Goal: Information Seeking & Learning: Learn about a topic

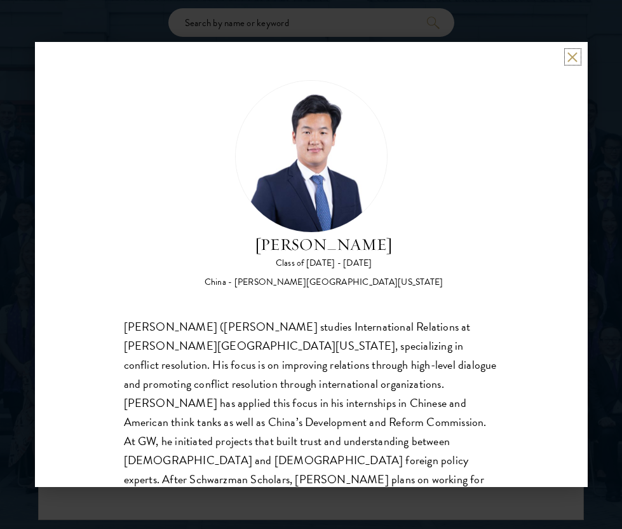
scroll to position [1552, 0]
click at [573, 55] on button at bounding box center [573, 56] width 11 height 11
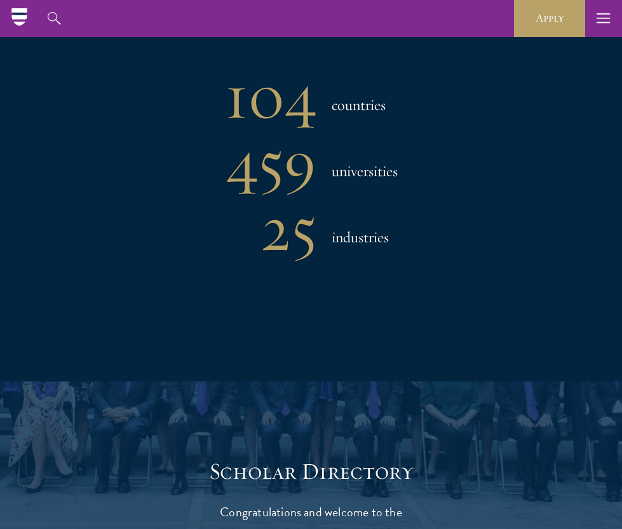
scroll to position [943, 0]
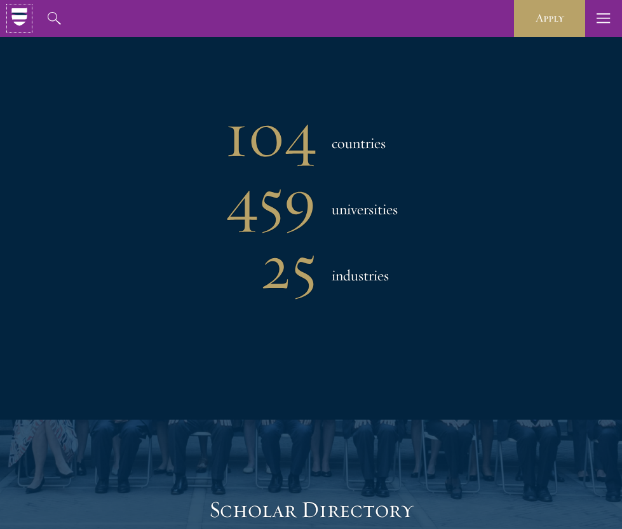
click at [16, 11] on icon at bounding box center [18, 10] width 15 height 5
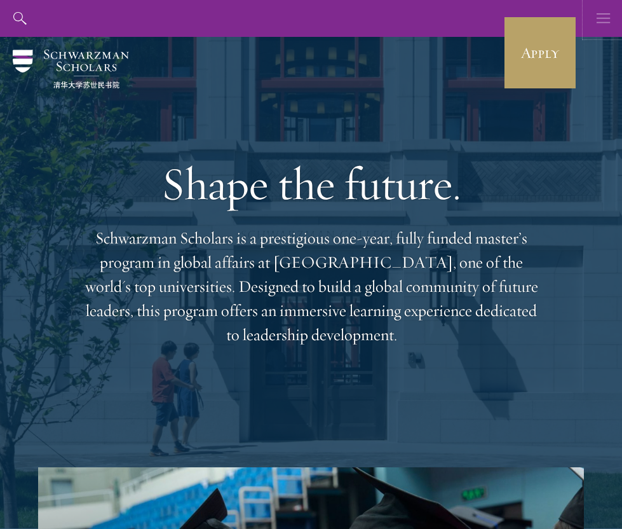
click at [606, 29] on icon "button" at bounding box center [604, 18] width 14 height 37
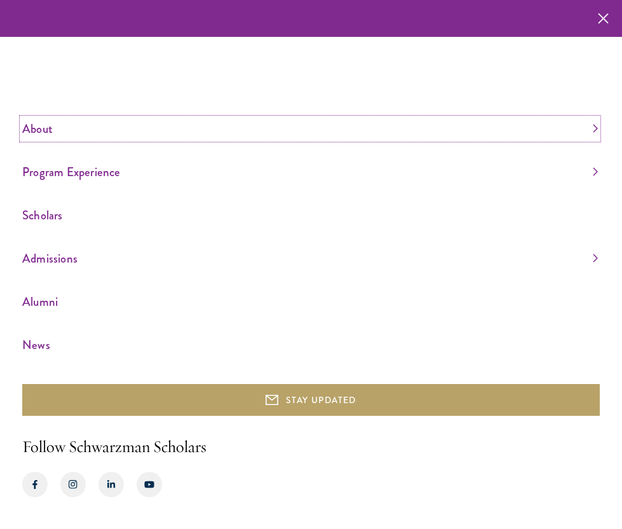
click at [48, 129] on link "About" at bounding box center [310, 128] width 576 height 21
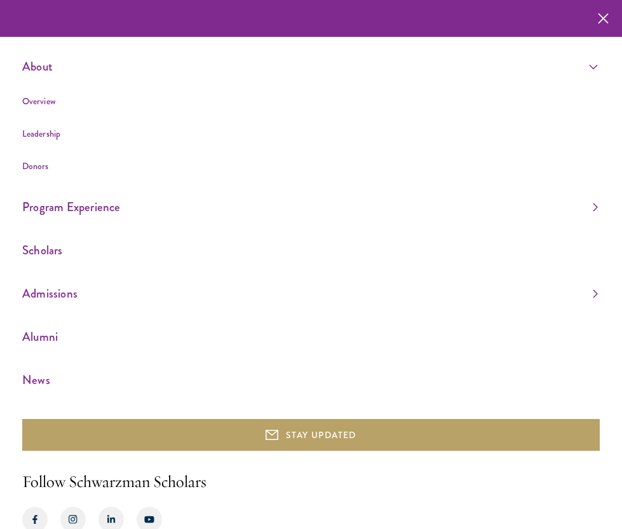
click at [62, 106] on li "Overview" at bounding box center [310, 101] width 576 height 16
click at [38, 139] on link "Leadership" at bounding box center [41, 133] width 38 height 13
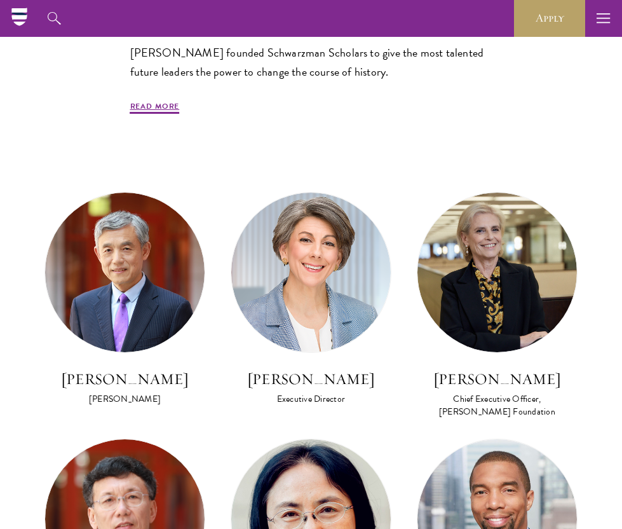
scroll to position [803, 0]
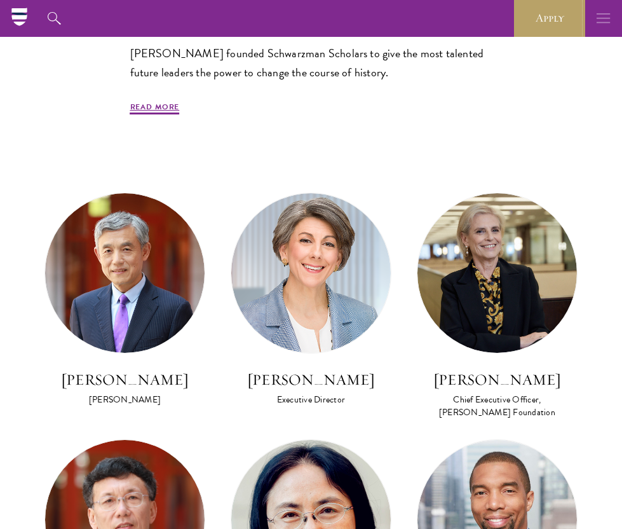
click at [591, 18] on button "button" at bounding box center [603, 18] width 37 height 37
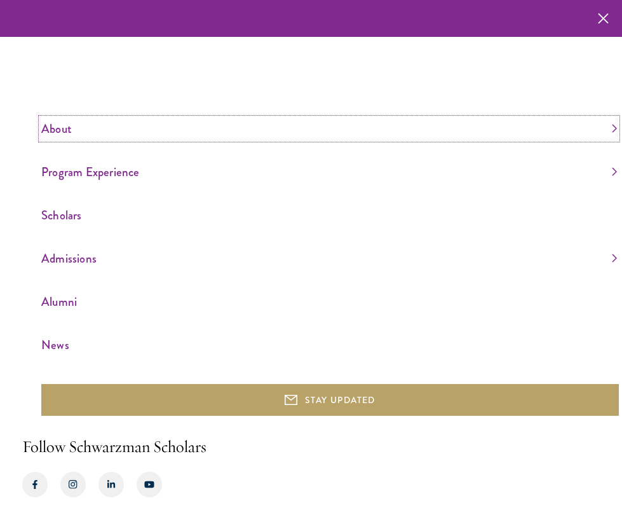
click at [63, 118] on link "About" at bounding box center [329, 128] width 576 height 21
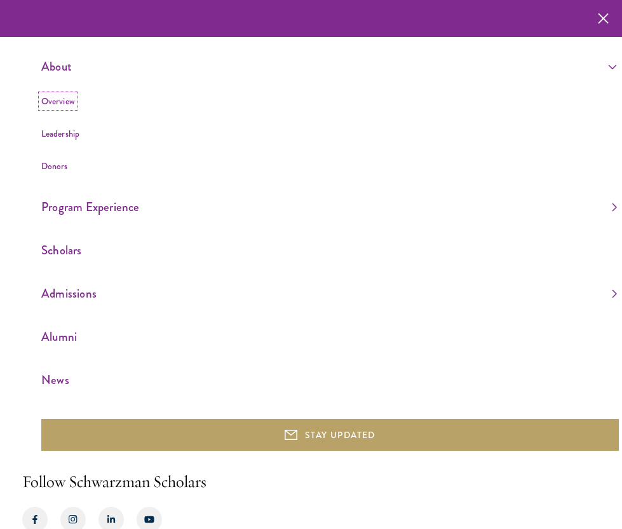
click at [61, 102] on link "Overview" at bounding box center [58, 101] width 34 height 13
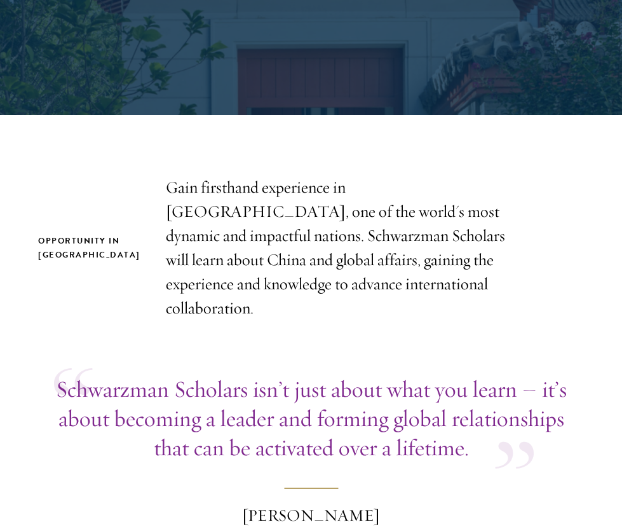
scroll to position [284, 0]
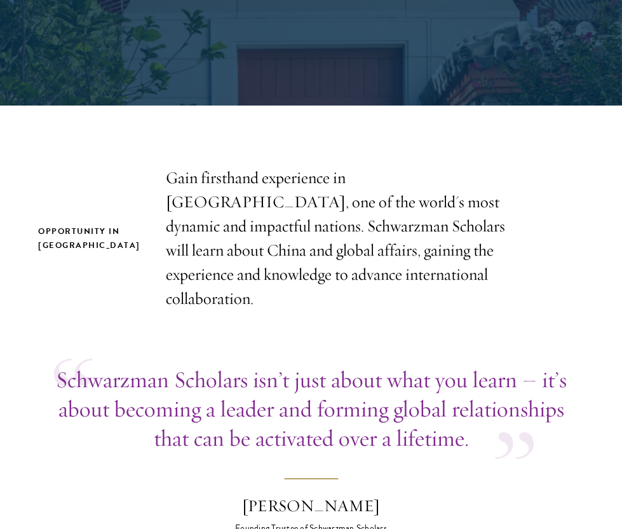
click at [217, 200] on p "Gain firsthand experience in China, one of the world's most dynamic and impactf…" at bounding box center [347, 238] width 362 height 145
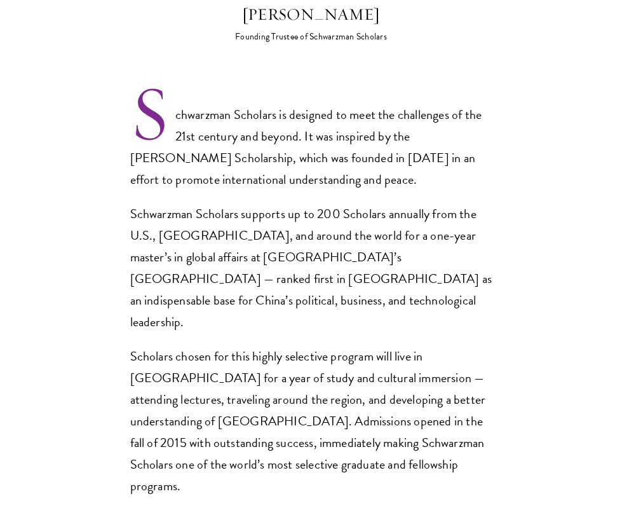
scroll to position [804, 0]
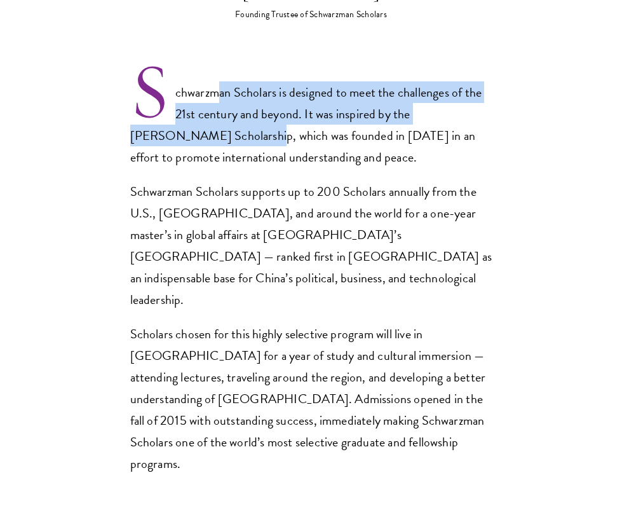
drag, startPoint x: 217, startPoint y: 68, endPoint x: 216, endPoint y: 114, distance: 45.8
click at [216, 113] on p "Schwarzman Scholars is designed to meet the challenges of the 21st century and …" at bounding box center [311, 124] width 362 height 86
click at [217, 114] on p "Schwarzman Scholars is designed to meet the challenges of the 21st century and …" at bounding box center [311, 124] width 362 height 86
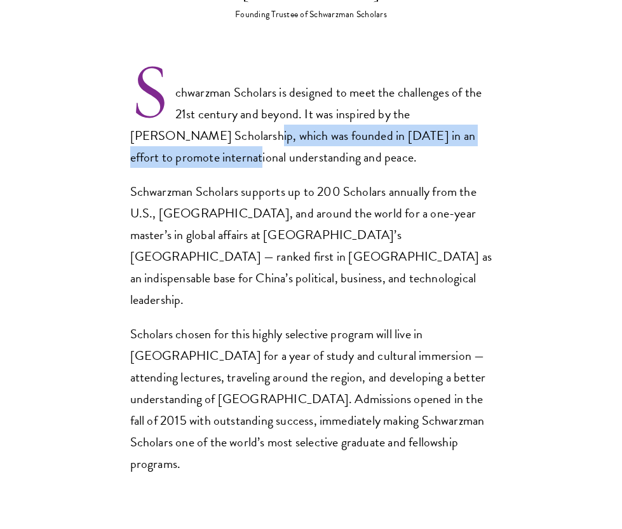
drag, startPoint x: 211, startPoint y: 110, endPoint x: 219, endPoint y: 125, distance: 17.1
click at [219, 125] on p "Schwarzman Scholars is designed to meet the challenges of the 21st century and …" at bounding box center [311, 124] width 362 height 86
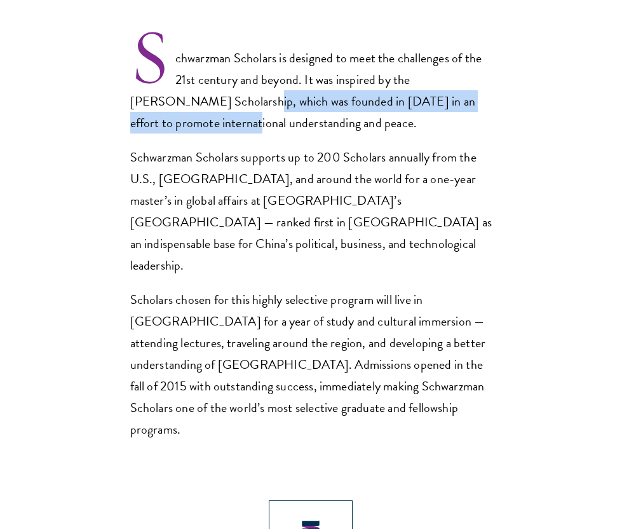
scroll to position [843, 0]
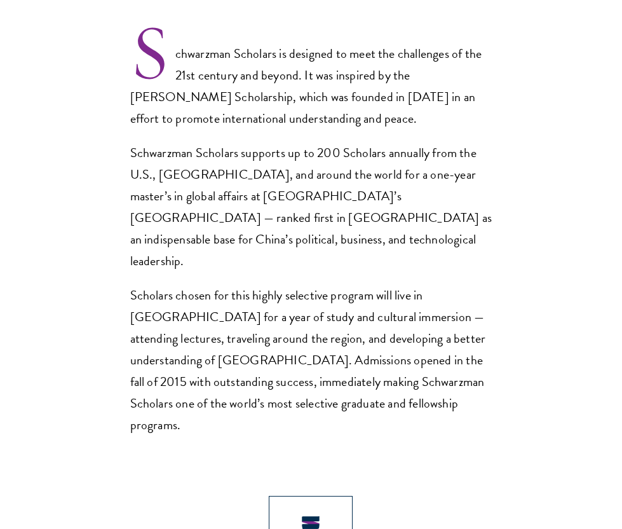
click at [215, 116] on div "Schwarzman Scholars is designed to meet the challenges of the 21st century and …" at bounding box center [311, 239] width 362 height 393
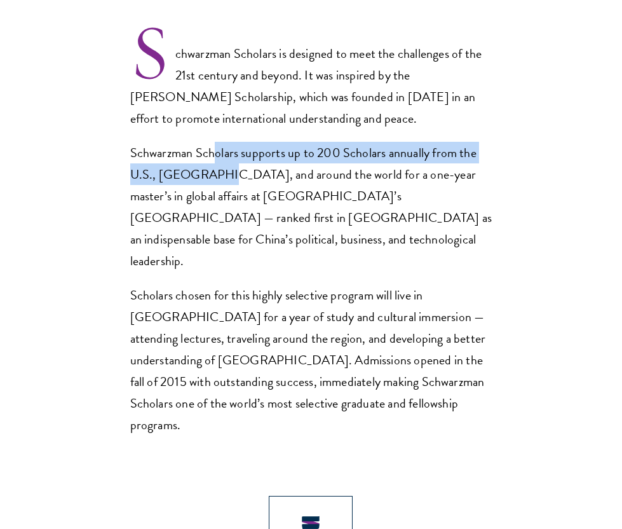
drag, startPoint x: 212, startPoint y: 133, endPoint x: 212, endPoint y: 147, distance: 14.0
click at [212, 147] on p "Schwarzman Scholars supports up to 200 Scholars annually from the U.S., China, …" at bounding box center [311, 207] width 362 height 130
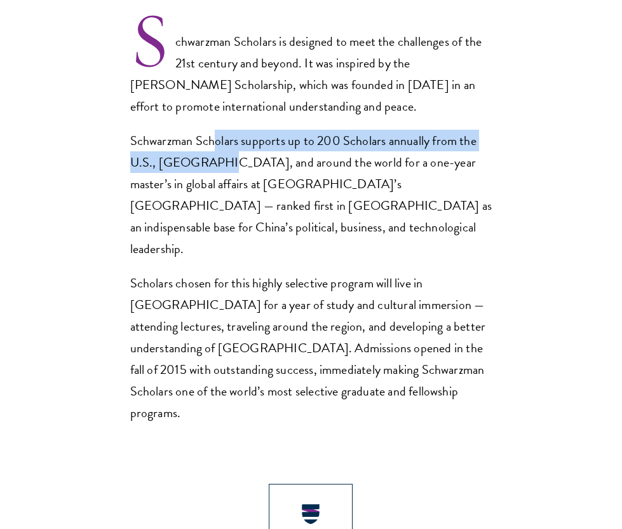
scroll to position [856, 0]
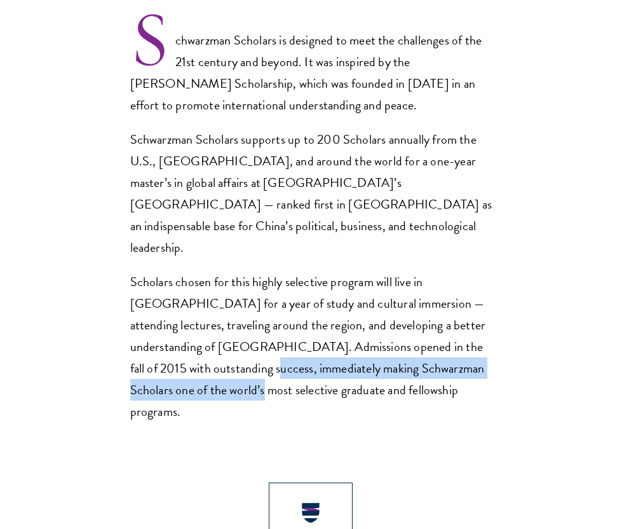
drag, startPoint x: 209, startPoint y: 322, endPoint x: 209, endPoint y: 346, distance: 24.2
click at [209, 346] on p "Scholars chosen for this highly selective program will live in Beijing for a ye…" at bounding box center [311, 346] width 362 height 151
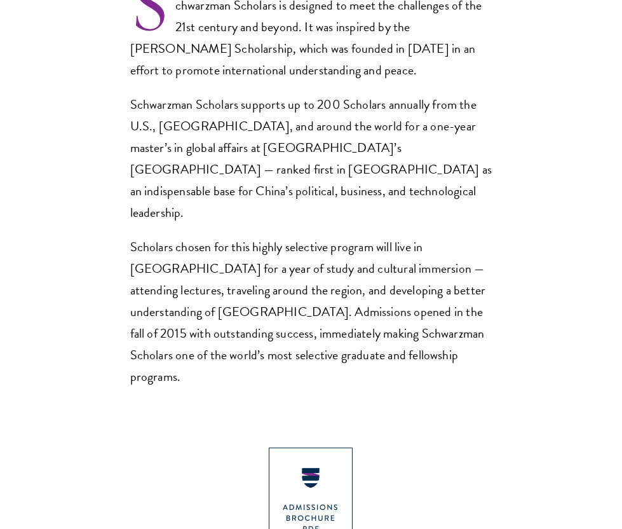
click at [209, 346] on section "Opportunity in China Gain firsthand experience in China, one of the world's mos…" at bounding box center [311, 274] width 622 height 1419
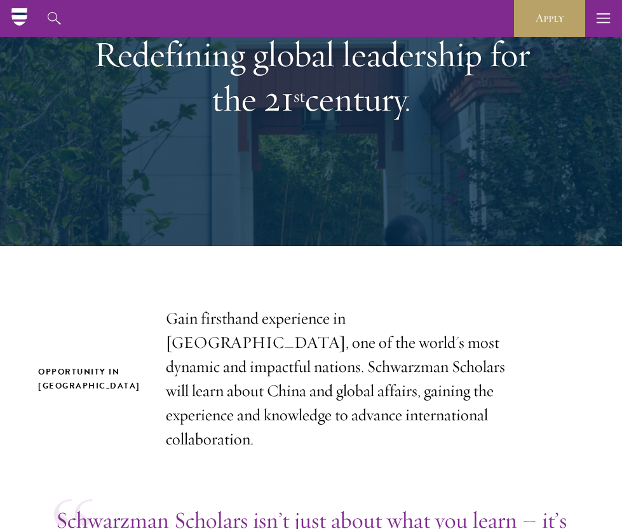
scroll to position [133, 0]
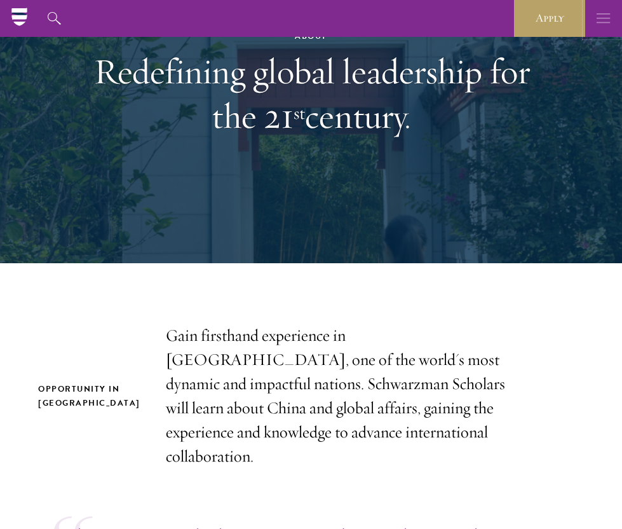
click at [607, 16] on icon "button" at bounding box center [604, 18] width 14 height 37
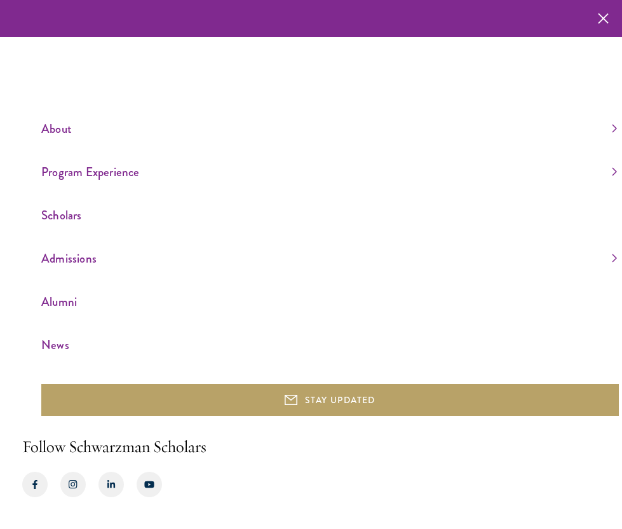
scroll to position [96, 0]
click at [76, 172] on link "Program Experience" at bounding box center [329, 171] width 576 height 21
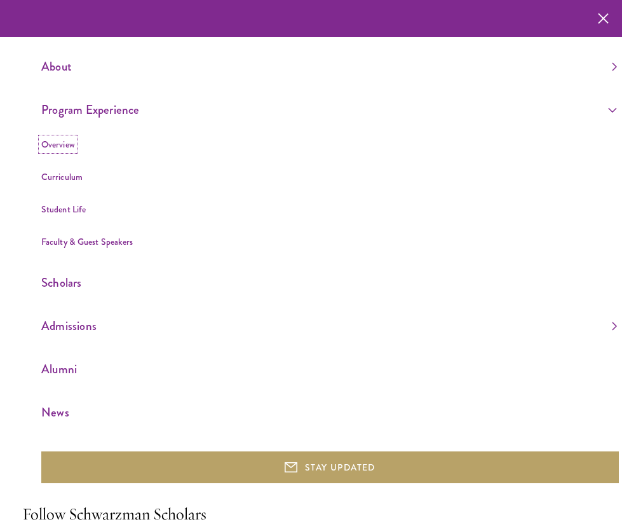
click at [63, 144] on link "Overview" at bounding box center [58, 144] width 34 height 13
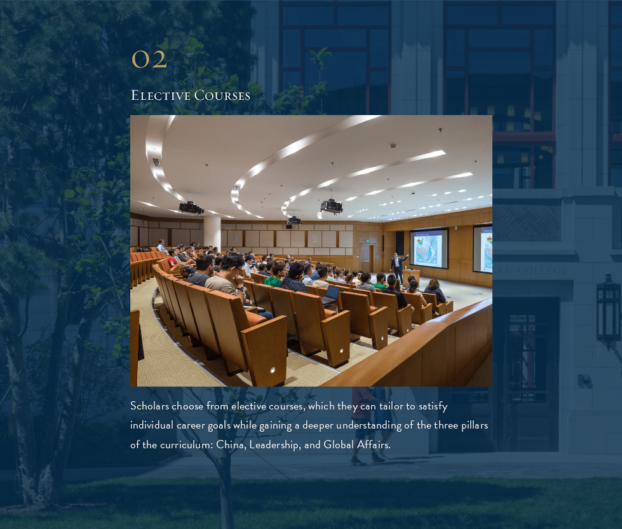
scroll to position [2321, 0]
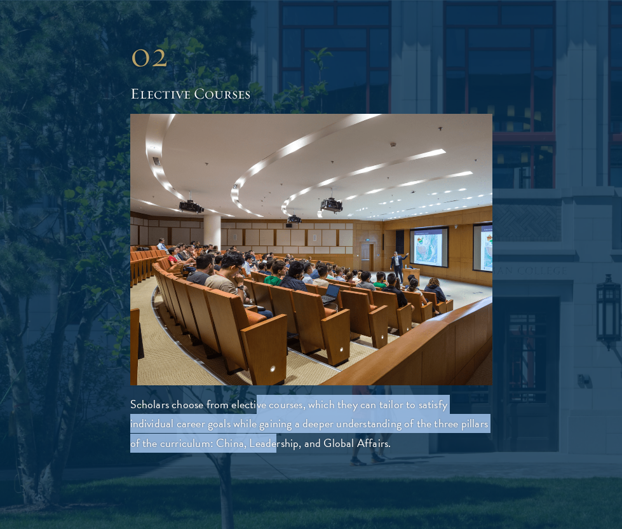
drag, startPoint x: 254, startPoint y: 387, endPoint x: 243, endPoint y: 414, distance: 29.0
click at [243, 414] on p "Scholars choose from elective courses, which they can tailor to satisfy individ…" at bounding box center [311, 423] width 362 height 57
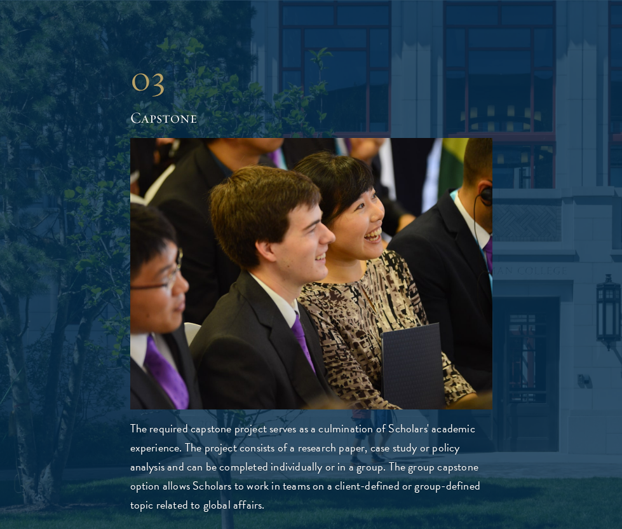
scroll to position [2796, 0]
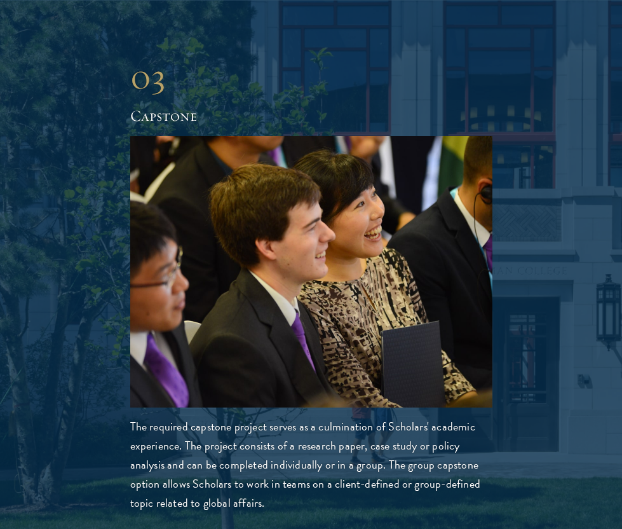
click at [243, 417] on p "The required capstone project serves as a culmination of Scholars' academic exp…" at bounding box center [311, 464] width 362 height 95
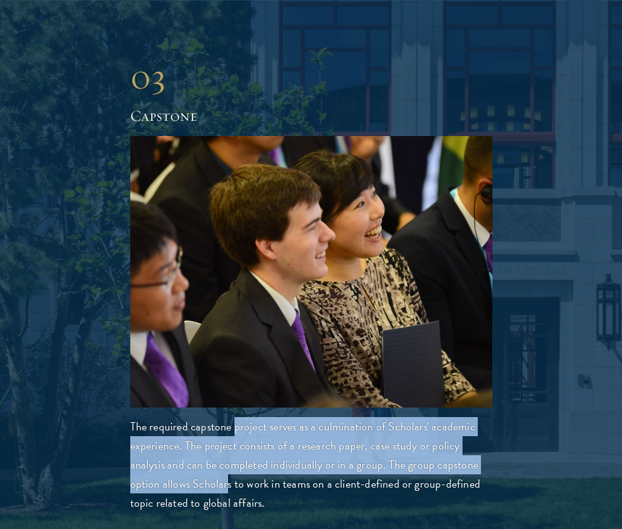
drag, startPoint x: 233, startPoint y: 405, endPoint x: 226, endPoint y: 470, distance: 65.3
click at [226, 470] on p "The required capstone project serves as a culmination of Scholars' academic exp…" at bounding box center [311, 464] width 362 height 95
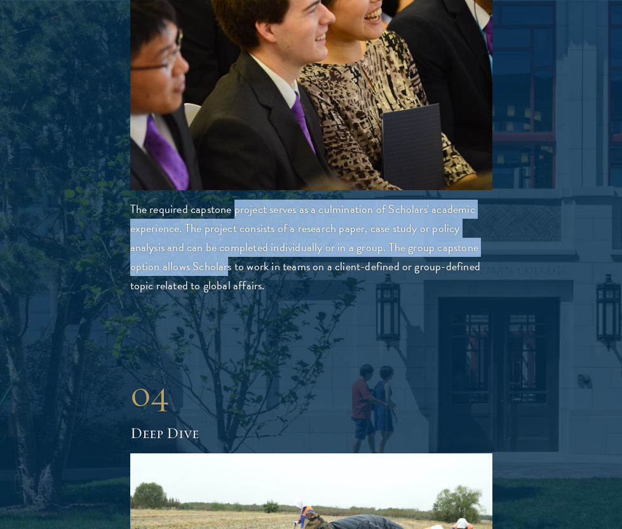
scroll to position [3017, 0]
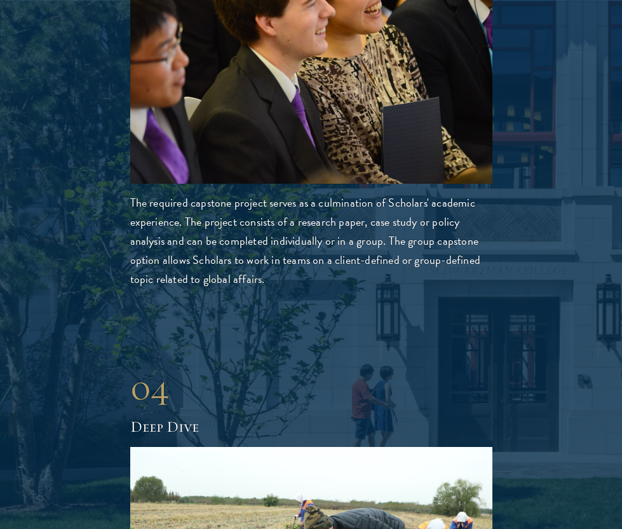
click at [221, 416] on h2 "Deep Dive" at bounding box center [311, 427] width 362 height 22
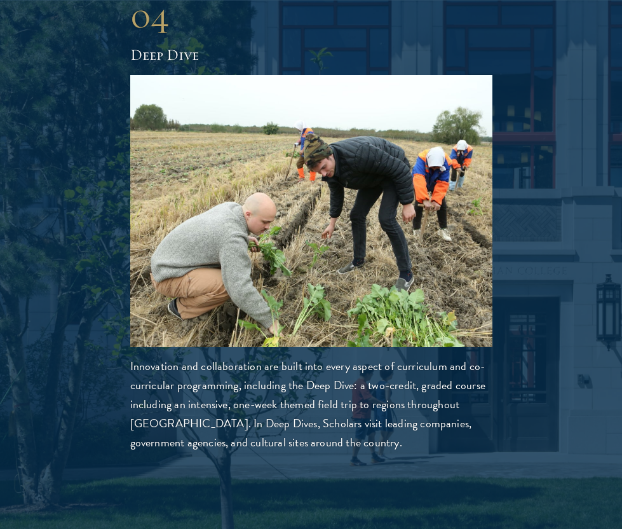
scroll to position [3403, 0]
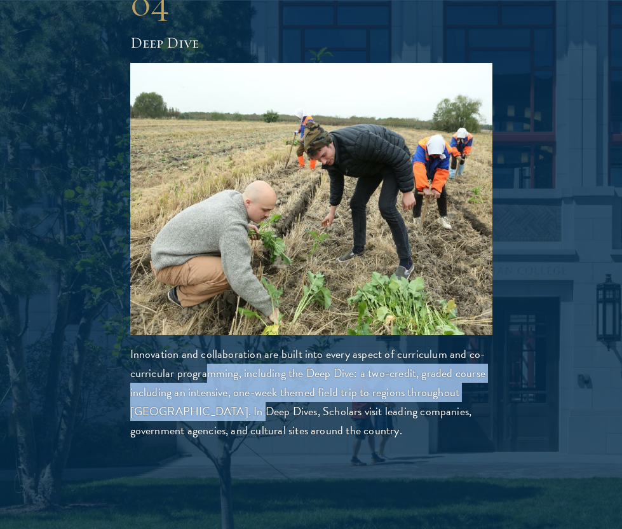
drag, startPoint x: 209, startPoint y: 348, endPoint x: 200, endPoint y: 388, distance: 41.0
click at [200, 388] on p "Innovation and collaboration are built into every aspect of curriculum and co-c…" at bounding box center [311, 392] width 362 height 95
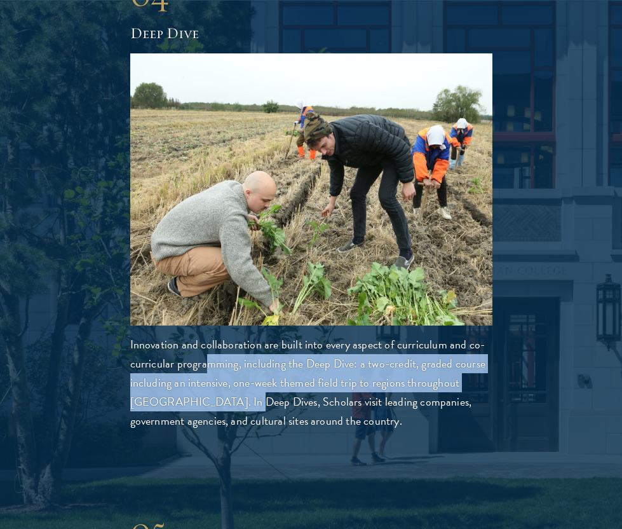
scroll to position [3413, 0]
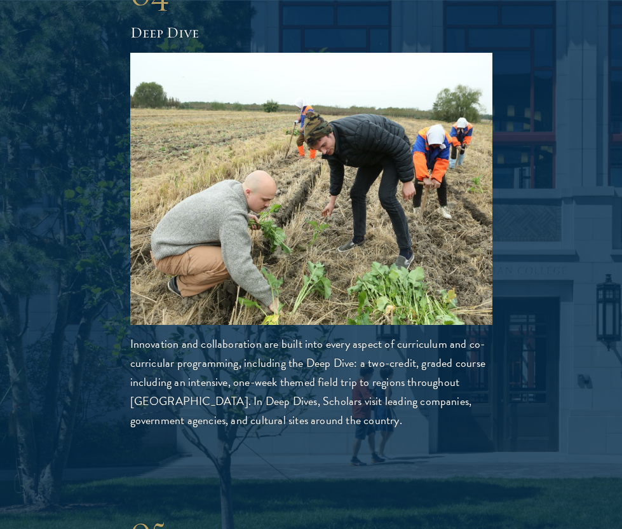
click at [181, 352] on p "Innovation and collaboration are built into every aspect of curriculum and co-c…" at bounding box center [311, 381] width 362 height 95
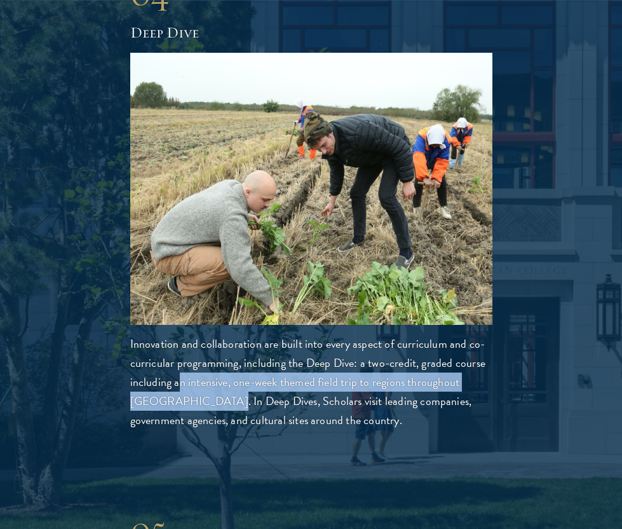
drag, startPoint x: 181, startPoint y: 352, endPoint x: 180, endPoint y: 381, distance: 29.2
click at [180, 381] on p "Innovation and collaboration are built into every aspect of curriculum and co-c…" at bounding box center [311, 381] width 362 height 95
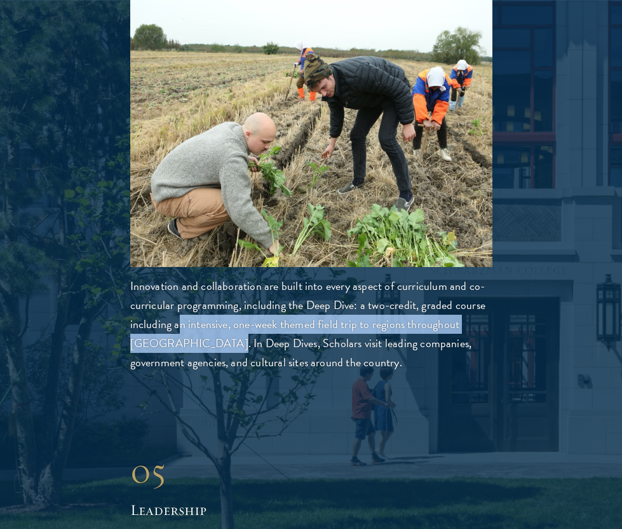
scroll to position [3475, 0]
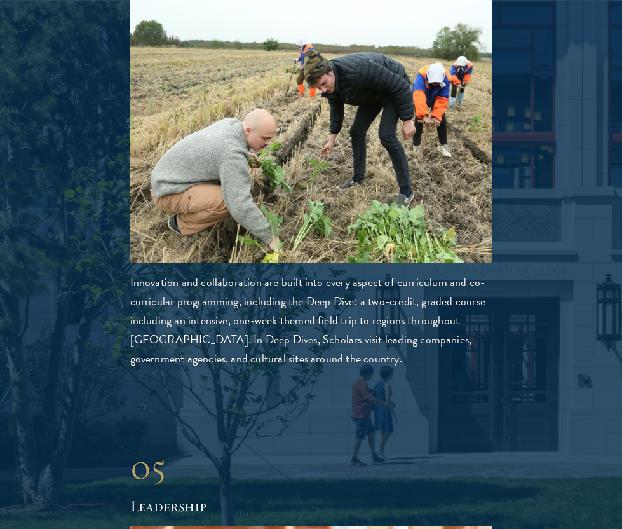
click at [190, 313] on p "Innovation and collaboration are built into every aspect of curriculum and co-c…" at bounding box center [311, 320] width 362 height 95
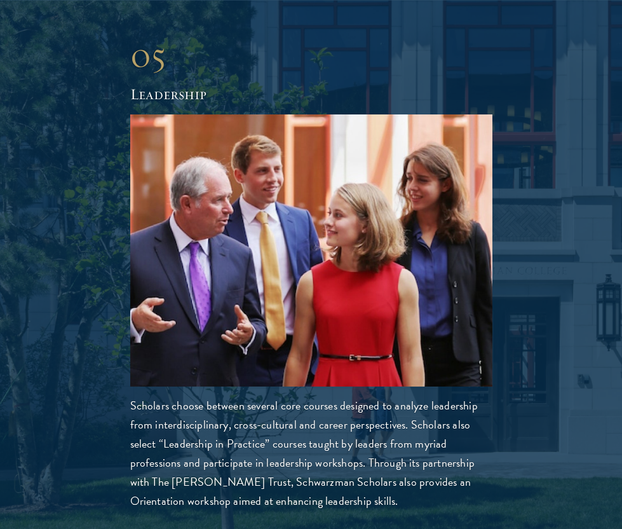
scroll to position [3888, 0]
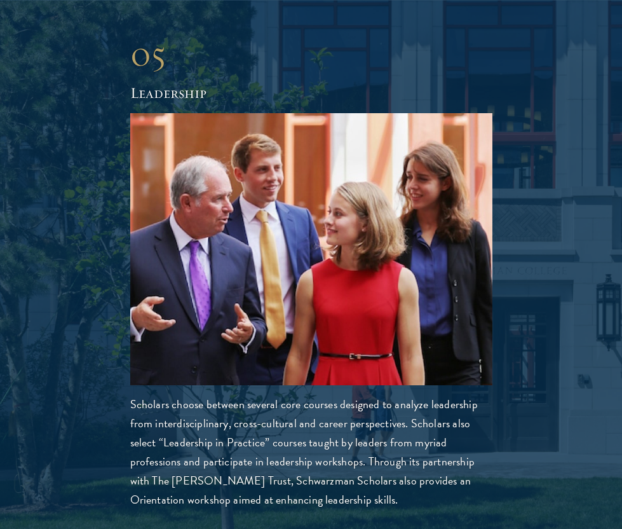
click at [221, 395] on p "Scholars choose between several core courses designed to analyze leadership fro…" at bounding box center [311, 452] width 362 height 114
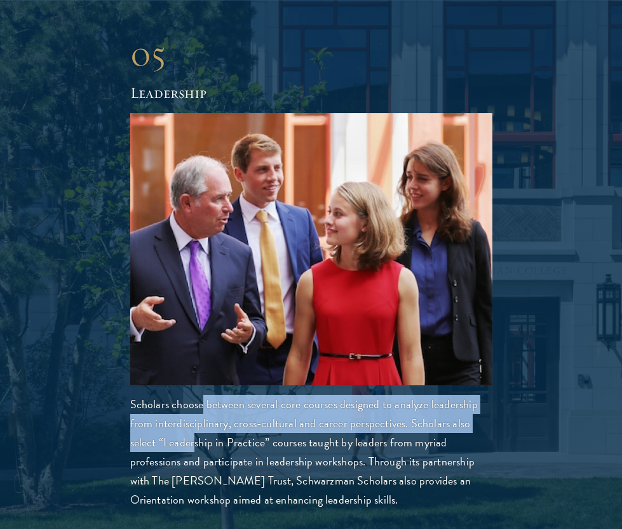
drag, startPoint x: 202, startPoint y: 386, endPoint x: 196, endPoint y: 428, distance: 43.1
click at [196, 428] on p "Scholars choose between several core courses designed to analyze leadership fro…" at bounding box center [311, 452] width 362 height 114
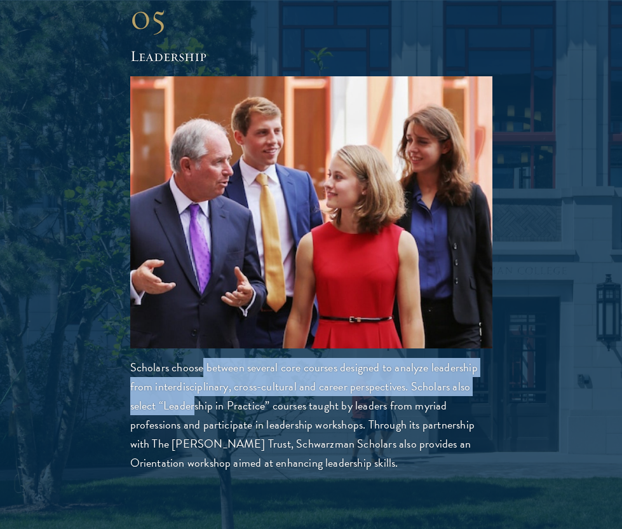
scroll to position [3945, 0]
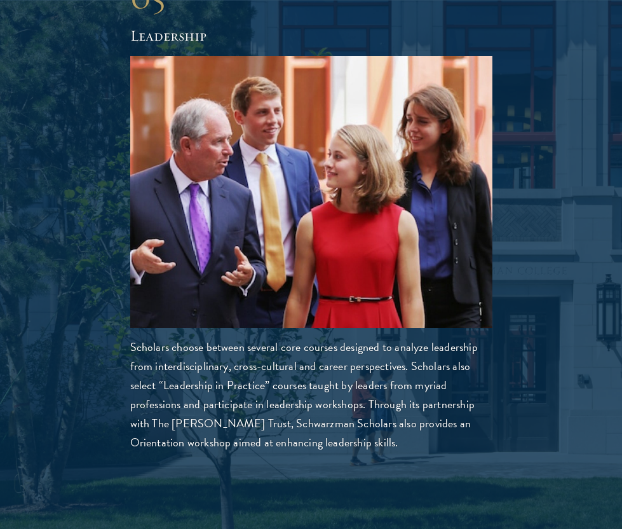
click at [229, 307] on div "05 Leadership 05 Leadership Scholars choose between several core courses design…" at bounding box center [311, 213] width 546 height 478
click at [193, 338] on p "Scholars choose between several core courses designed to analyze leadership fro…" at bounding box center [311, 395] width 362 height 114
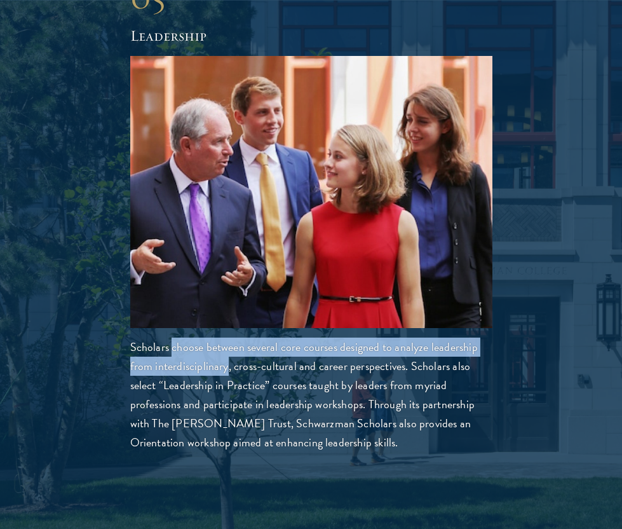
drag, startPoint x: 193, startPoint y: 323, endPoint x: 193, endPoint y: 343, distance: 19.7
click at [193, 342] on p "Scholars choose between several core courses designed to analyze leadership fro…" at bounding box center [311, 395] width 362 height 114
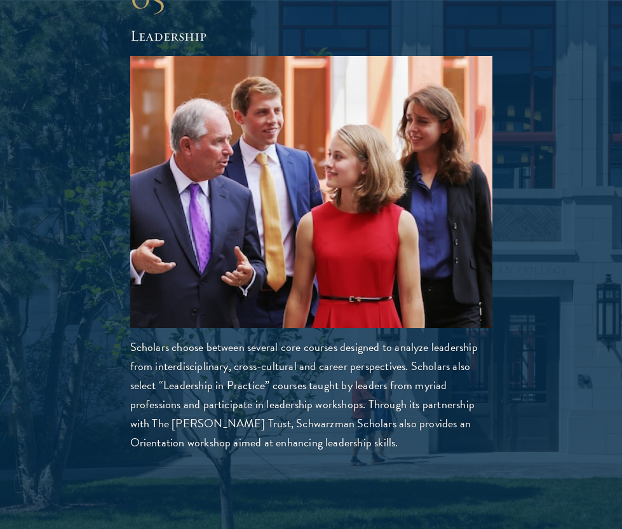
click at [194, 353] on p "Scholars choose between several core courses designed to analyze leadership fro…" at bounding box center [311, 395] width 362 height 114
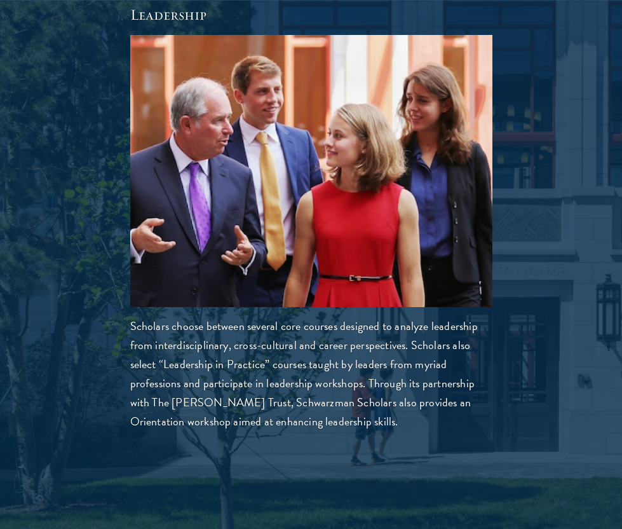
scroll to position [3970, 0]
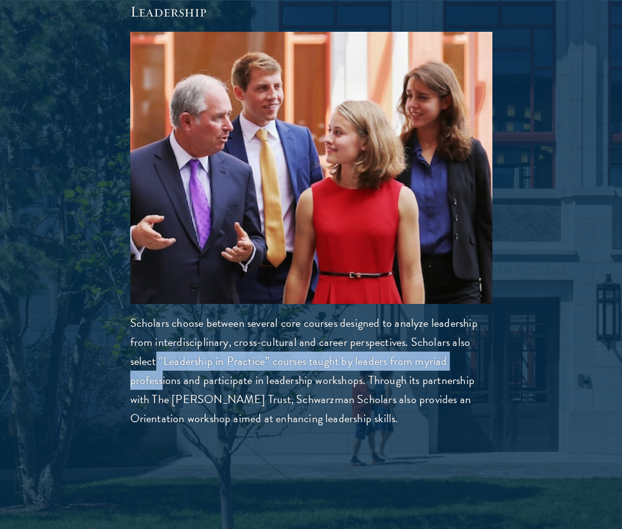
drag, startPoint x: 158, startPoint y: 334, endPoint x: 161, endPoint y: 369, distance: 35.2
click at [161, 369] on p "Scholars choose between several core courses designed to analyze leadership fro…" at bounding box center [311, 370] width 362 height 114
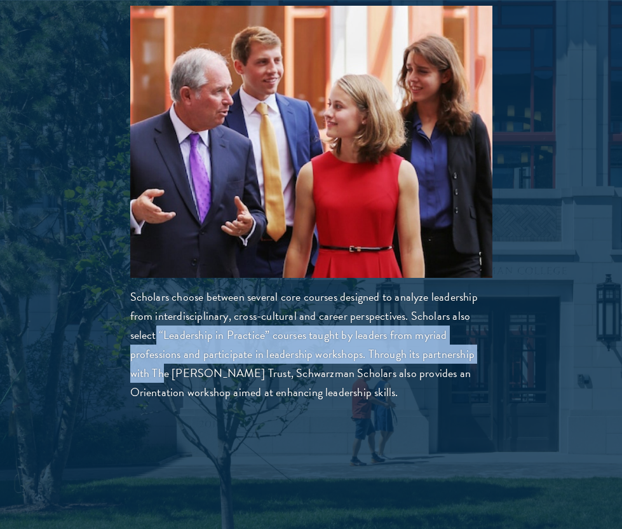
scroll to position [3998, 0]
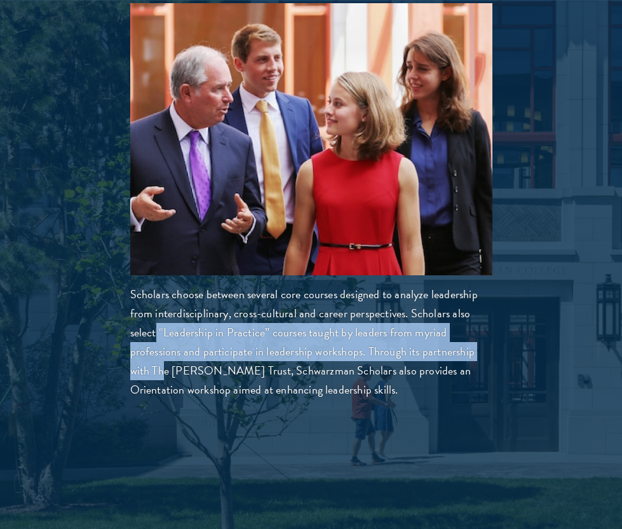
click at [158, 355] on p "Scholars choose between several core courses designed to analyze leadership fro…" at bounding box center [311, 342] width 362 height 114
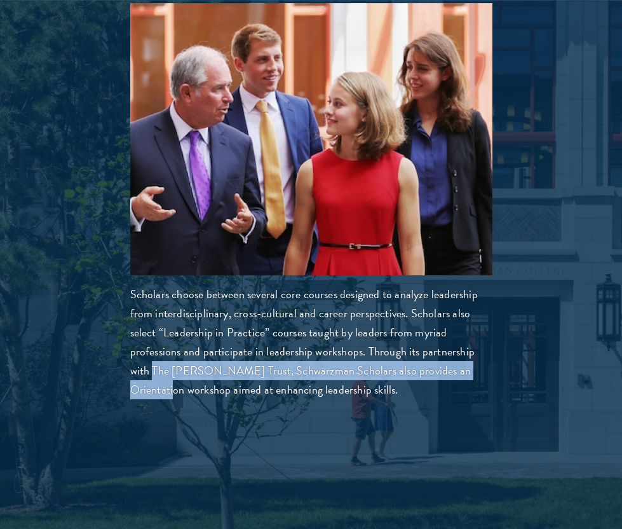
drag, startPoint x: 151, startPoint y: 347, endPoint x: 153, endPoint y: 365, distance: 18.5
click at [153, 365] on p "Scholars choose between several core courses designed to analyze leadership fro…" at bounding box center [311, 342] width 362 height 114
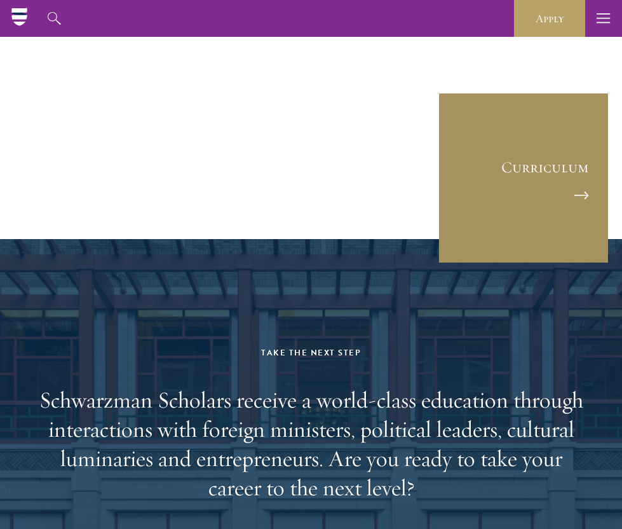
scroll to position [7332, 0]
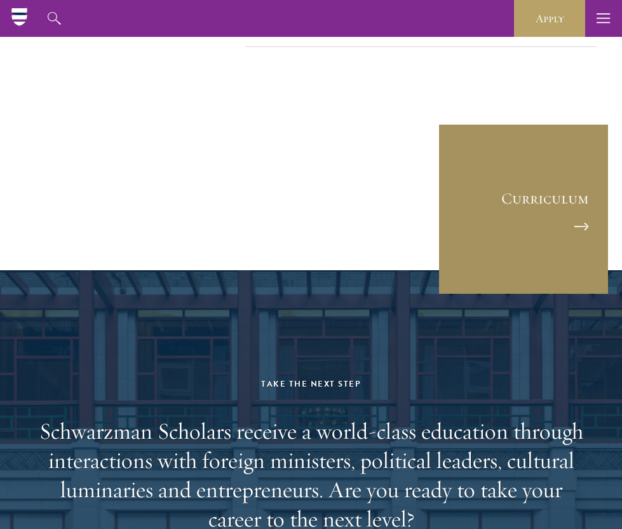
click at [548, 152] on link "Curriculum" at bounding box center [524, 209] width 172 height 172
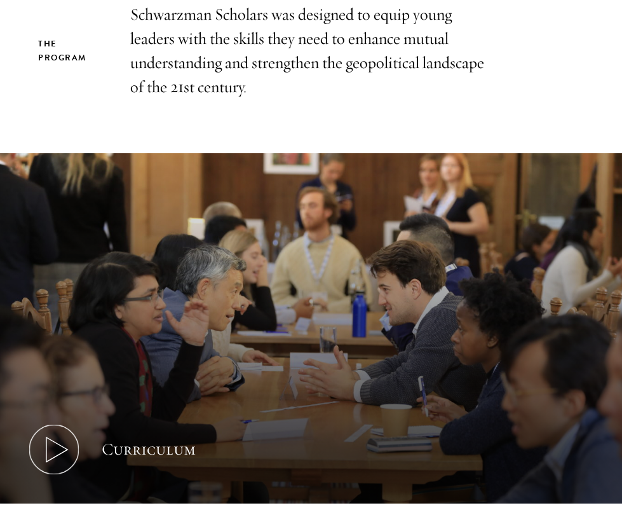
scroll to position [608, 0]
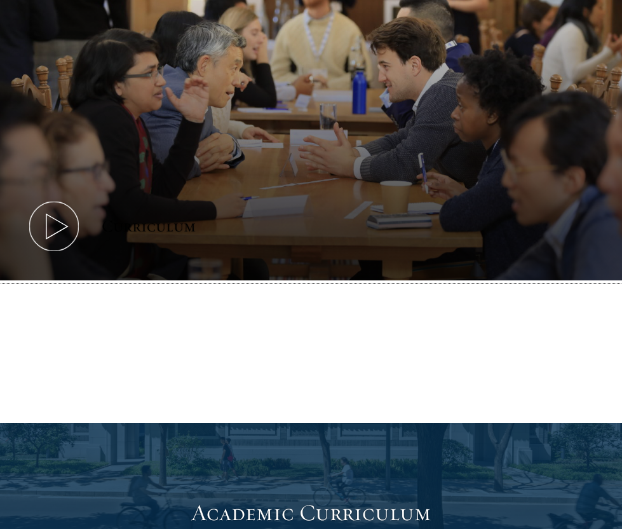
click at [65, 225] on use at bounding box center [56, 226] width 21 height 25
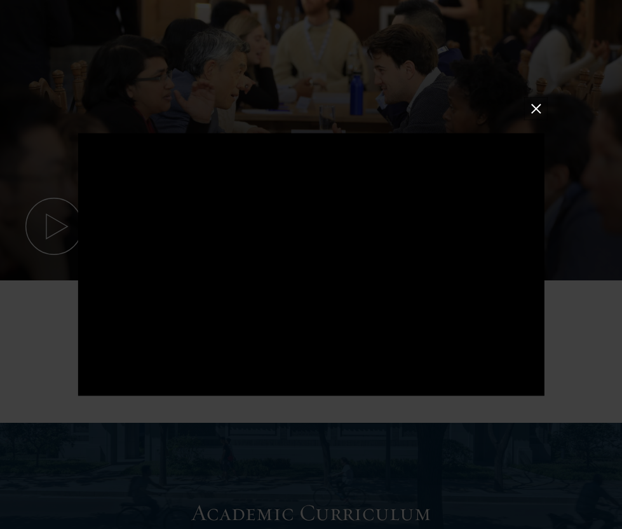
click at [540, 104] on button at bounding box center [536, 108] width 17 height 17
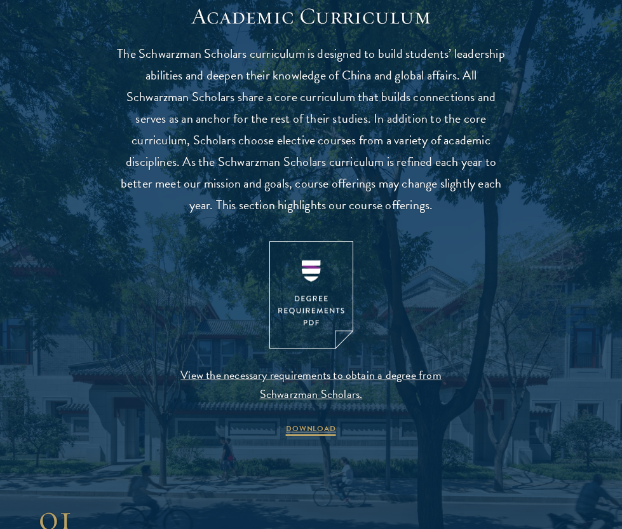
scroll to position [1109, 0]
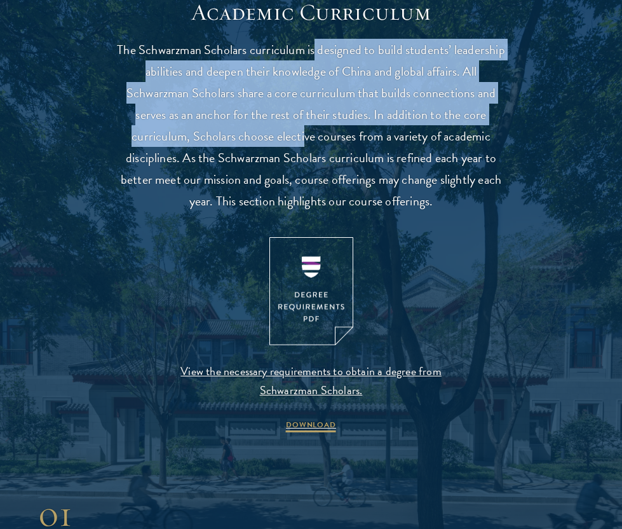
drag, startPoint x: 314, startPoint y: 56, endPoint x: 304, endPoint y: 130, distance: 74.3
click at [304, 130] on p "The Schwarzman Scholars curriculum is designed to build students’ leadership ab…" at bounding box center [311, 125] width 394 height 173
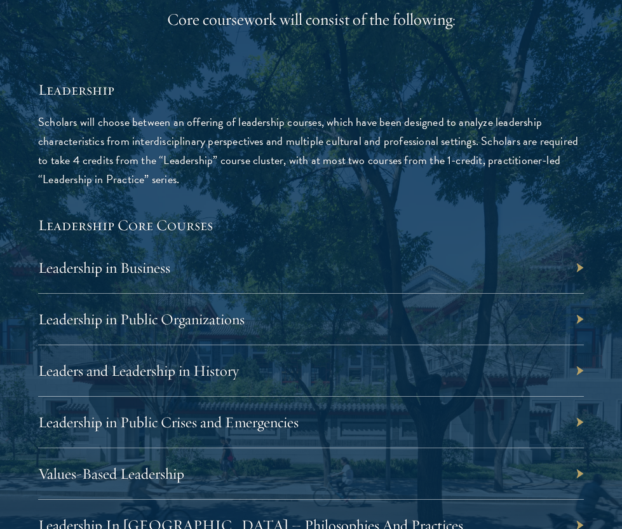
scroll to position [2274, 0]
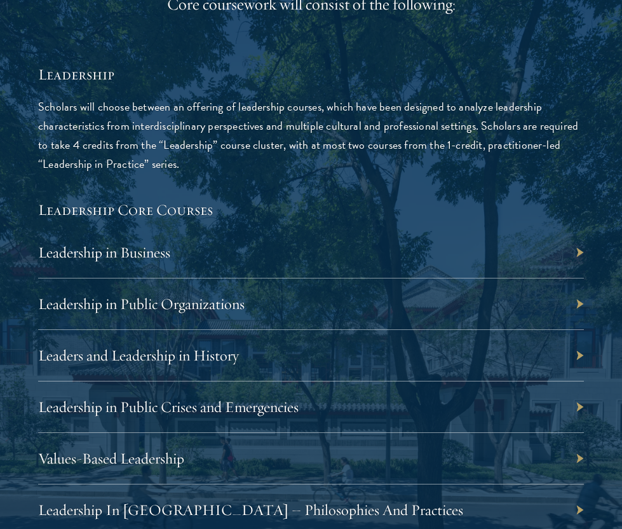
click at [234, 107] on p "Scholars will choose between an offering of leadership courses, which have been…" at bounding box center [311, 135] width 546 height 76
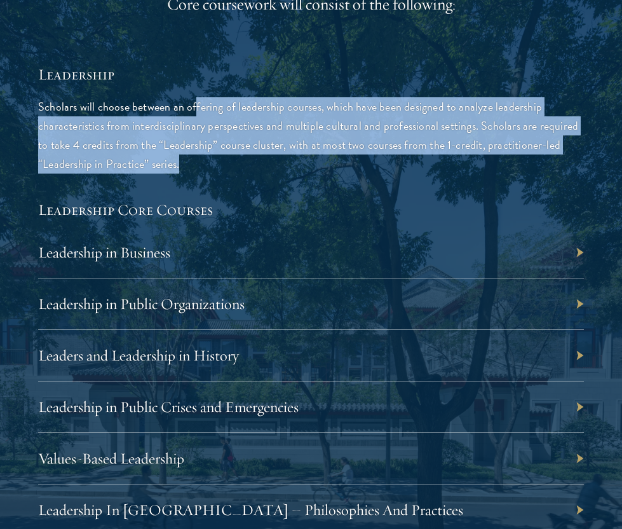
drag, startPoint x: 195, startPoint y: 114, endPoint x: 186, endPoint y: 158, distance: 45.3
click at [186, 159] on p "Scholars will choose between an offering of leadership courses, which have been…" at bounding box center [311, 135] width 546 height 76
click at [186, 148] on p "Scholars will choose between an offering of leadership courses, which have been…" at bounding box center [311, 135] width 546 height 76
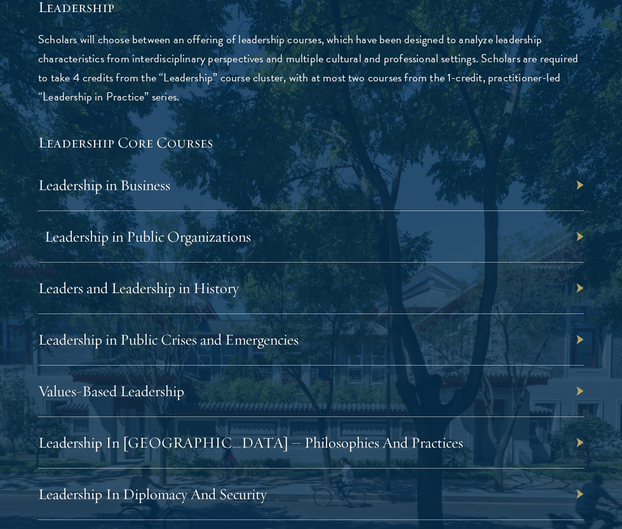
scroll to position [2342, 0]
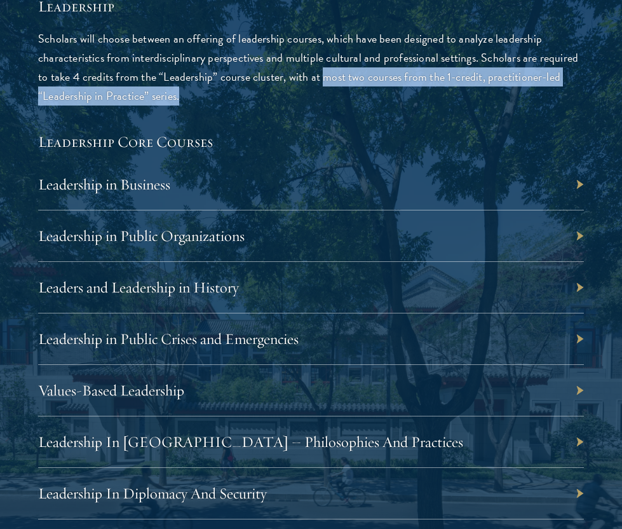
drag, startPoint x: 321, startPoint y: 78, endPoint x: 400, endPoint y: 90, distance: 80.4
click at [400, 90] on p "Scholars will choose between an offering of leadership courses, which have been…" at bounding box center [311, 67] width 546 height 76
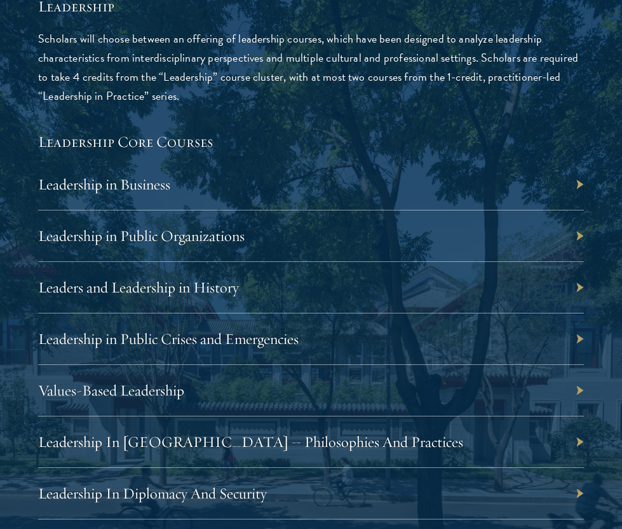
click at [262, 186] on div "Leadership in Business" at bounding box center [311, 184] width 546 height 51
click at [578, 186] on div "Leadership in Business" at bounding box center [311, 184] width 546 height 51
click at [105, 188] on link "Leadership in Business" at bounding box center [110, 184] width 132 height 19
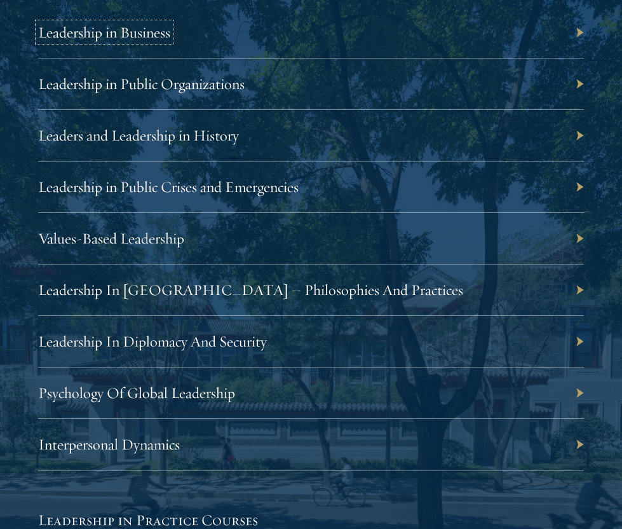
scroll to position [2497, 0]
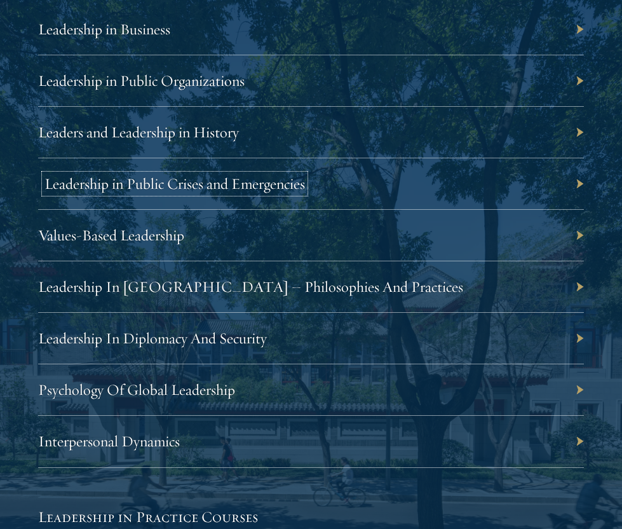
click at [200, 186] on link "Leadership in Public Crises and Emergencies" at bounding box center [174, 183] width 261 height 19
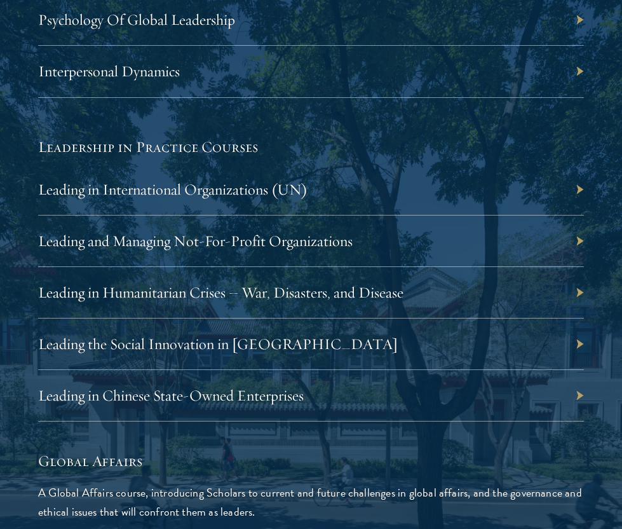
scroll to position [2867, 0]
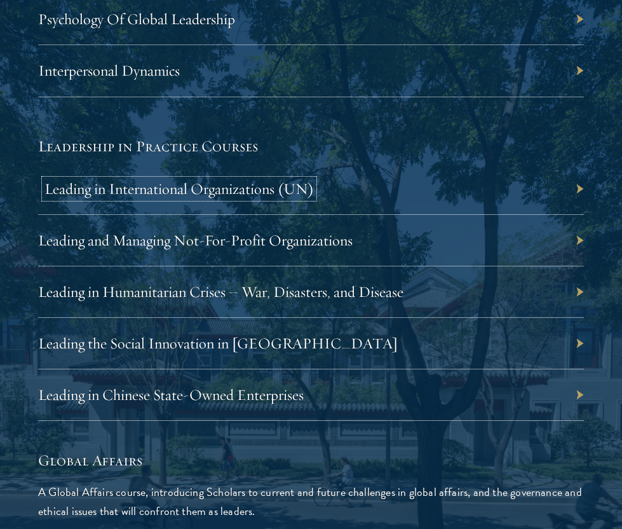
click at [210, 188] on link "Leading in International Organizations (UN)" at bounding box center [179, 188] width 270 height 19
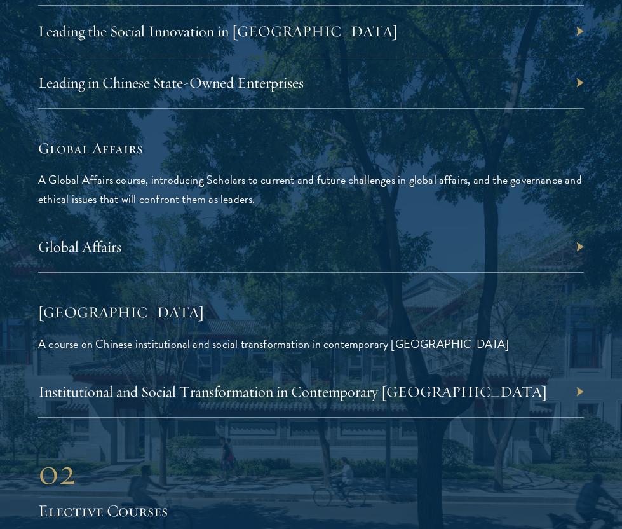
scroll to position [3185, 0]
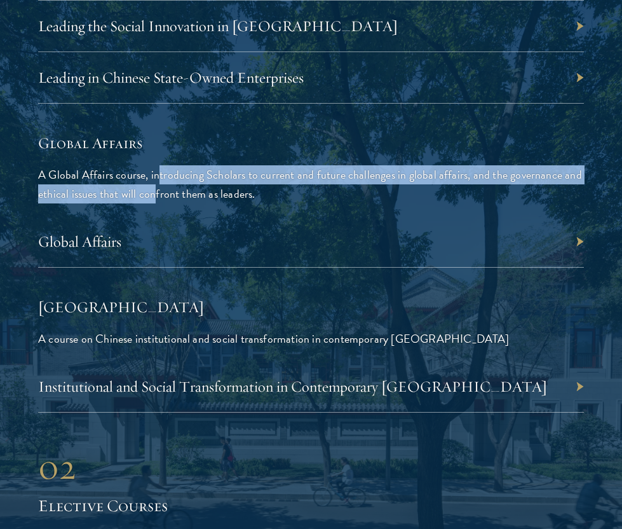
drag, startPoint x: 158, startPoint y: 168, endPoint x: 153, endPoint y: 199, distance: 31.0
click at [153, 199] on p "A Global Affairs course, introducing Scholars to current and future challenges …" at bounding box center [311, 184] width 546 height 38
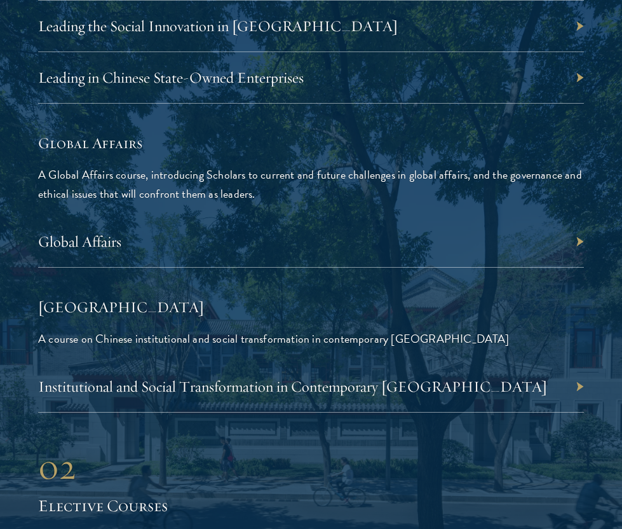
click at [148, 332] on p "A course on Chinese institutional and social transformation in contemporary [GE…" at bounding box center [311, 338] width 546 height 19
click at [148, 332] on p "A course on Chinese institutional and social transformation in contemporary Chi…" at bounding box center [311, 338] width 546 height 19
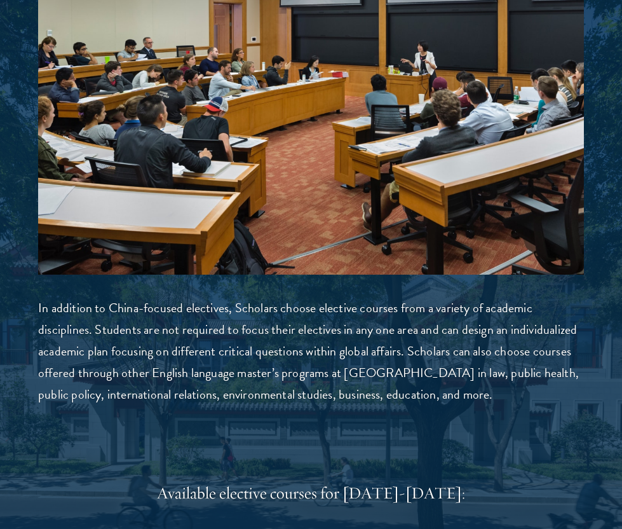
scroll to position [3867, 0]
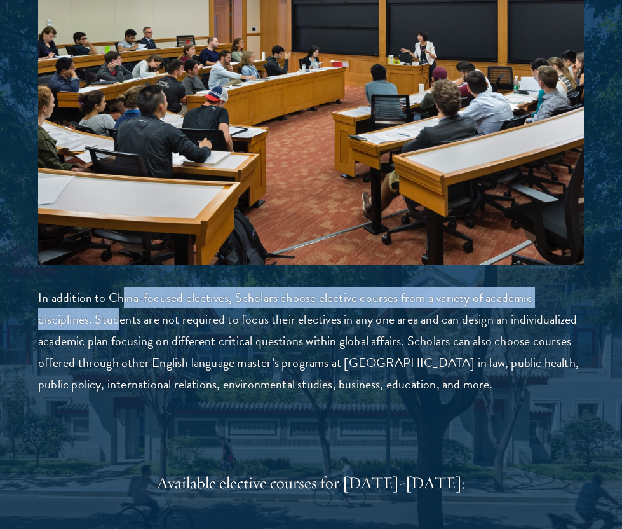
drag, startPoint x: 123, startPoint y: 296, endPoint x: 120, endPoint y: 337, distance: 41.4
click at [120, 325] on p "In addition to China-focused electives, Scholars choose elective courses from a…" at bounding box center [311, 341] width 546 height 108
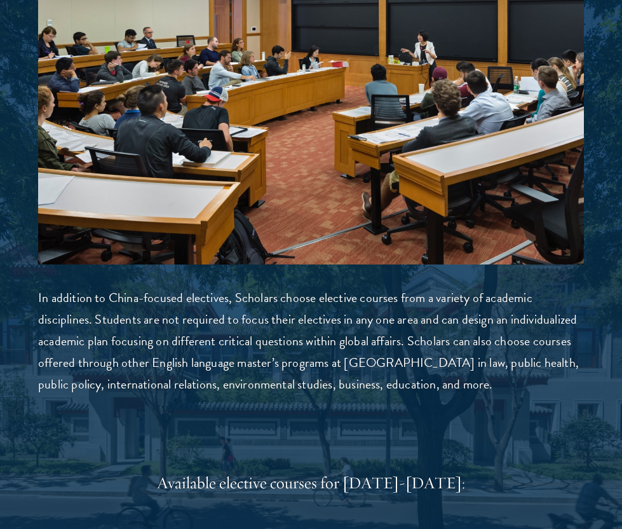
click at [142, 315] on p "In addition to China-focused electives, Scholars choose elective courses from a…" at bounding box center [311, 341] width 546 height 108
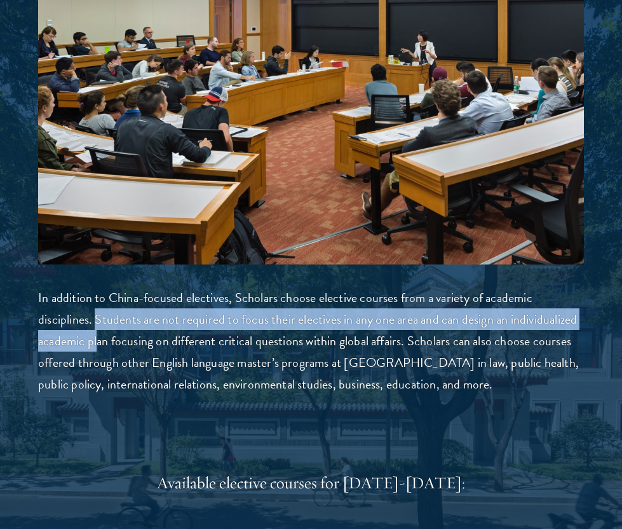
drag, startPoint x: 97, startPoint y: 317, endPoint x: 97, endPoint y: 334, distance: 17.2
click at [97, 334] on p "In addition to China-focused electives, Scholars choose elective courses from a…" at bounding box center [311, 341] width 546 height 108
click at [191, 322] on p "In addition to China-focused electives, Scholars choose elective courses from a…" at bounding box center [311, 341] width 546 height 108
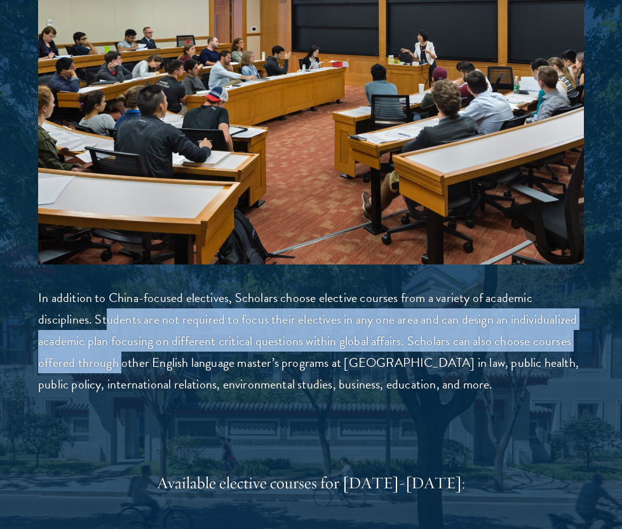
drag, startPoint x: 104, startPoint y: 321, endPoint x: 123, endPoint y: 366, distance: 49.0
click at [123, 366] on p "In addition to China-focused electives, Scholars choose elective courses from a…" at bounding box center [311, 341] width 546 height 108
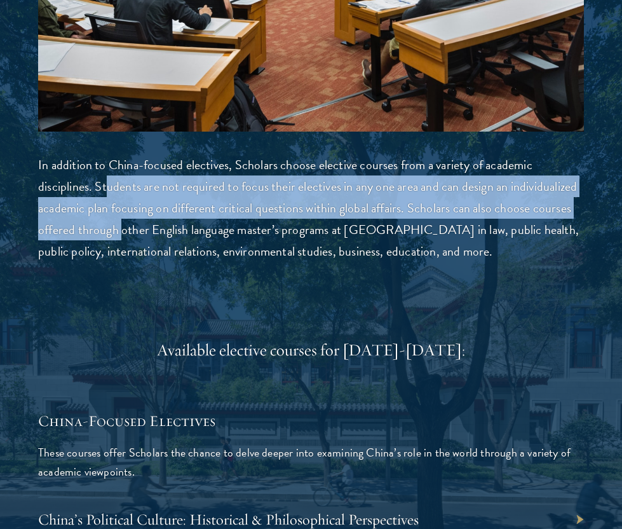
scroll to position [4002, 0]
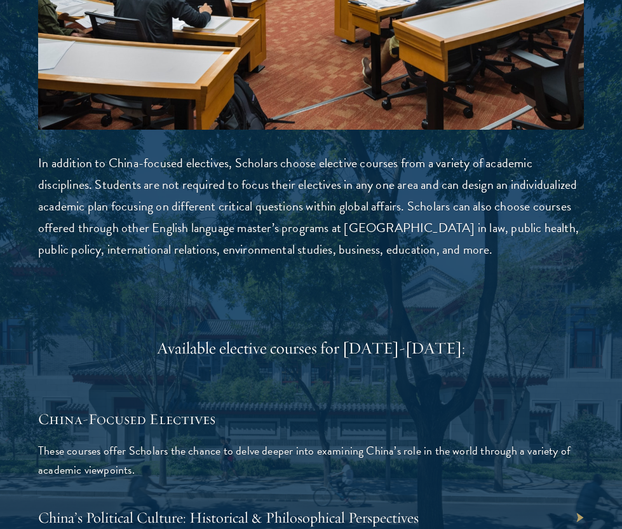
click at [151, 223] on p "In addition to China-focused electives, Scholars choose elective courses from a…" at bounding box center [311, 206] width 546 height 108
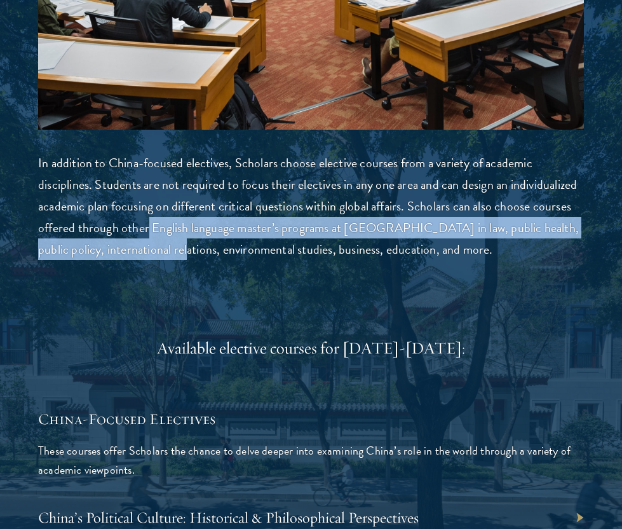
drag, startPoint x: 149, startPoint y: 223, endPoint x: 142, endPoint y: 265, distance: 42.5
click at [146, 258] on p "In addition to China-focused electives, Scholars choose elective courses from a…" at bounding box center [311, 206] width 546 height 108
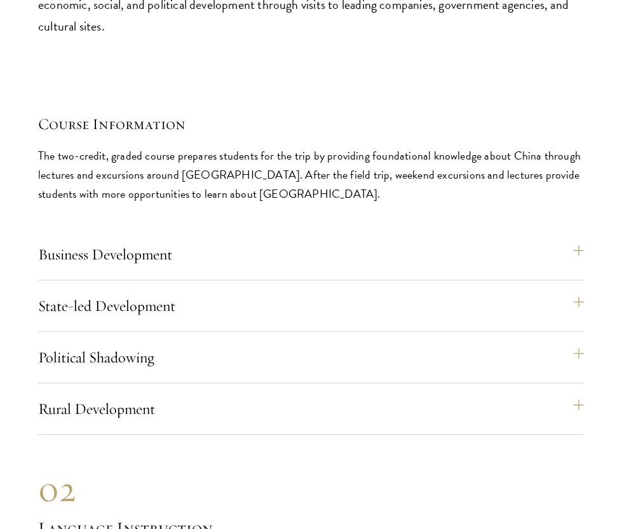
scroll to position [6635, 0]
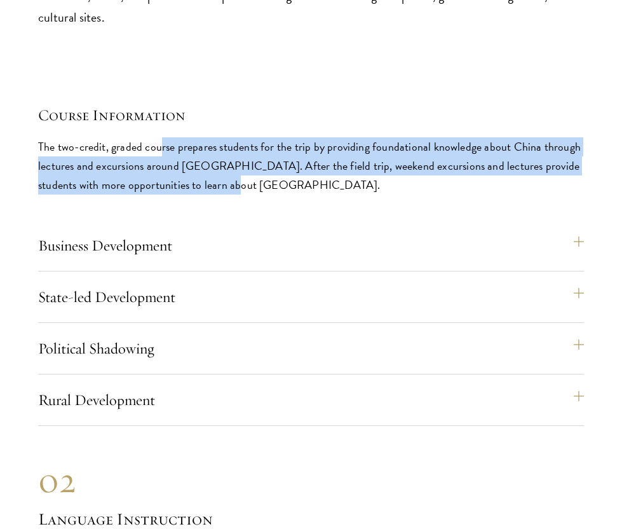
drag, startPoint x: 162, startPoint y: 120, endPoint x: 156, endPoint y: 182, distance: 62.6
click at [156, 182] on div "Course Information The two-credit, graded course prepares students for the trip…" at bounding box center [311, 265] width 546 height 322
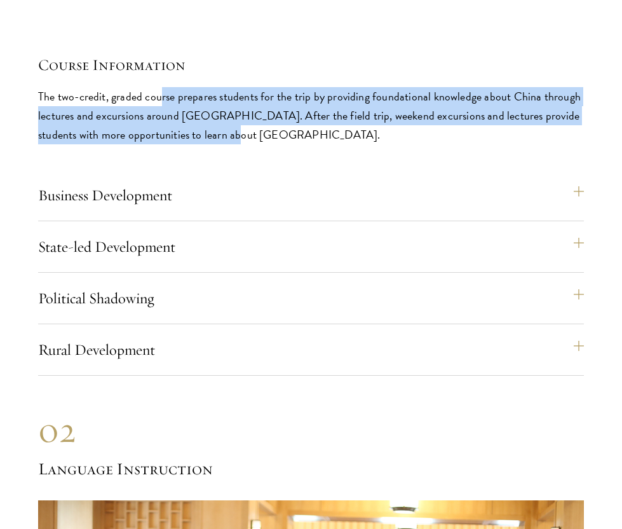
scroll to position [6701, 0]
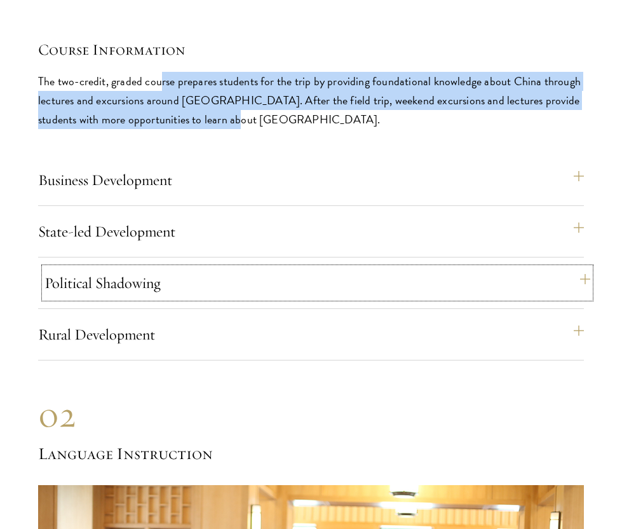
click at [132, 268] on button "Political Shadowing" at bounding box center [317, 283] width 546 height 31
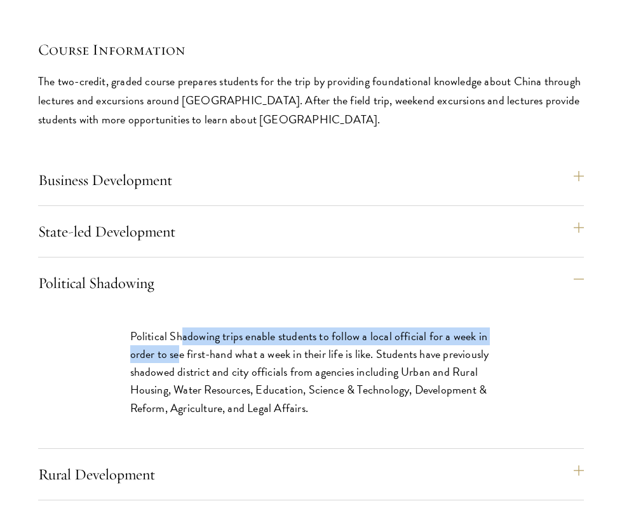
drag, startPoint x: 181, startPoint y: 313, endPoint x: 176, endPoint y: 339, distance: 27.1
click at [177, 340] on p "Political Shadowing trips enable students to follow a local official for a week…" at bounding box center [311, 371] width 362 height 89
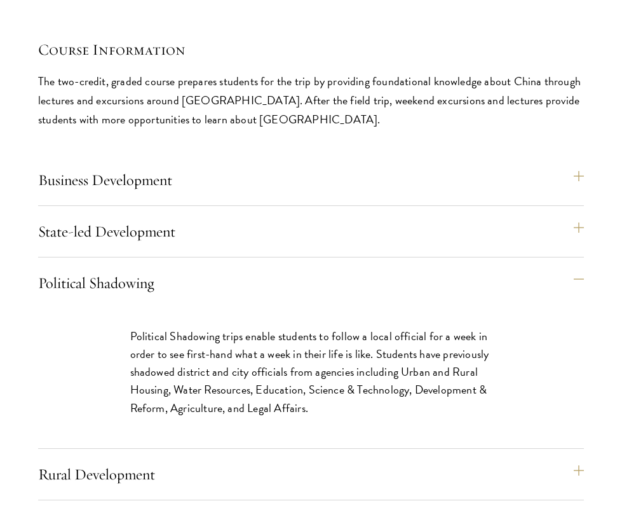
click at [173, 348] on p "Political Shadowing trips enable students to follow a local official for a week…" at bounding box center [311, 371] width 362 height 89
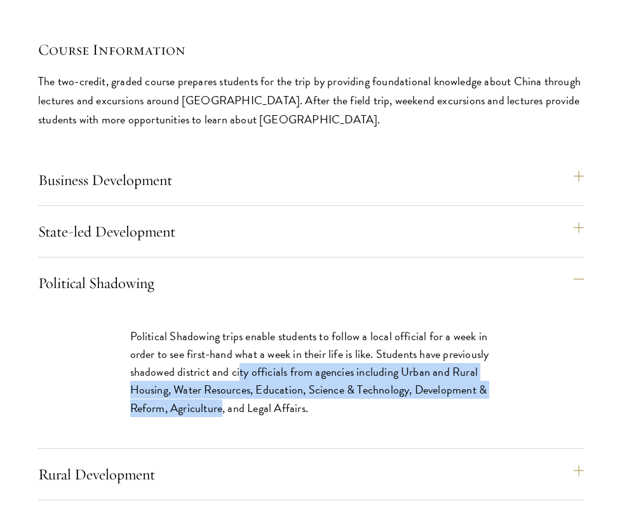
drag, startPoint x: 238, startPoint y: 343, endPoint x: 219, endPoint y: 383, distance: 43.5
click at [219, 383] on p "Political Shadowing trips enable students to follow a local official for a week…" at bounding box center [311, 371] width 362 height 89
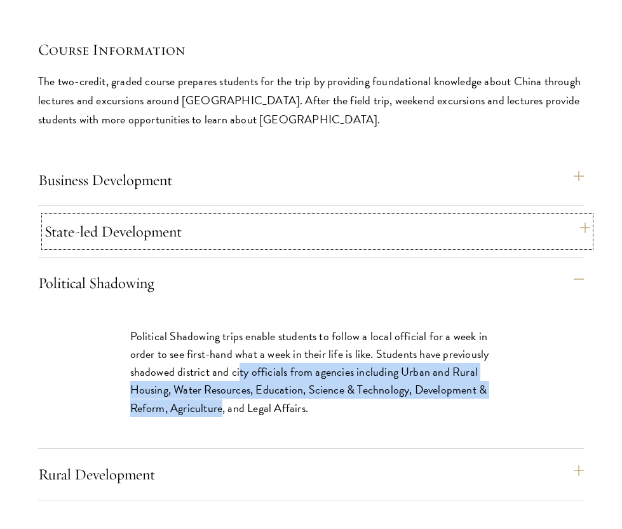
click at [118, 216] on button "State-led Development" at bounding box center [317, 231] width 546 height 31
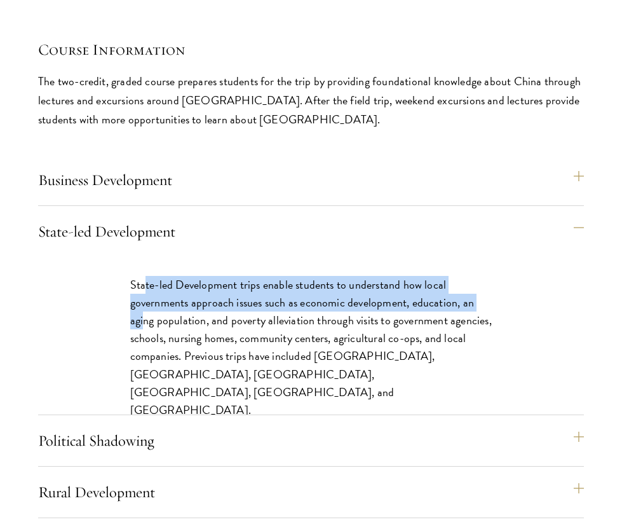
drag, startPoint x: 143, startPoint y: 264, endPoint x: 142, endPoint y: 293, distance: 28.6
click at [142, 293] on p "State-led Development trips enable students to understand how local governments…" at bounding box center [311, 347] width 362 height 143
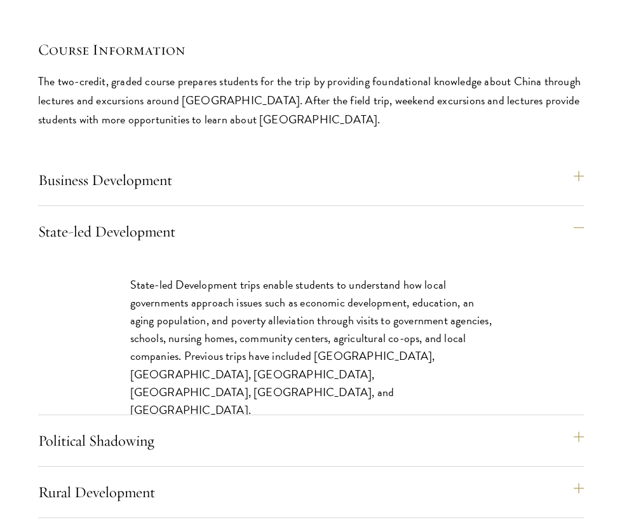
click at [153, 297] on p "State-led Development trips enable students to understand how local governments…" at bounding box center [311, 347] width 362 height 143
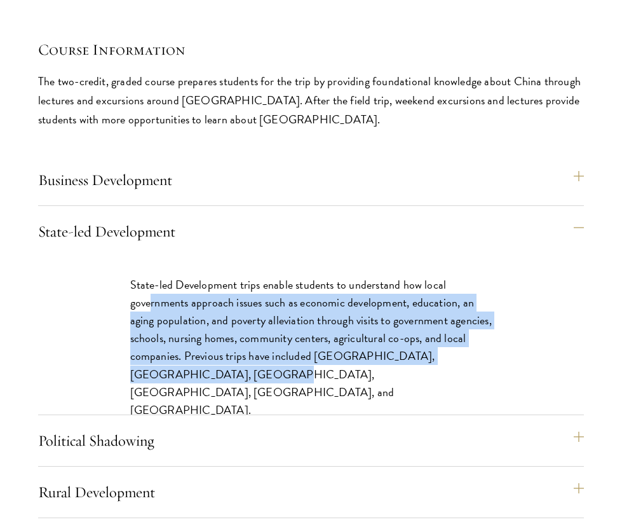
drag, startPoint x: 152, startPoint y: 280, endPoint x: 158, endPoint y: 344, distance: 63.9
click at [158, 344] on p "State-led Development trips enable students to understand how local governments…" at bounding box center [311, 347] width 362 height 143
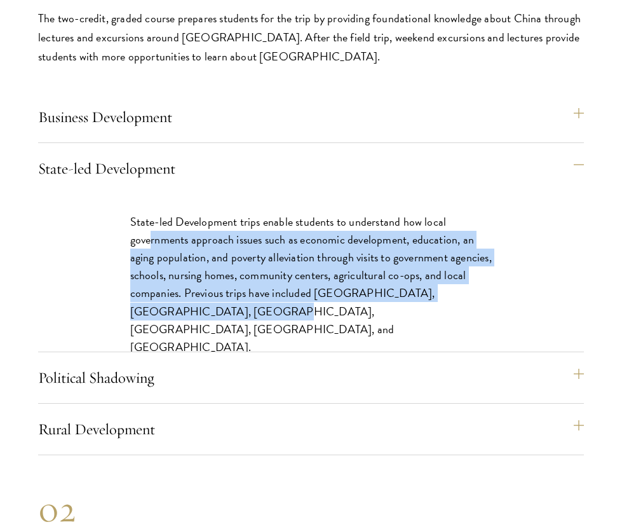
scroll to position [6801, 0]
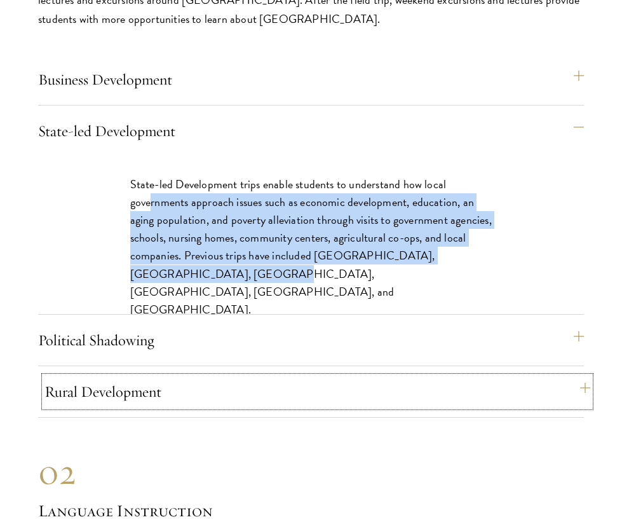
click at [131, 376] on button "Rural Development" at bounding box center [317, 391] width 546 height 31
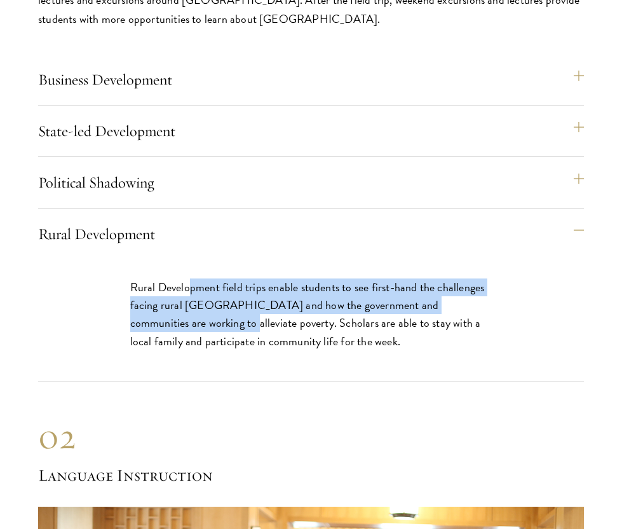
drag, startPoint x: 189, startPoint y: 270, endPoint x: 177, endPoint y: 311, distance: 42.9
click at [177, 311] on p "Rural Development field trips enable students to see first-hand the challenges …" at bounding box center [311, 313] width 362 height 71
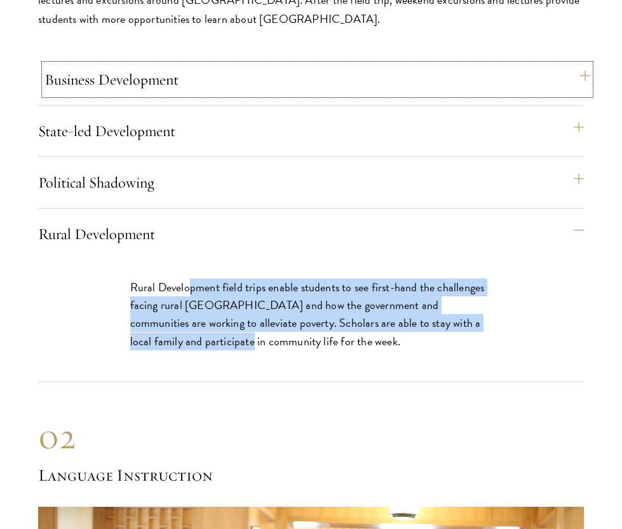
click at [98, 65] on button "Business Development" at bounding box center [317, 79] width 546 height 31
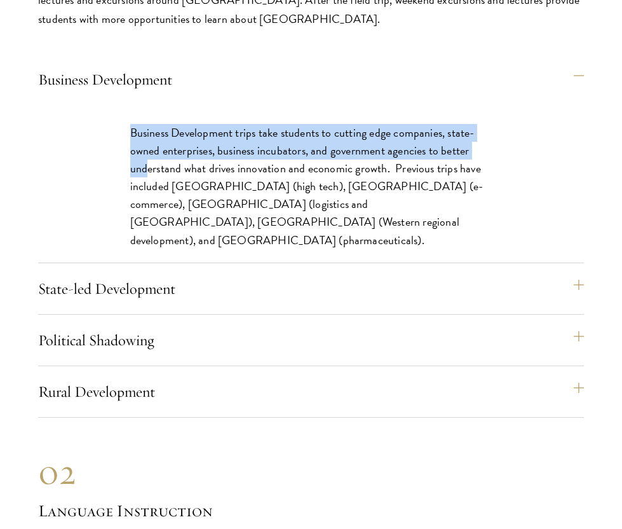
drag, startPoint x: 163, startPoint y: 97, endPoint x: 148, endPoint y: 139, distance: 45.0
click at [148, 145] on div "Business Development trips take students to cutting edge companies, state-owned…" at bounding box center [311, 193] width 439 height 176
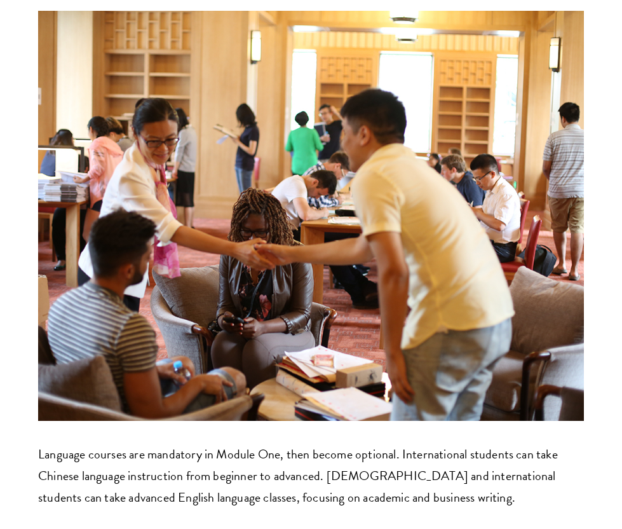
scroll to position [7625, 0]
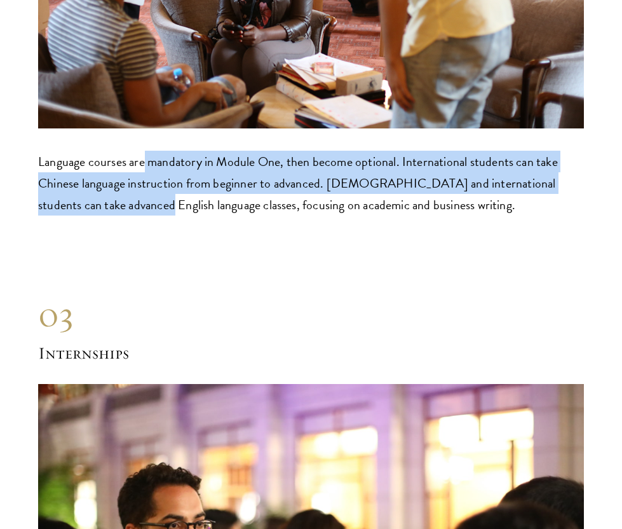
drag, startPoint x: 143, startPoint y: 139, endPoint x: 136, endPoint y: 190, distance: 51.3
click at [136, 190] on p "Language courses are mandatory in Module One, then become optional. Internation…" at bounding box center [311, 183] width 546 height 65
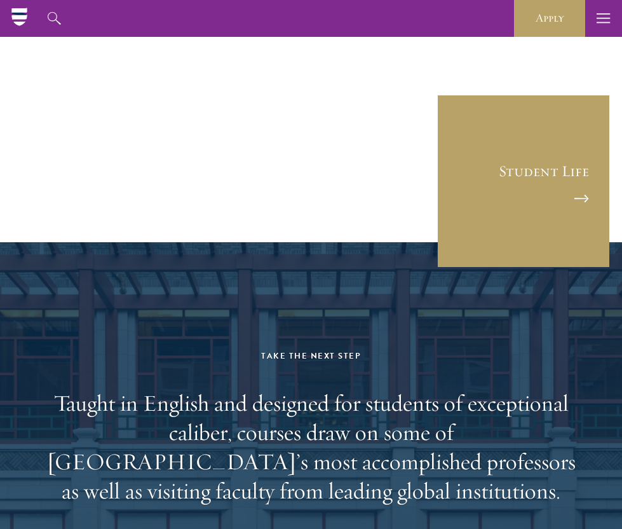
scroll to position [9407, 0]
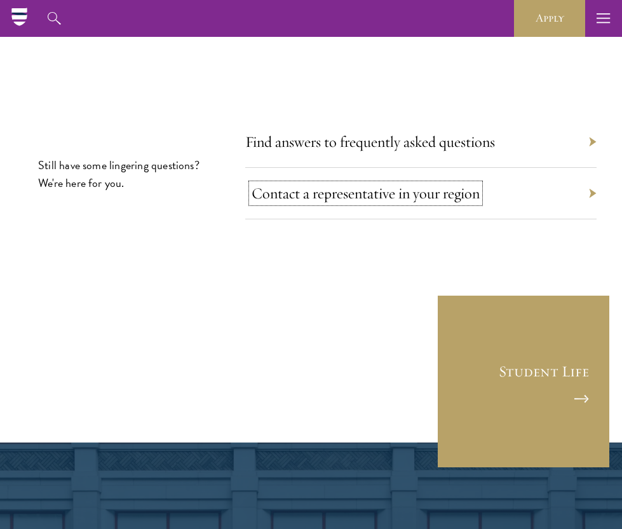
click at [339, 184] on link "Contact a representative in your region" at bounding box center [366, 193] width 228 height 19
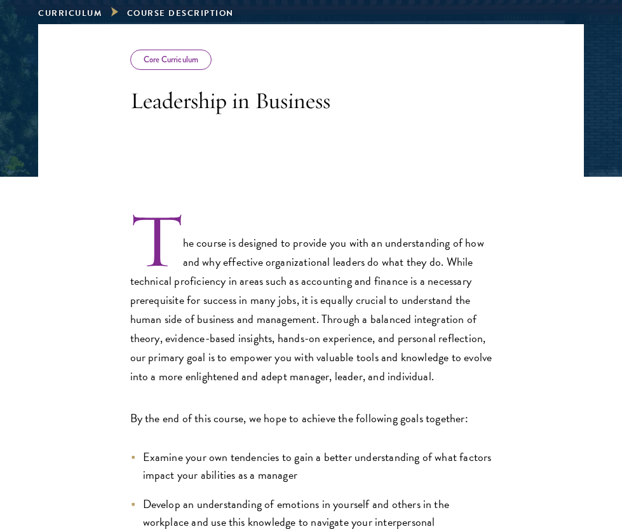
scroll to position [222, 0]
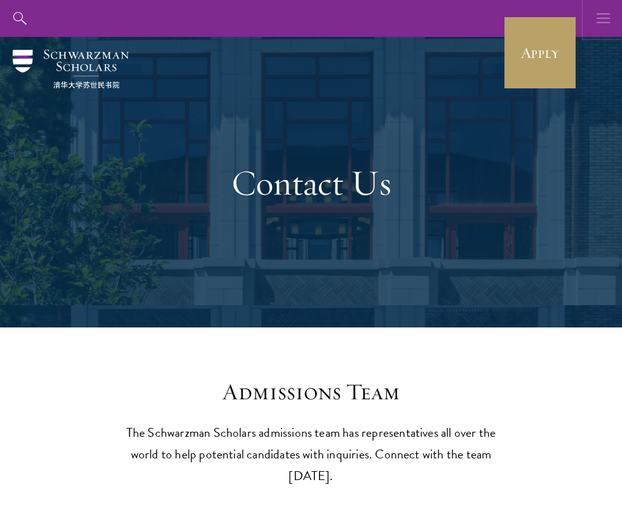
click at [607, 13] on use "button" at bounding box center [603, 18] width 13 height 10
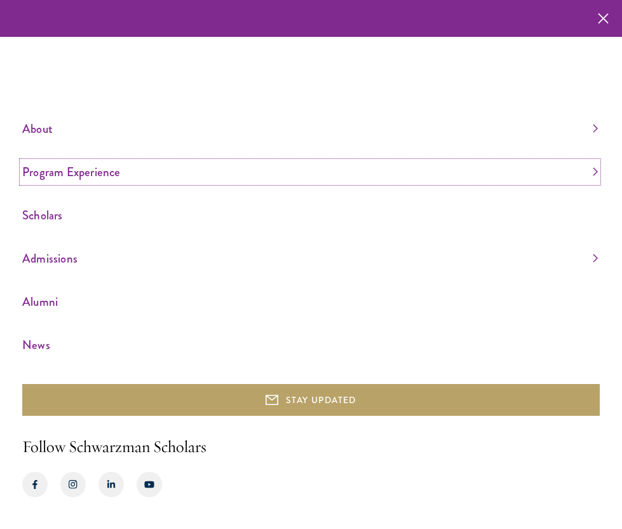
click at [93, 173] on link "Program Experience" at bounding box center [310, 171] width 576 height 21
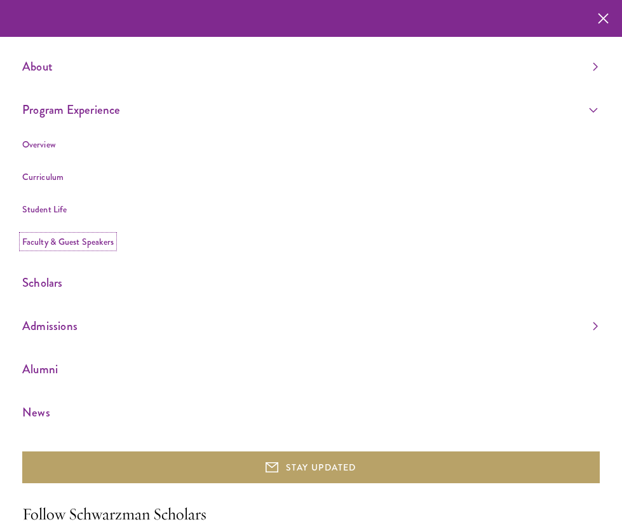
click at [58, 240] on link "Faculty & Guest Speakers" at bounding box center [68, 241] width 92 height 13
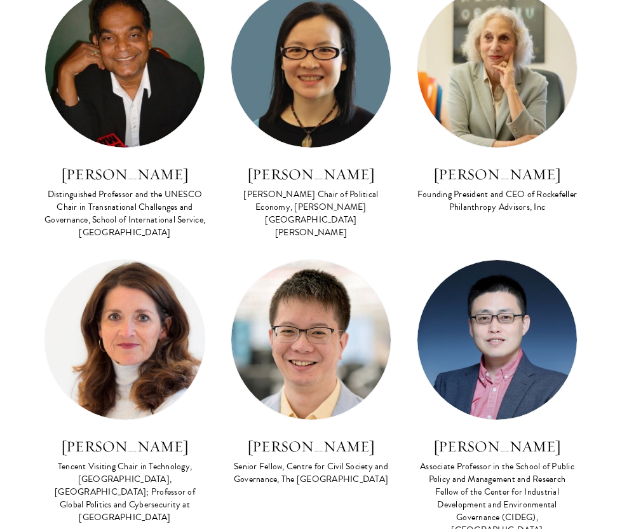
scroll to position [573, 0]
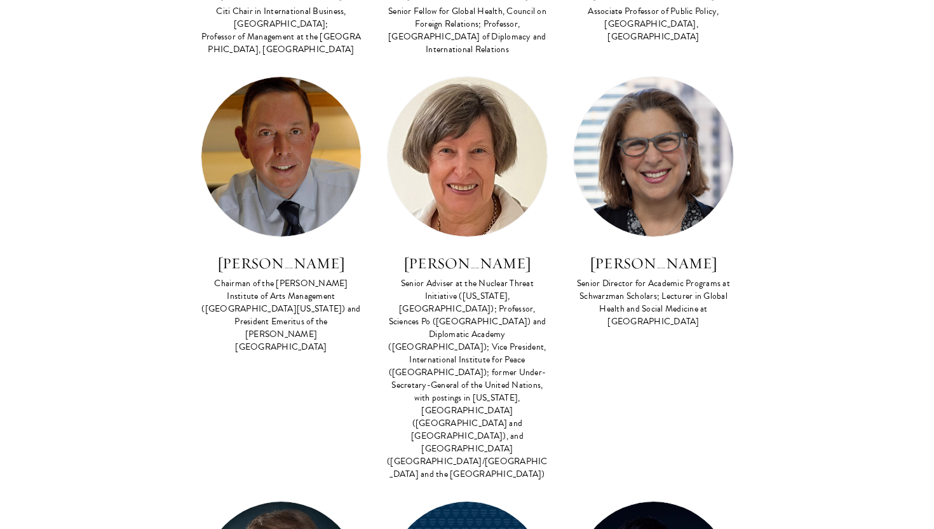
scroll to position [2231, 0]
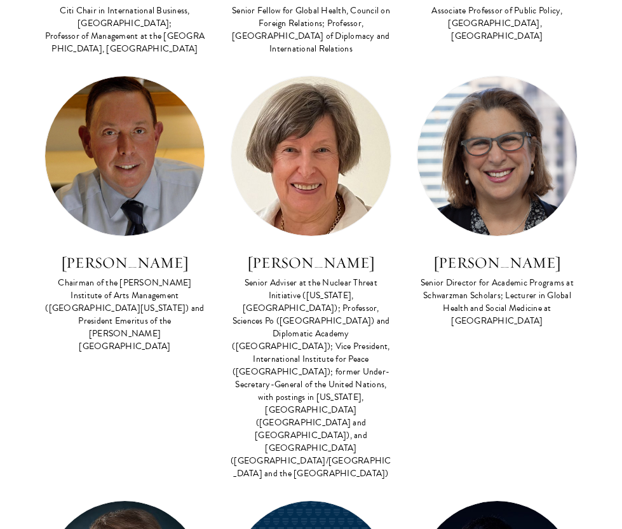
drag, startPoint x: 54, startPoint y: 274, endPoint x: 536, endPoint y: 1, distance: 553.9
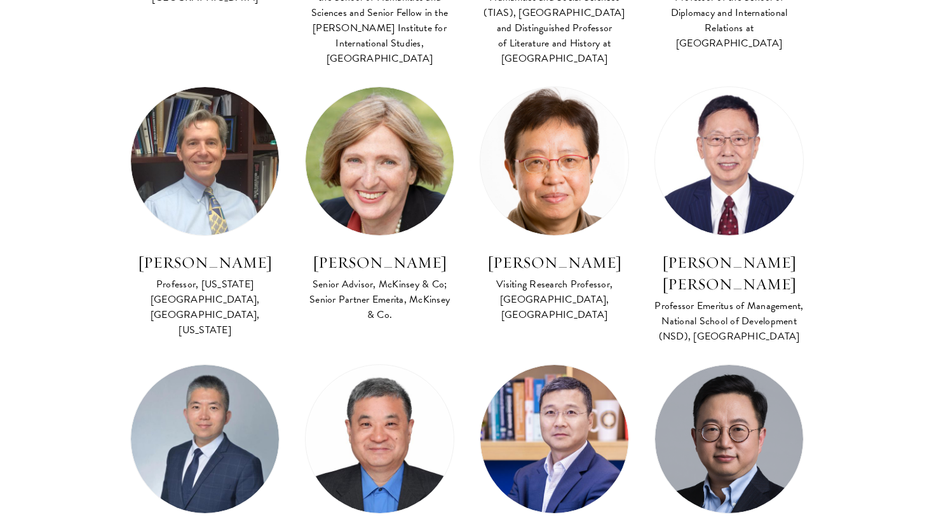
scroll to position [4545, 0]
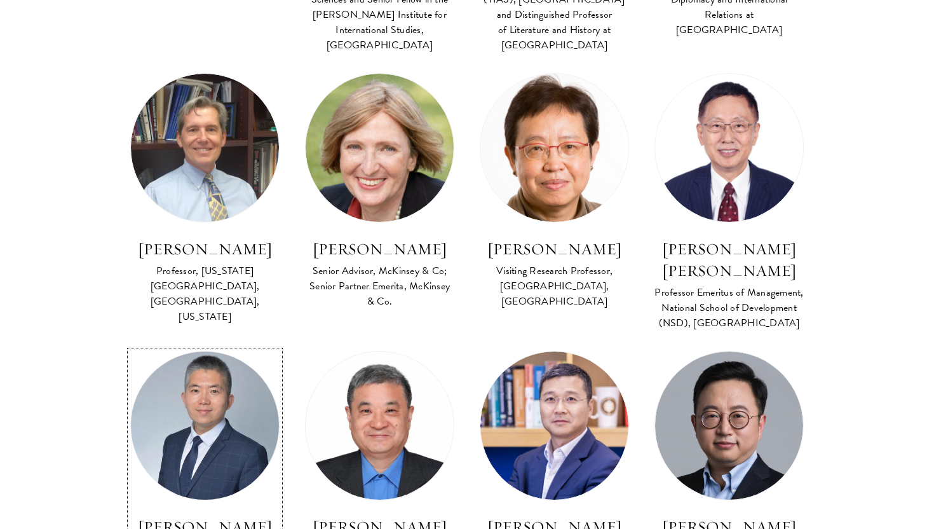
click at [200, 351] on link "Zeng Yi Professor of AI at Institute of Automation, Chinese Academy of Sciences" at bounding box center [204, 470] width 149 height 238
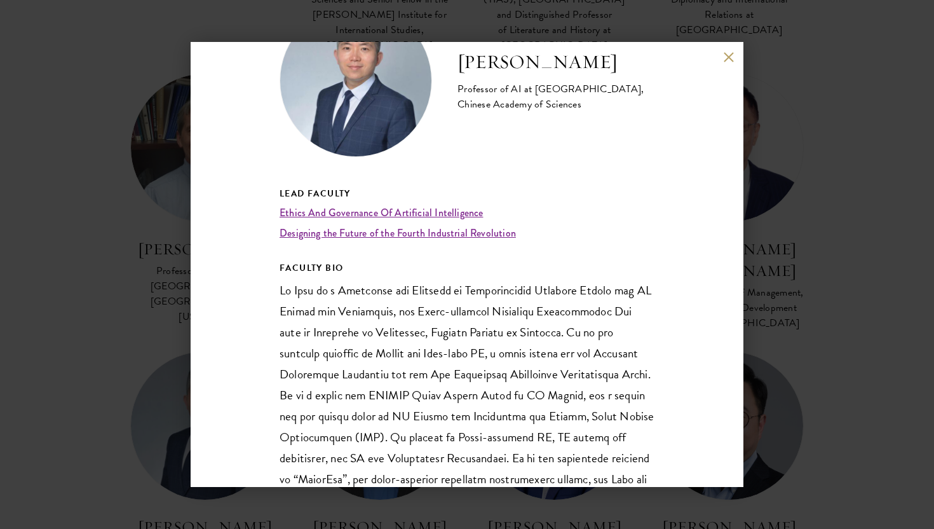
scroll to position [77, 0]
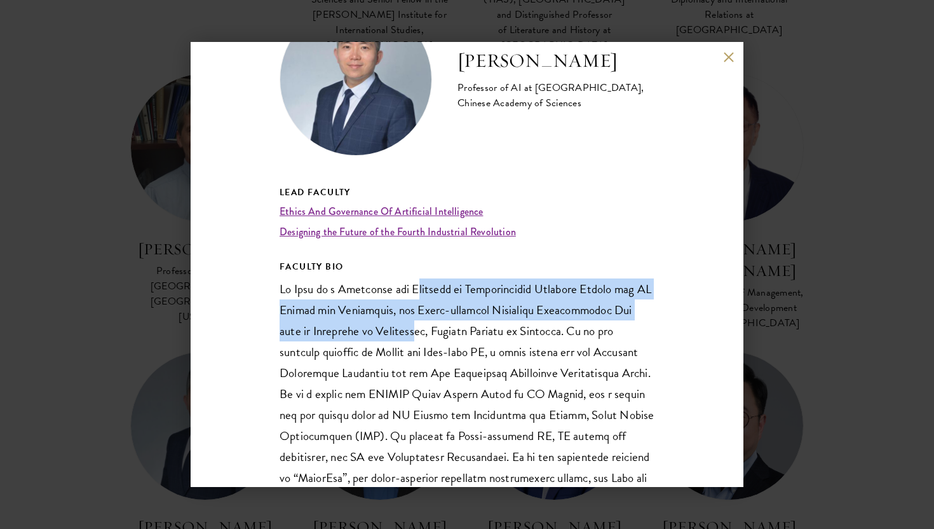
drag, startPoint x: 411, startPoint y: 290, endPoint x: 379, endPoint y: 331, distance: 51.6
click at [379, 331] on p at bounding box center [467, 435] width 375 height 315
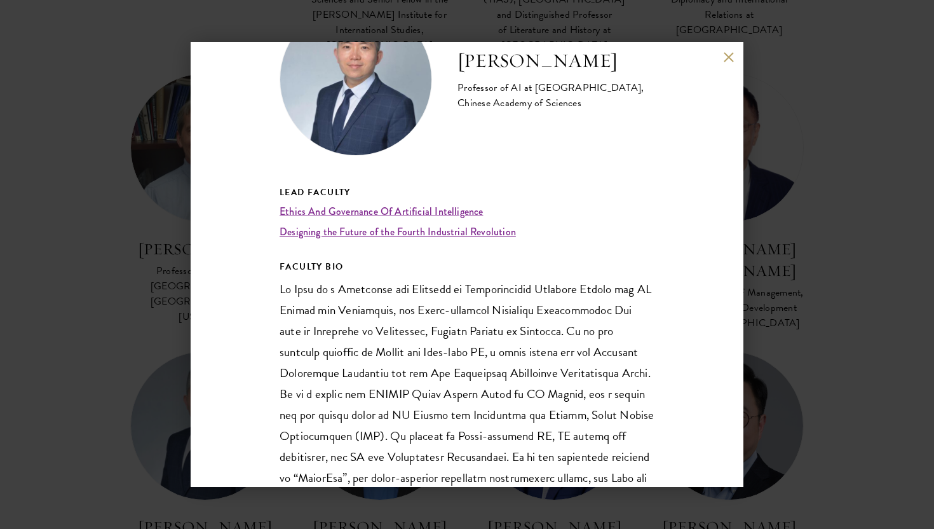
click at [370, 350] on p at bounding box center [467, 435] width 375 height 315
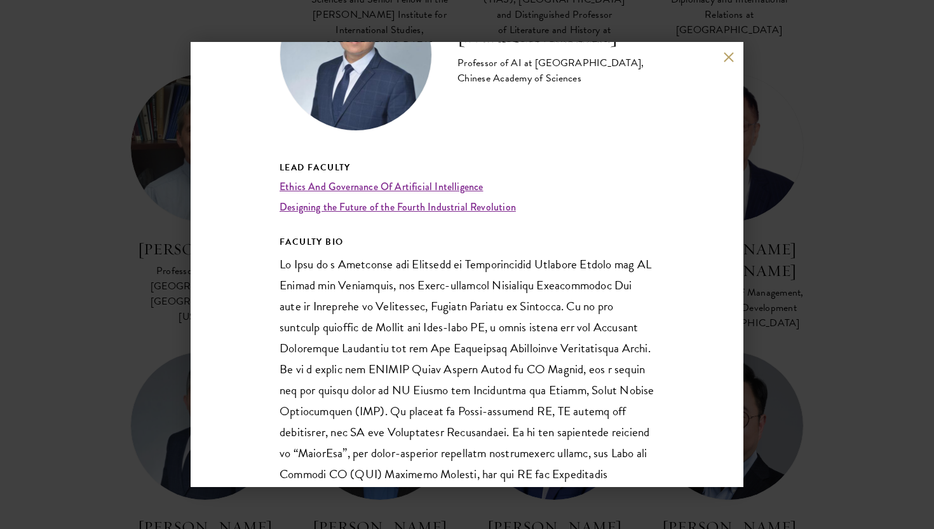
scroll to position [107, 0]
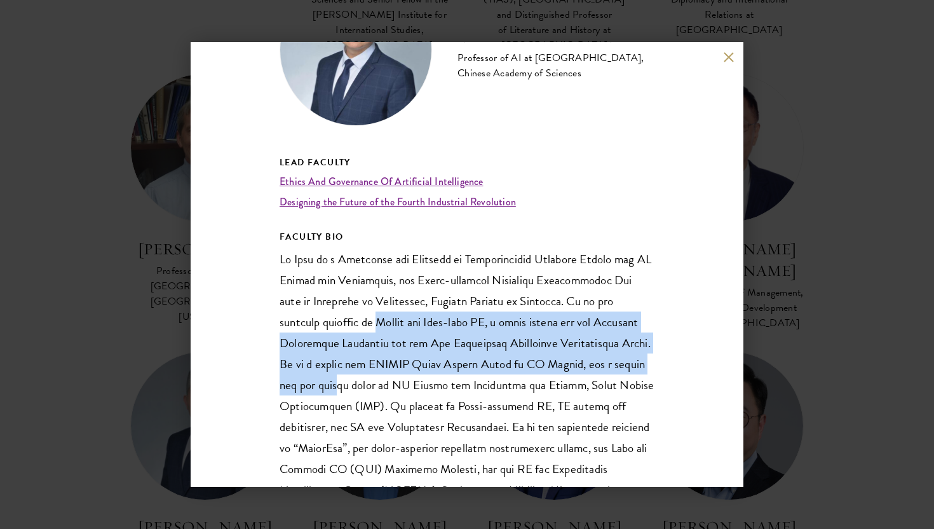
drag, startPoint x: 332, startPoint y: 312, endPoint x: 377, endPoint y: 388, distance: 87.8
click at [378, 388] on p at bounding box center [467, 406] width 375 height 315
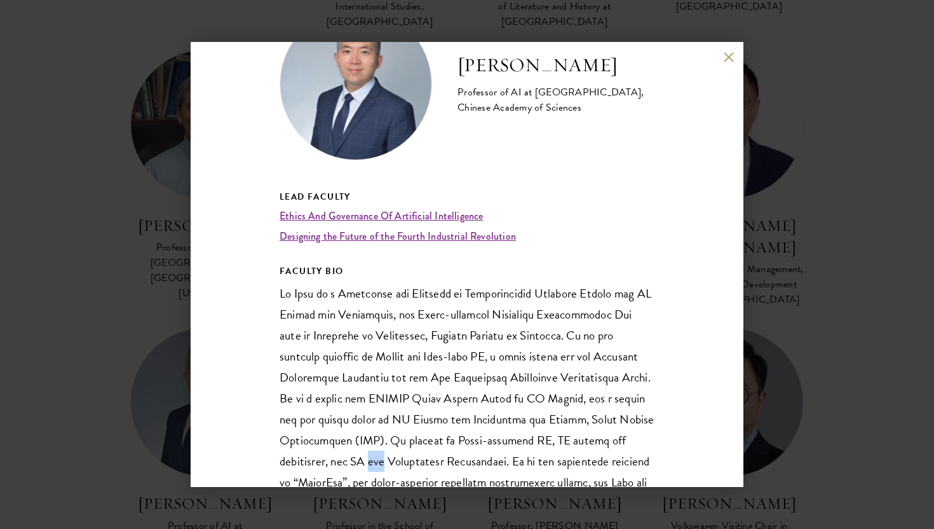
scroll to position [74, 0]
drag, startPoint x: 522, startPoint y: 62, endPoint x: 461, endPoint y: 60, distance: 61.7
click at [461, 60] on h2 "Zeng Yi" at bounding box center [556, 63] width 197 height 25
copy h2 "Zeng Yi"
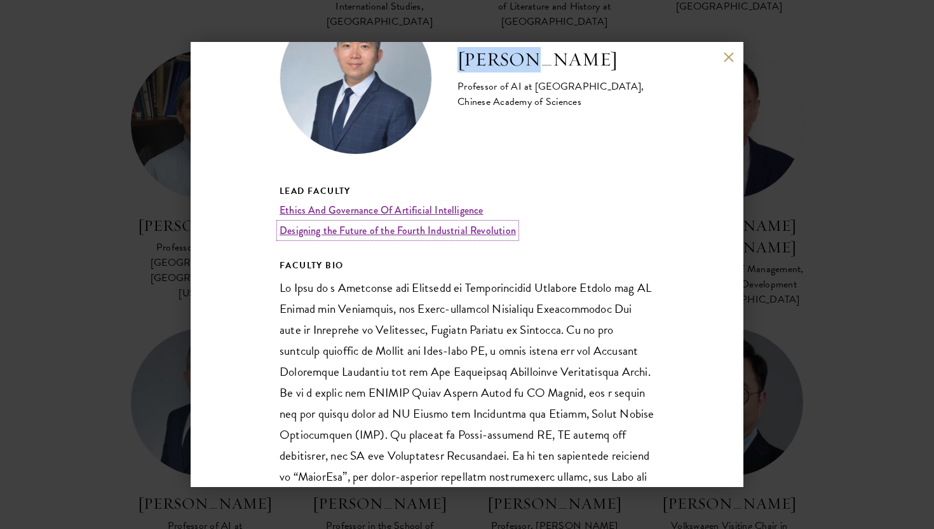
click at [377, 234] on link "Designing the Future of the Fourth Industrial Revolution" at bounding box center [398, 230] width 236 height 15
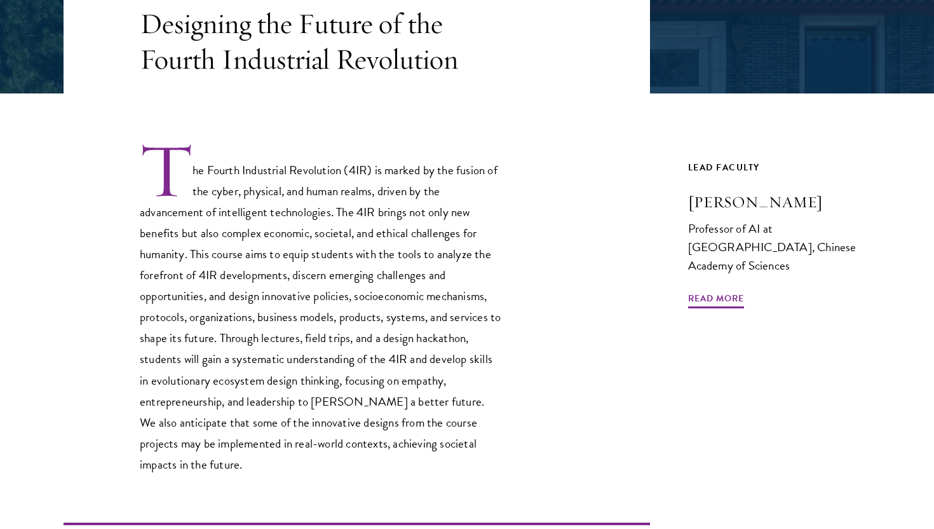
scroll to position [301, 0]
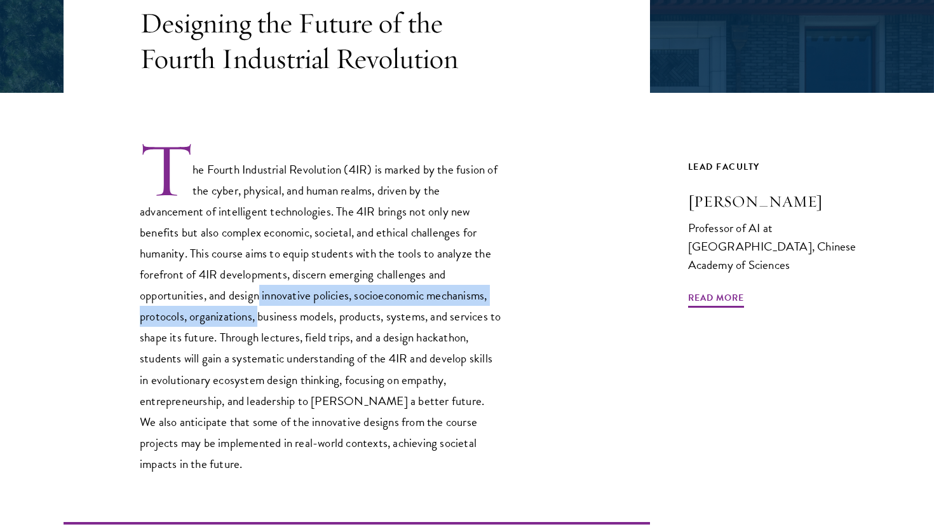
drag, startPoint x: 259, startPoint y: 304, endPoint x: 267, endPoint y: 321, distance: 18.5
click at [266, 322] on p "The Fourth Industrial Revolution (4IR) is marked by the fusion of the cyber, ph…" at bounding box center [321, 307] width 362 height 334
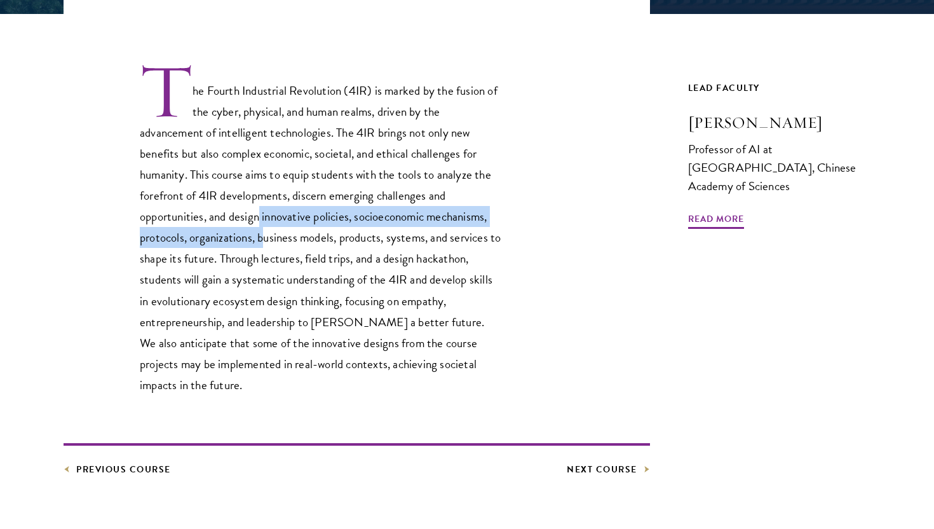
scroll to position [382, 0]
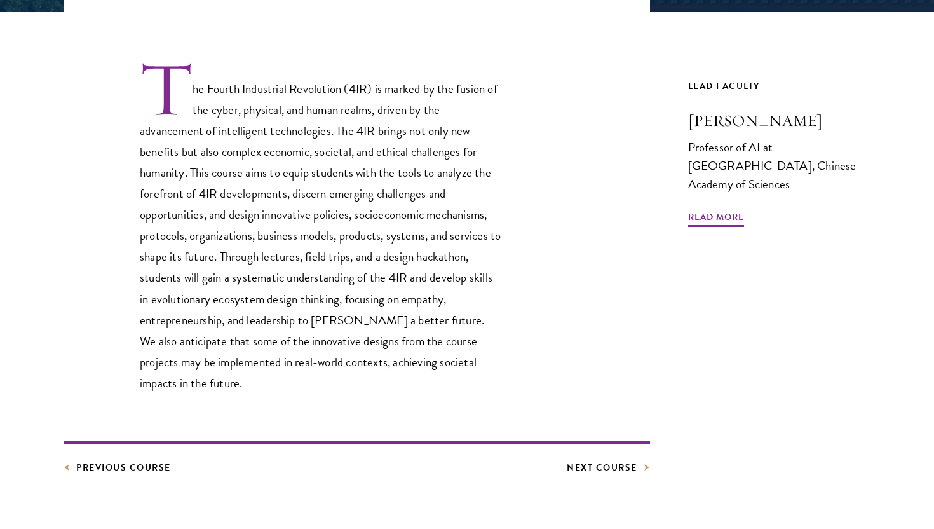
click at [241, 281] on p "The Fourth Industrial Revolution (4IR) is marked by the fusion of the cyber, ph…" at bounding box center [321, 227] width 362 height 334
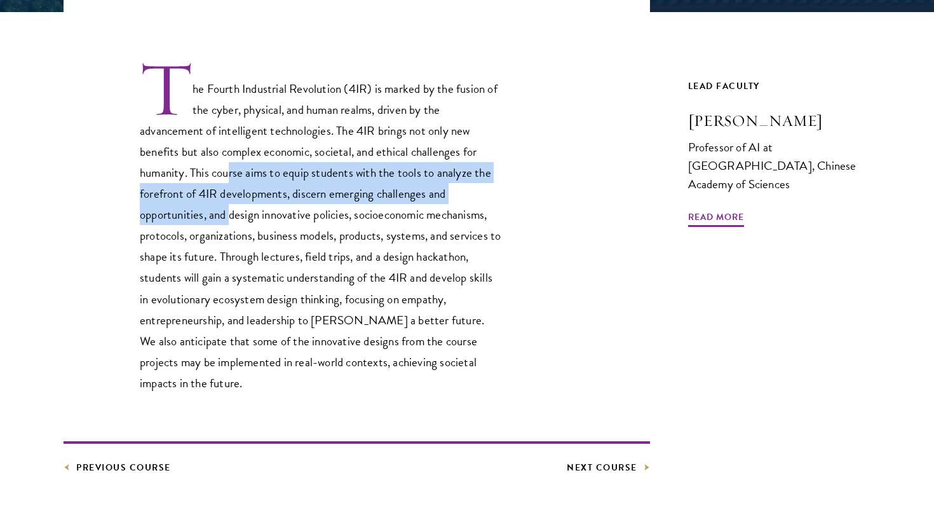
drag, startPoint x: 231, startPoint y: 178, endPoint x: 231, endPoint y: 208, distance: 30.5
click at [231, 207] on p "The Fourth Industrial Revolution (4IR) is marked by the fusion of the cyber, ph…" at bounding box center [321, 227] width 362 height 334
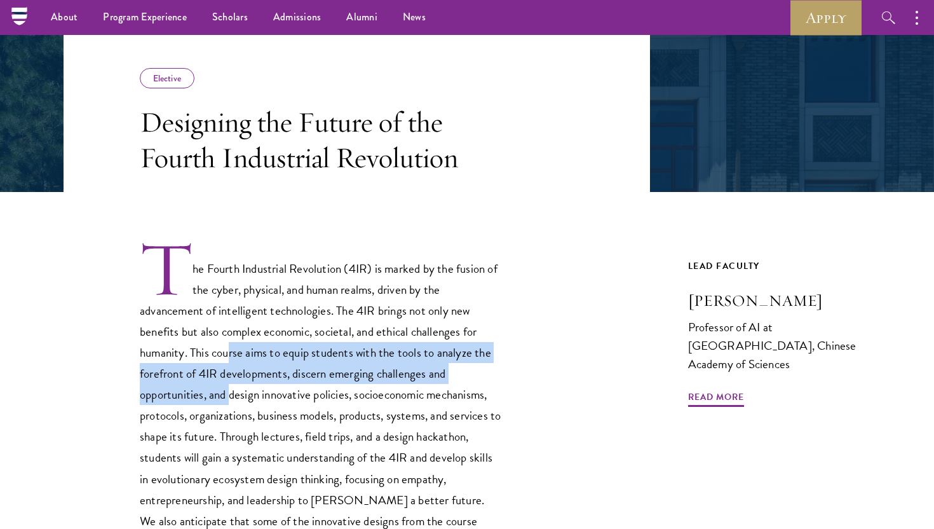
scroll to position [0, 0]
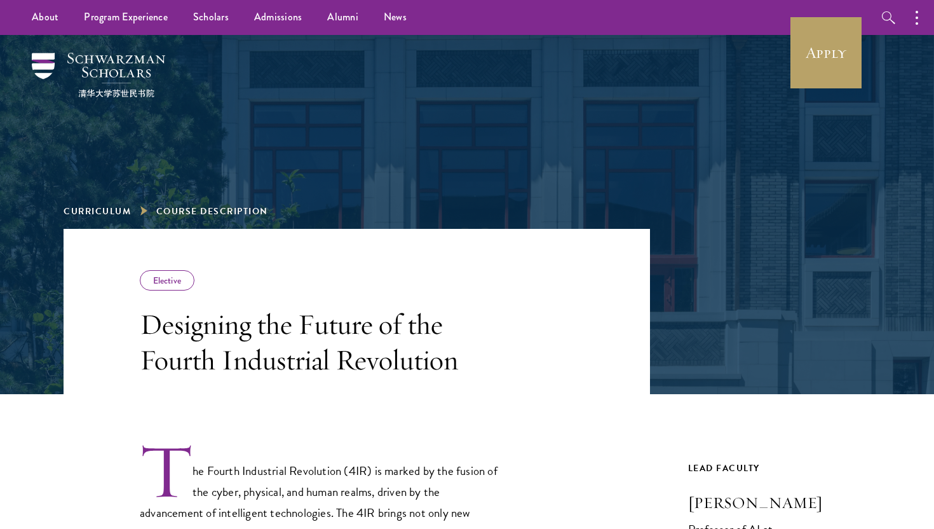
click at [124, 219] on div "Curriculum Course Description" at bounding box center [467, 132] width 807 height 194
click at [123, 211] on link "Curriculum" at bounding box center [97, 211] width 67 height 13
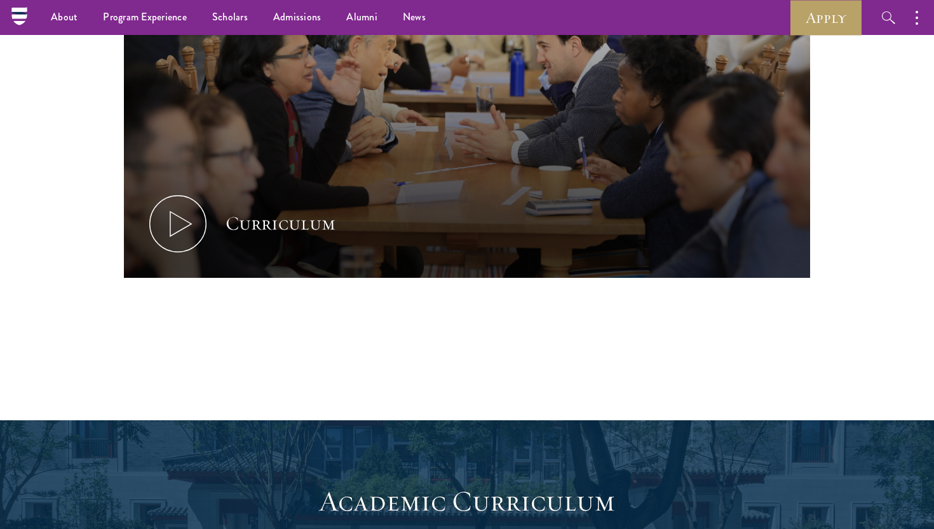
scroll to position [289, 0]
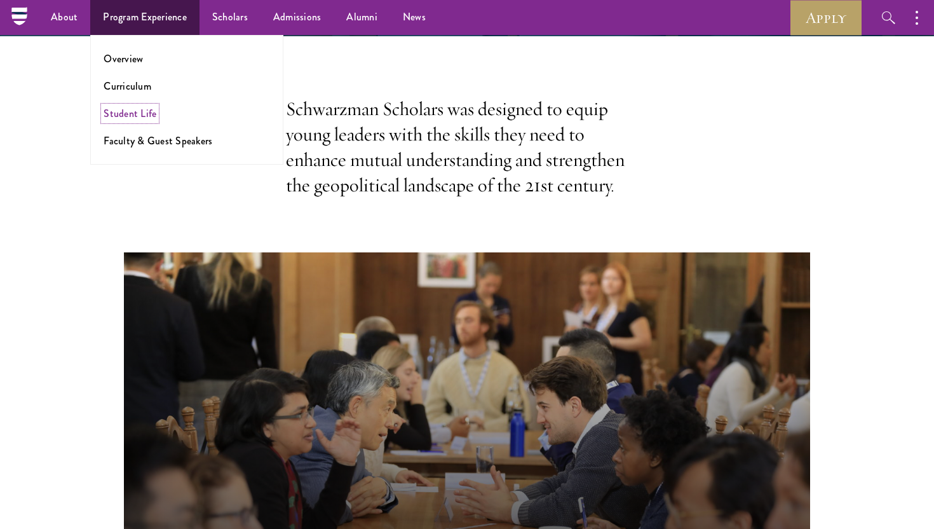
click at [123, 116] on link "Student Life" at bounding box center [130, 113] width 53 height 15
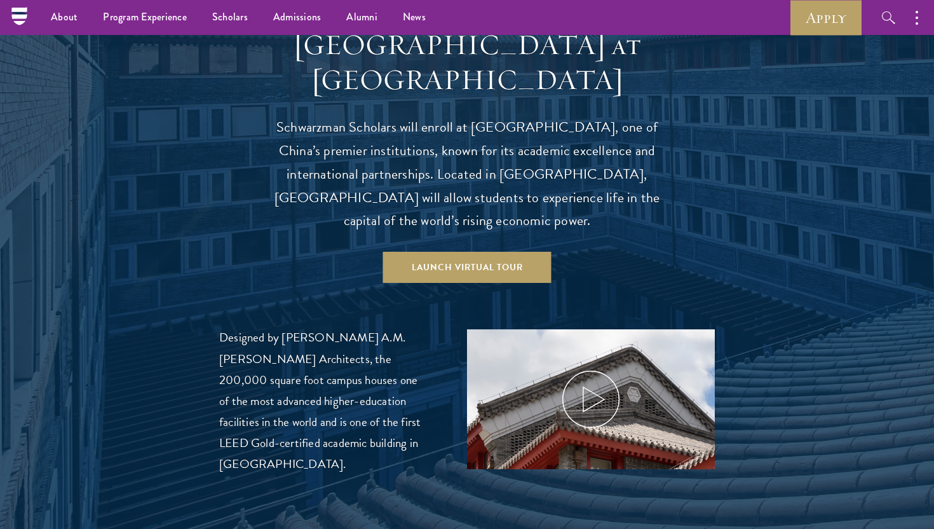
scroll to position [1245, 0]
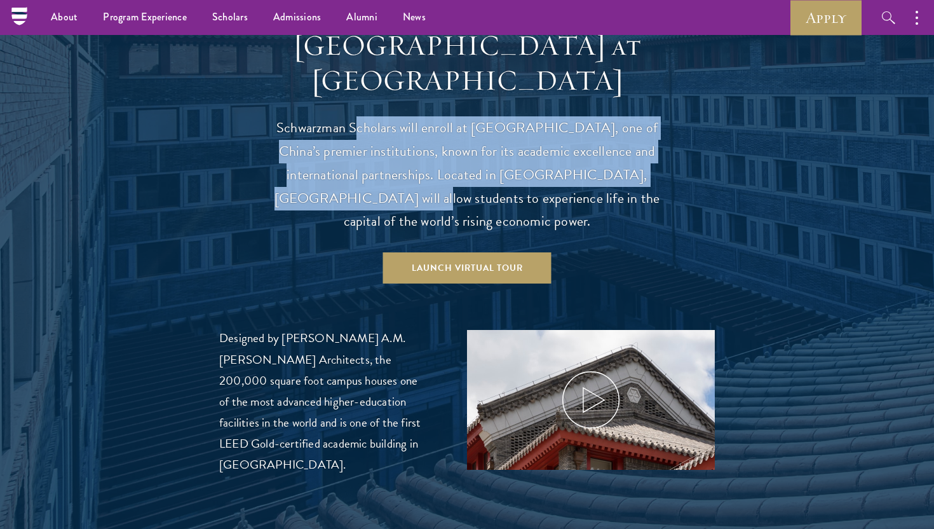
drag, startPoint x: 352, startPoint y: 98, endPoint x: 345, endPoint y: 162, distance: 64.6
click at [345, 162] on p "Schwarzman Scholars will enroll at Tsinghua University, one of China’s premier …" at bounding box center [467, 175] width 394 height 118
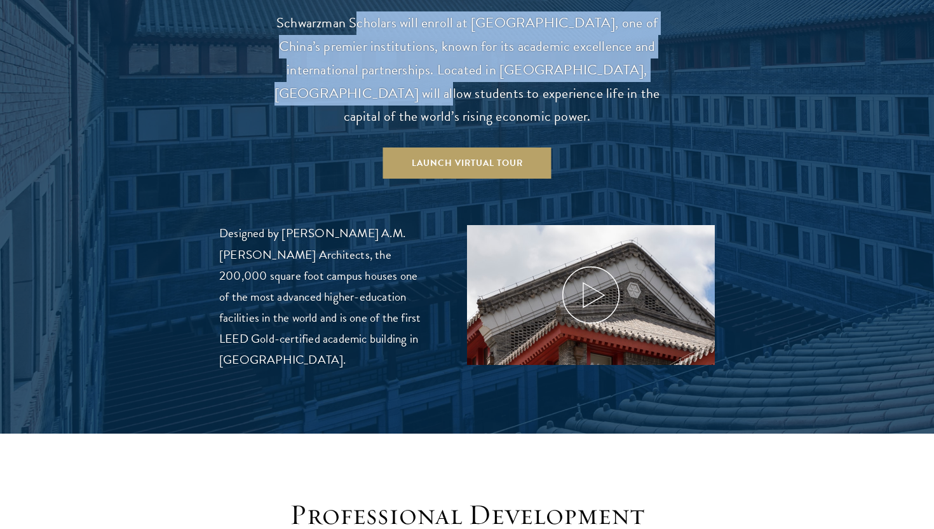
scroll to position [1366, 0]
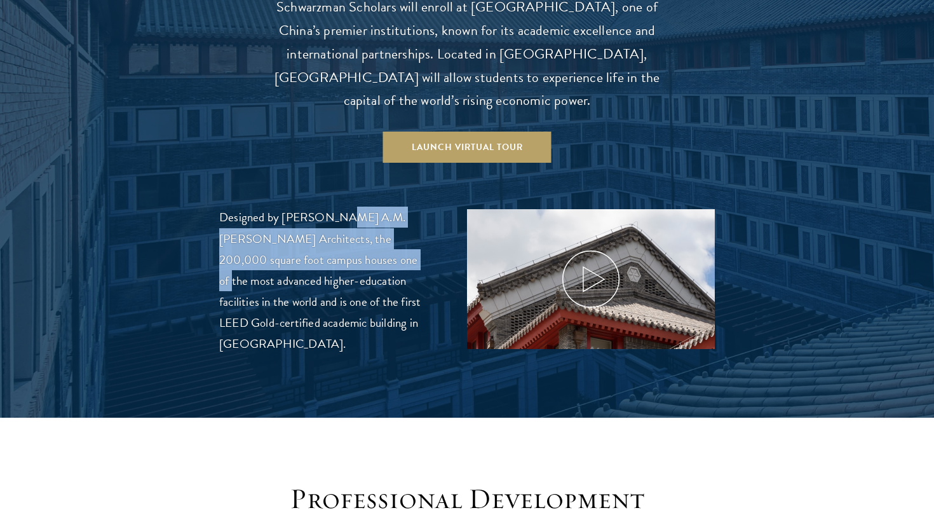
drag, startPoint x: 334, startPoint y: 195, endPoint x: 329, endPoint y: 240, distance: 45.4
click at [329, 240] on p "Designed by Robert A.M. Stern Architects, the 200,000 square foot campus houses…" at bounding box center [324, 280] width 210 height 147
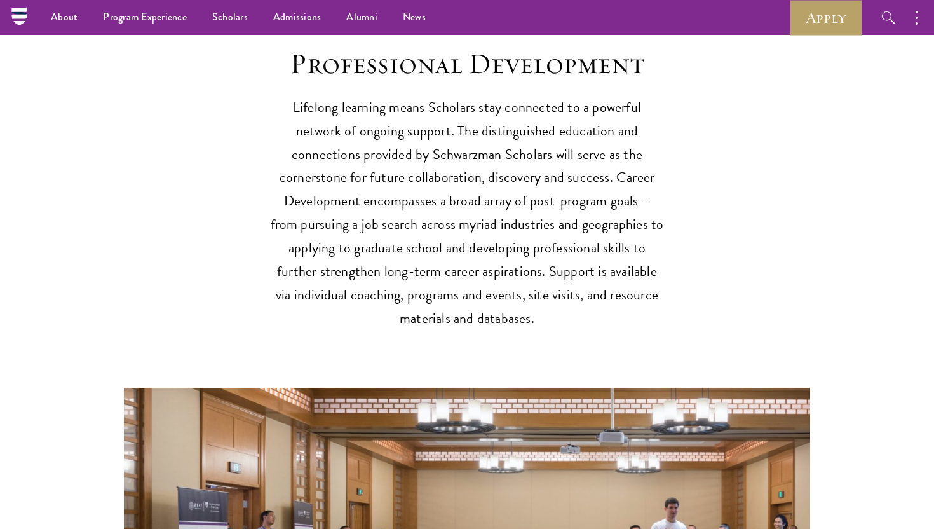
scroll to position [1800, 0]
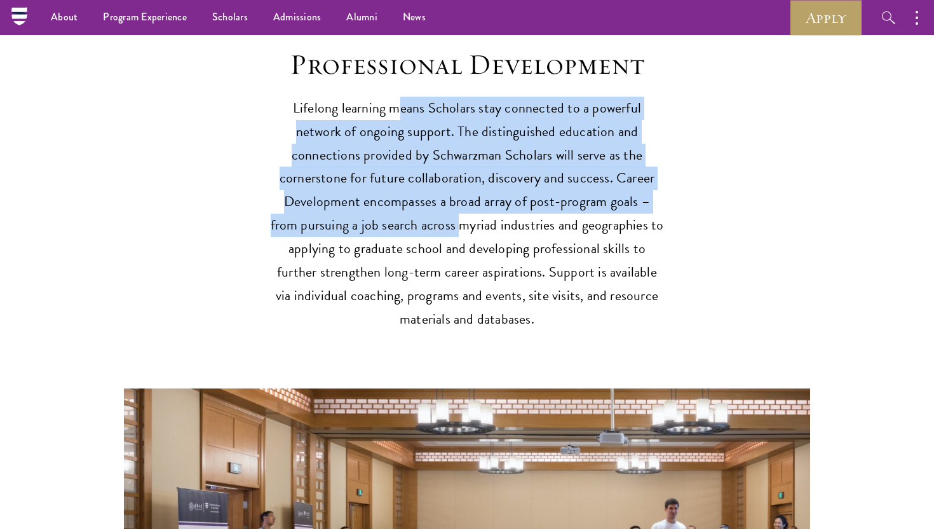
drag, startPoint x: 376, startPoint y: 85, endPoint x: 383, endPoint y: 199, distance: 114.0
click at [381, 198] on p "Lifelong learning means Scholars stay connected to a powerful network of ongoin…" at bounding box center [467, 214] width 394 height 235
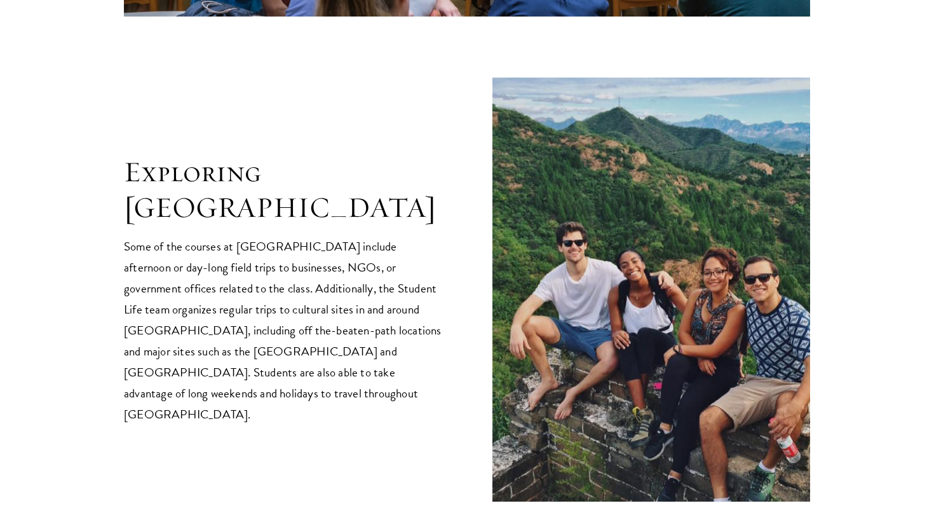
scroll to position [2518, 0]
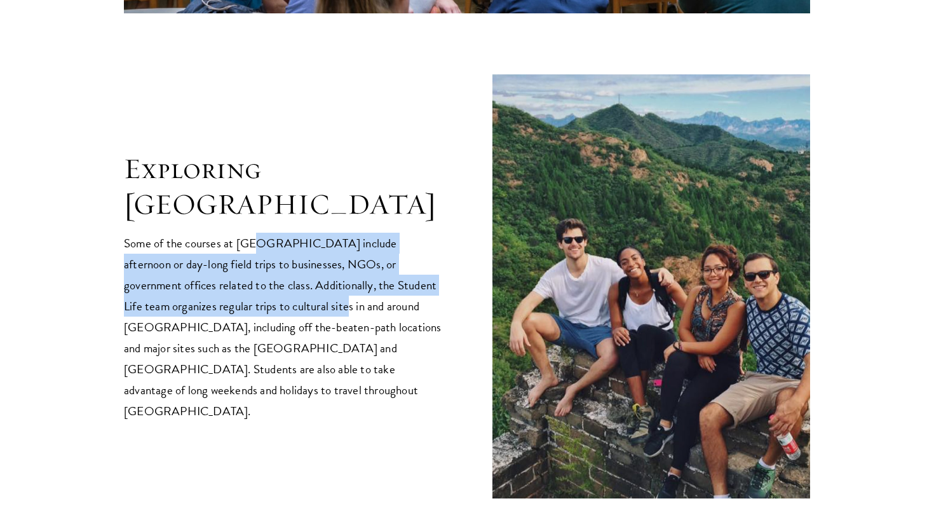
drag, startPoint x: 254, startPoint y: 223, endPoint x: 248, endPoint y: 272, distance: 49.3
click at [247, 272] on p "Some of the courses at Schwarzman College include afternoon or day-long field t…" at bounding box center [283, 327] width 318 height 189
click at [248, 272] on p "Some of the courses at Schwarzman College include afternoon or day-long field t…" at bounding box center [283, 327] width 318 height 189
drag, startPoint x: 249, startPoint y: 211, endPoint x: 242, endPoint y: 283, distance: 72.1
click at [242, 283] on p "Some of the courses at Schwarzman College include afternoon or day-long field t…" at bounding box center [283, 327] width 318 height 189
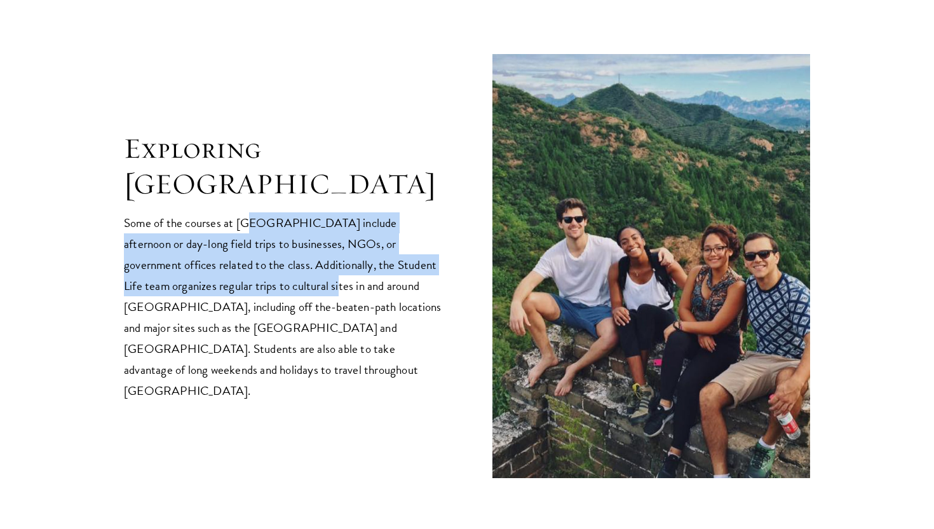
scroll to position [2541, 0]
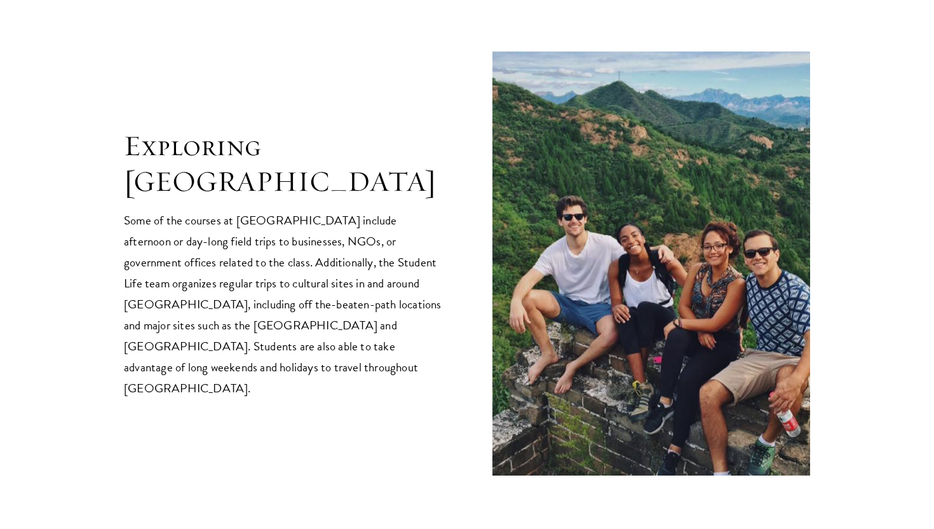
click at [242, 283] on p "Some of the courses at Schwarzman College include afternoon or day-long field t…" at bounding box center [283, 304] width 318 height 189
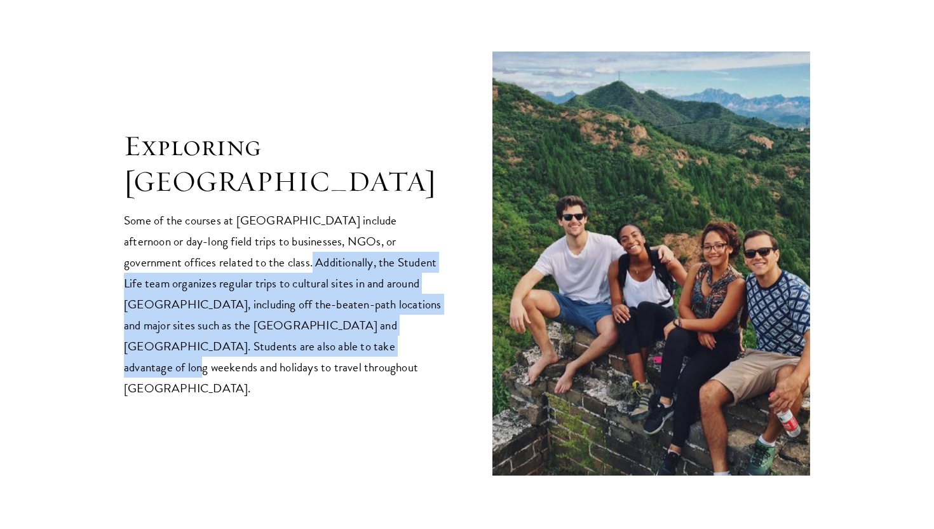
drag, startPoint x: 214, startPoint y: 235, endPoint x: 253, endPoint y: 318, distance: 92.1
click at [253, 318] on p "Some of the courses at Schwarzman College include afternoon or day-long field t…" at bounding box center [283, 304] width 318 height 189
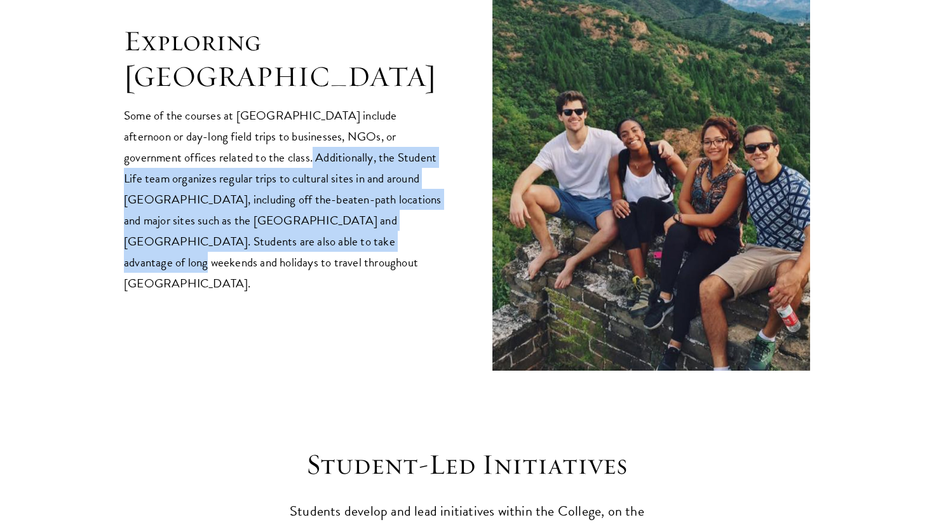
scroll to position [2649, 0]
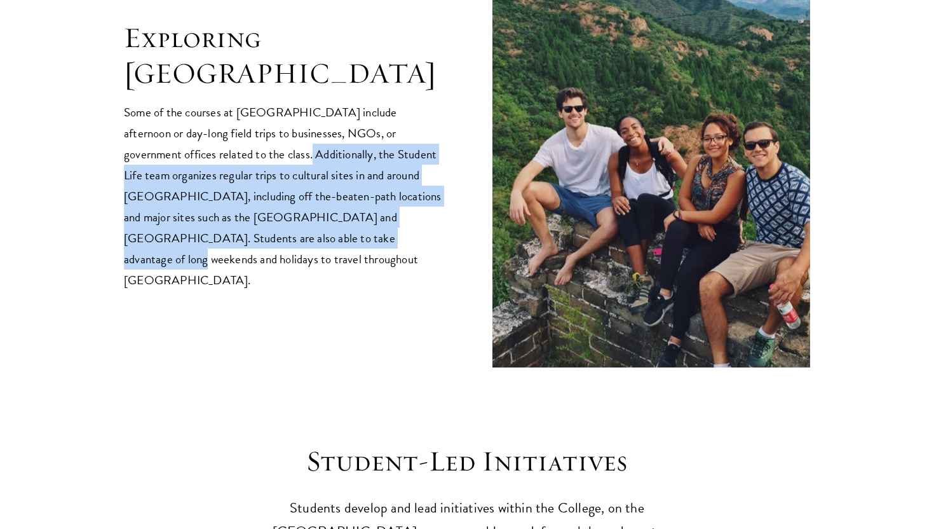
click at [278, 142] on p "Some of the courses at Schwarzman College include afternoon or day-long field t…" at bounding box center [283, 196] width 318 height 189
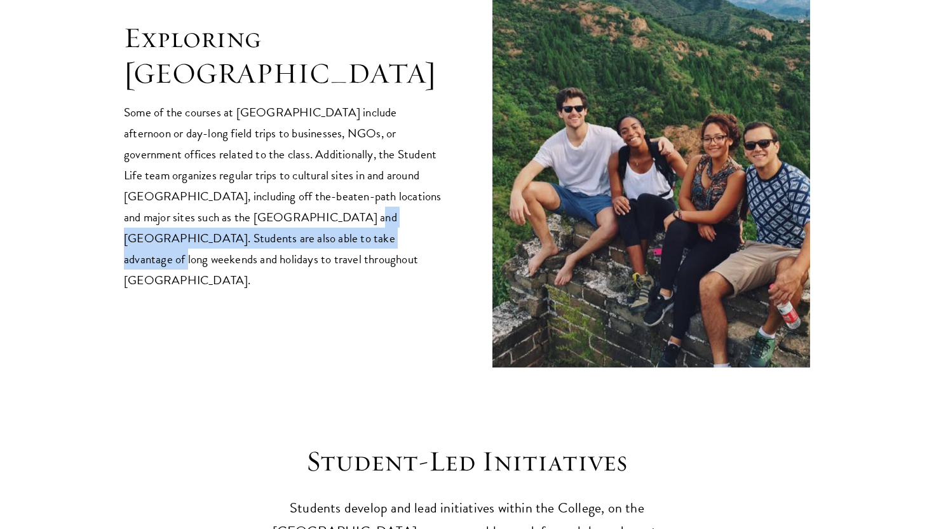
drag, startPoint x: 235, startPoint y: 181, endPoint x: 236, endPoint y: 219, distance: 38.8
click at [236, 219] on p "Some of the courses at Schwarzman College include afternoon or day-long field t…" at bounding box center [283, 196] width 318 height 189
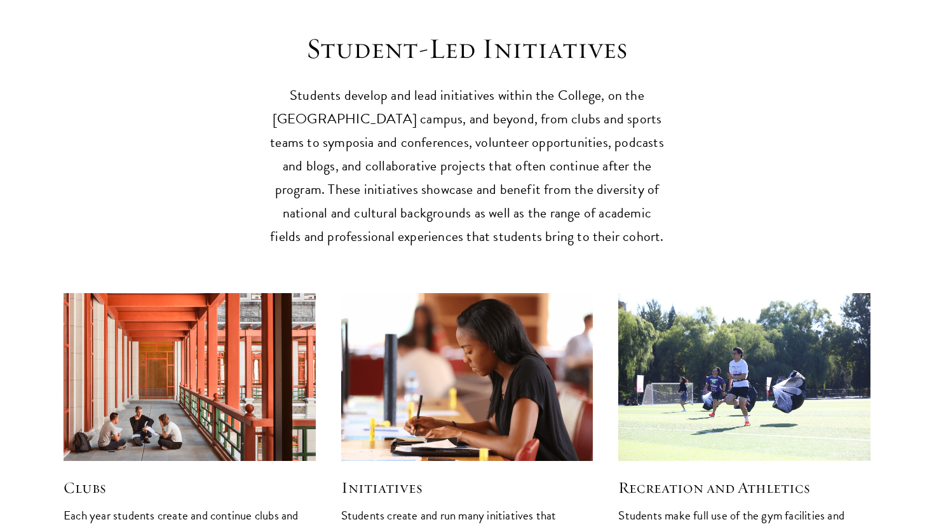
scroll to position [3071, 0]
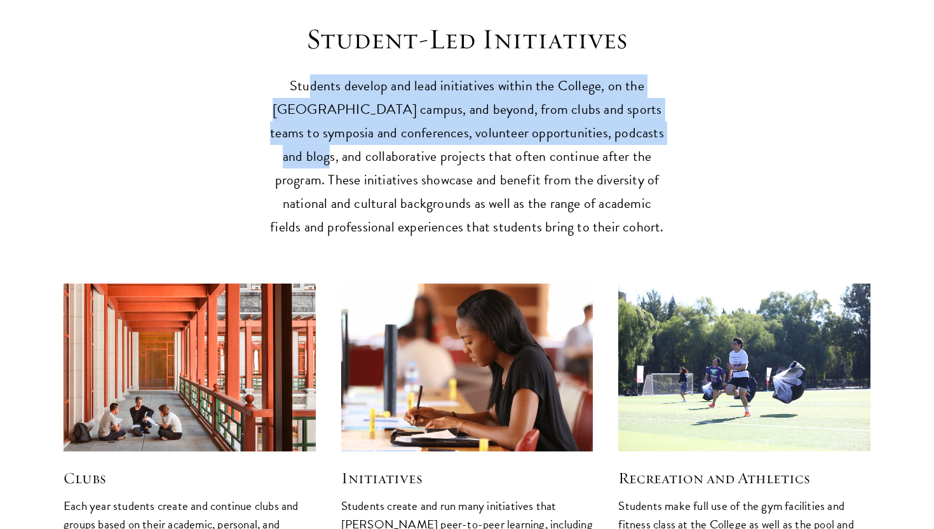
drag, startPoint x: 310, startPoint y: 57, endPoint x: 294, endPoint y: 130, distance: 74.7
click at [294, 130] on p "Students develop and lead initiatives within the College, on the Tsinghua campu…" at bounding box center [467, 156] width 394 height 165
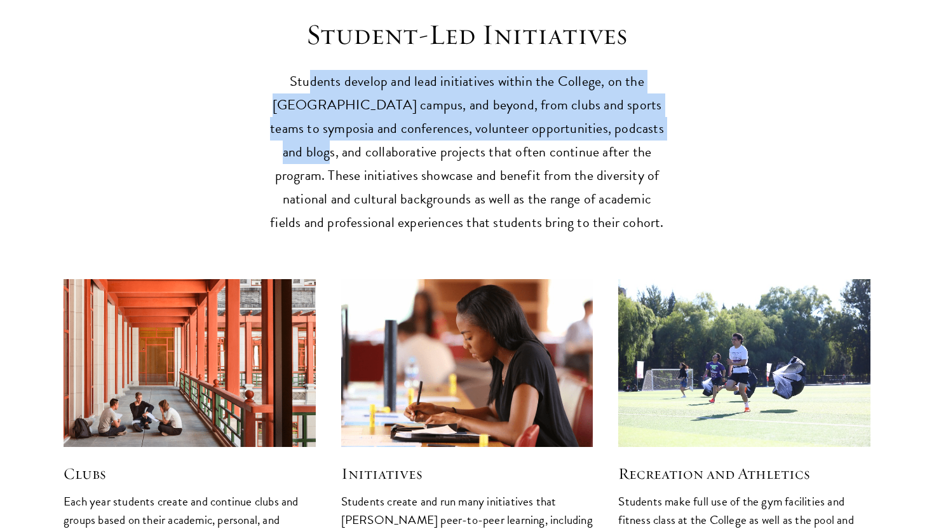
scroll to position [3079, 0]
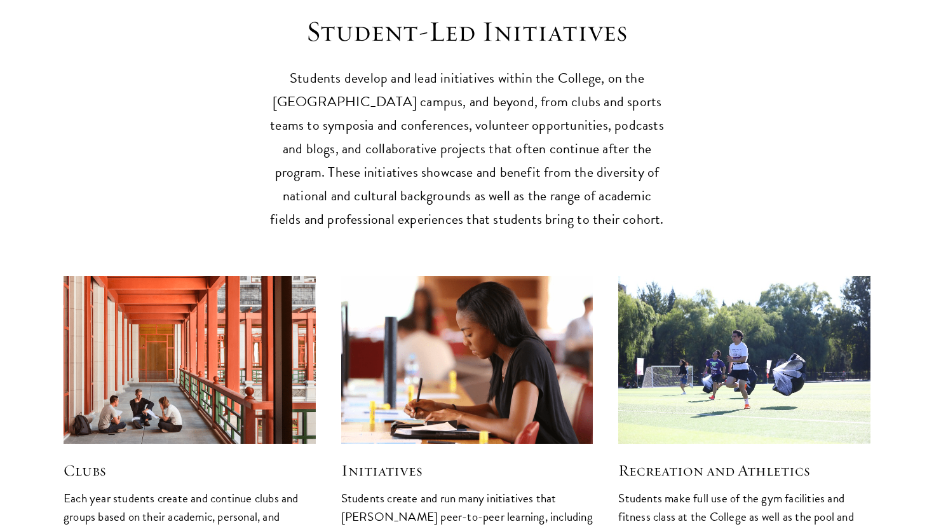
click at [400, 114] on p "Students develop and lead initiatives within the College, on the Tsinghua campu…" at bounding box center [467, 149] width 394 height 165
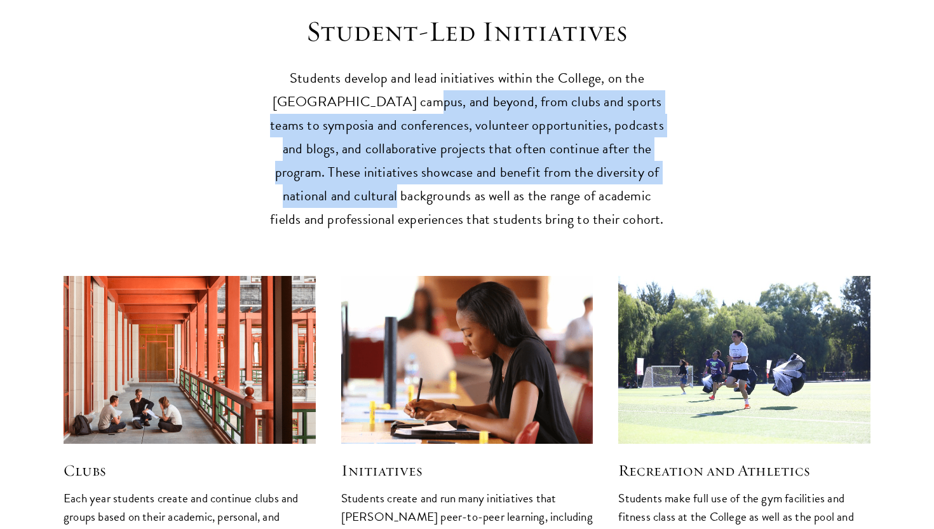
drag, startPoint x: 392, startPoint y: 73, endPoint x: 385, endPoint y: 159, distance: 86.1
click at [386, 161] on p "Students develop and lead initiatives within the College, on the Tsinghua campu…" at bounding box center [467, 149] width 394 height 165
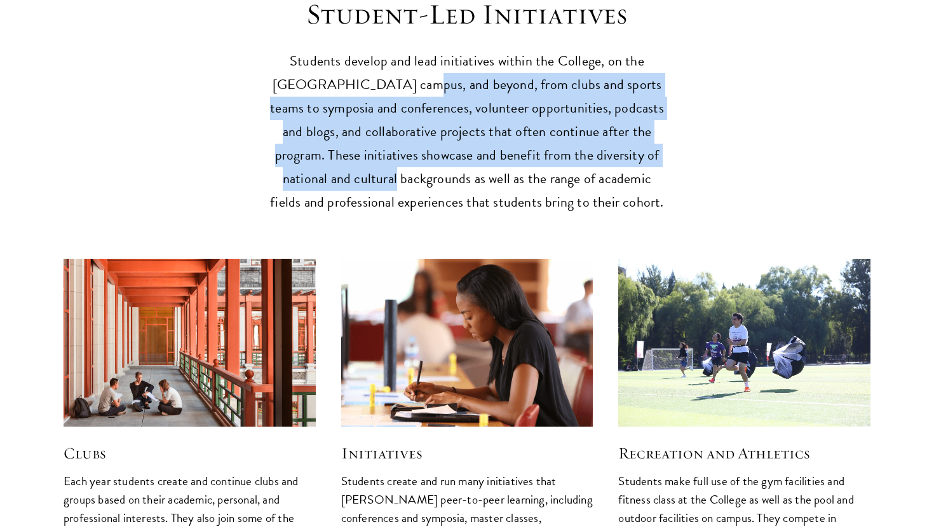
scroll to position [3097, 0]
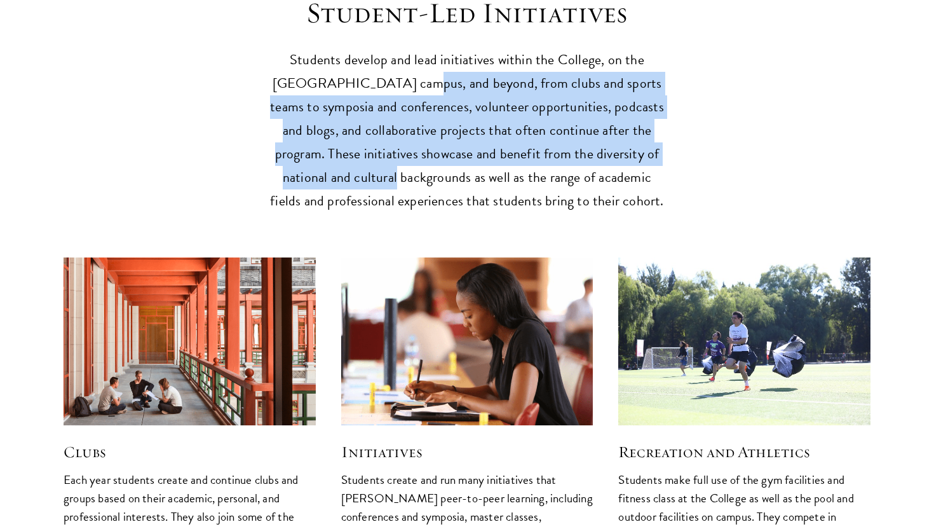
click at [375, 121] on p "Students develop and lead initiatives within the College, on the Tsinghua campu…" at bounding box center [467, 130] width 394 height 165
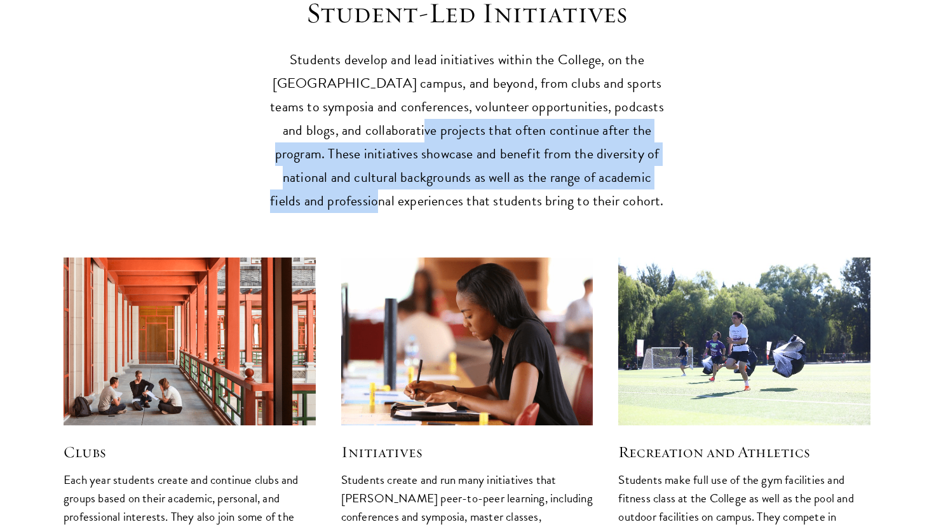
drag, startPoint x: 389, startPoint y: 90, endPoint x: 411, endPoint y: 182, distance: 94.8
click at [409, 182] on p "Students develop and lead initiatives within the College, on the Tsinghua campu…" at bounding box center [467, 130] width 394 height 165
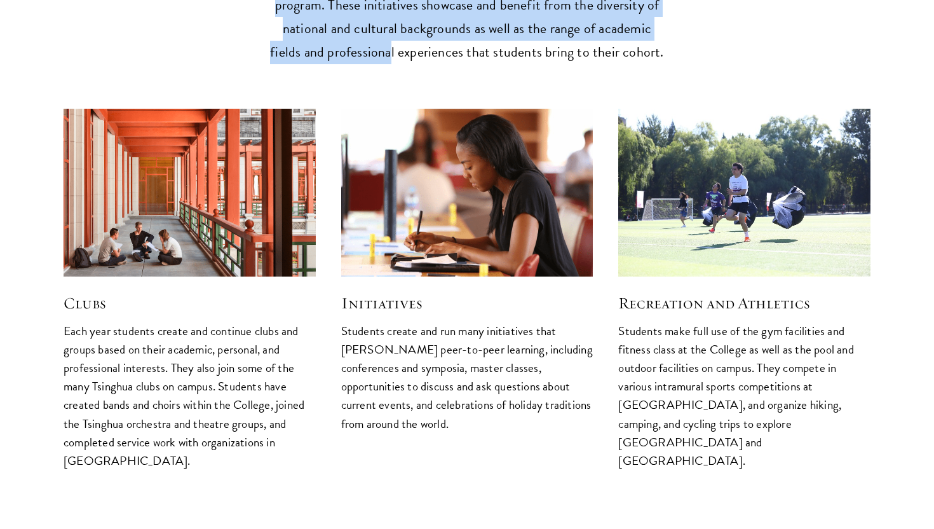
scroll to position [3248, 0]
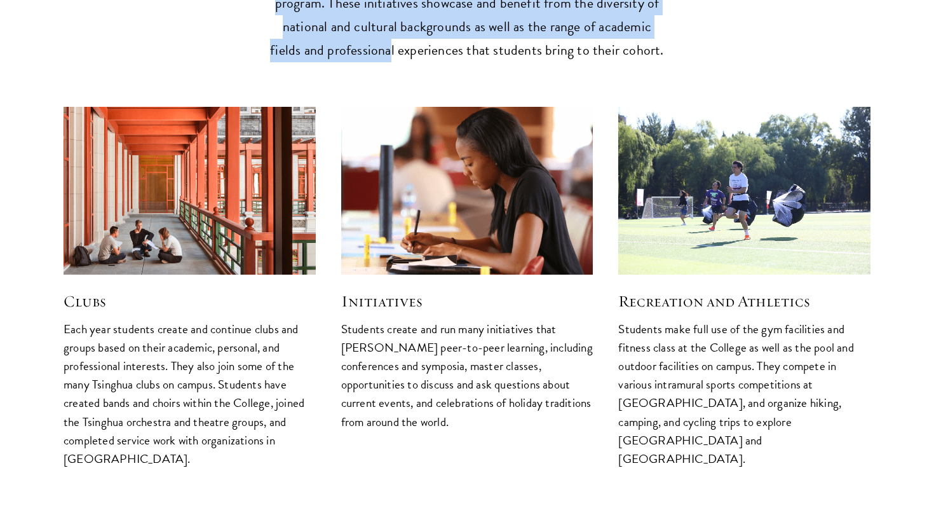
click at [403, 195] on img at bounding box center [467, 191] width 268 height 179
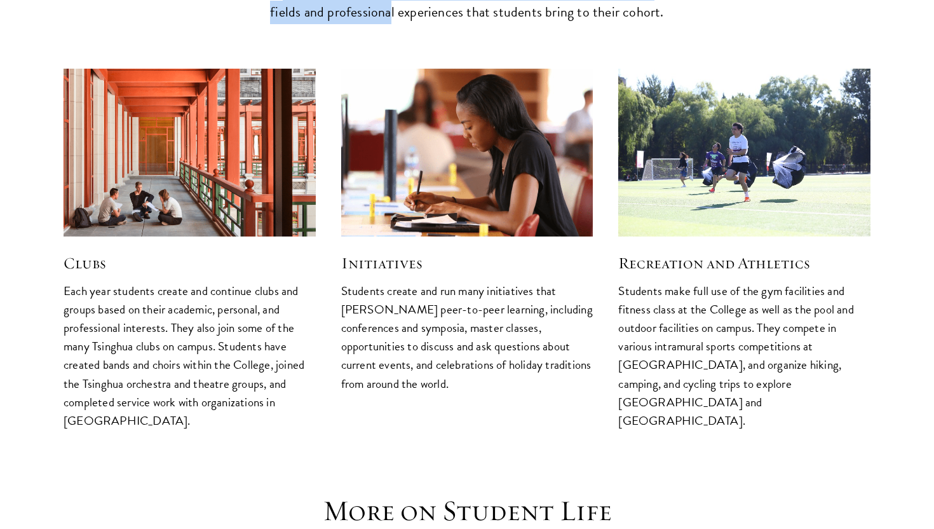
scroll to position [3303, 0]
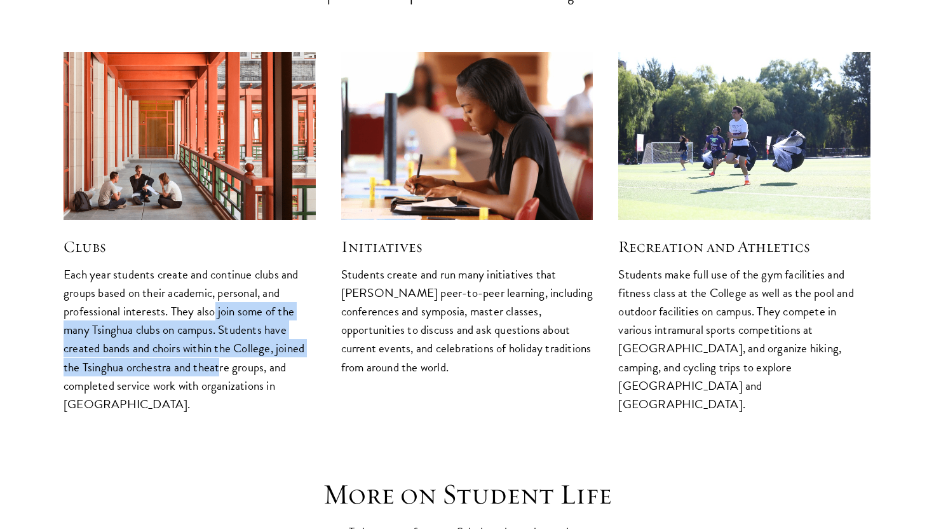
drag, startPoint x: 213, startPoint y: 280, endPoint x: 219, endPoint y: 331, distance: 51.2
click at [219, 331] on p "Each year students create and continue clubs and groups based on their academic…" at bounding box center [190, 339] width 252 height 148
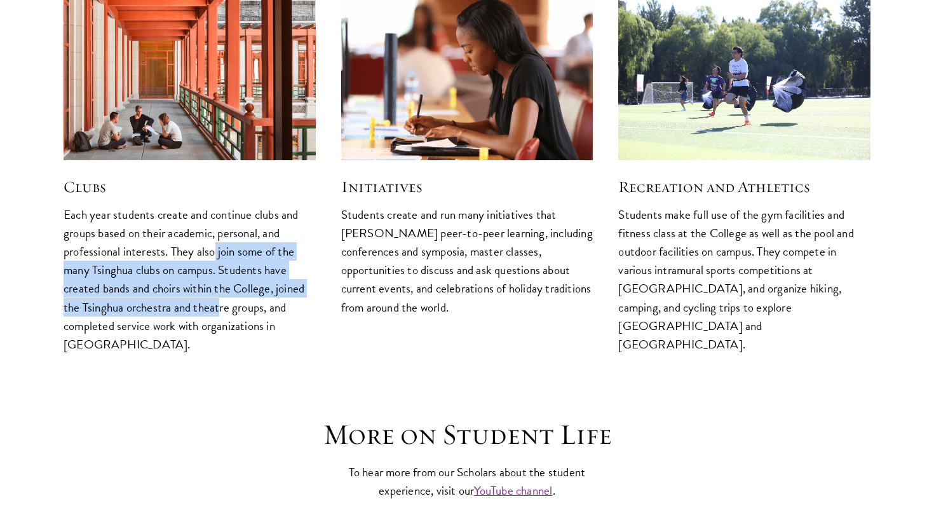
scroll to position [3368, 0]
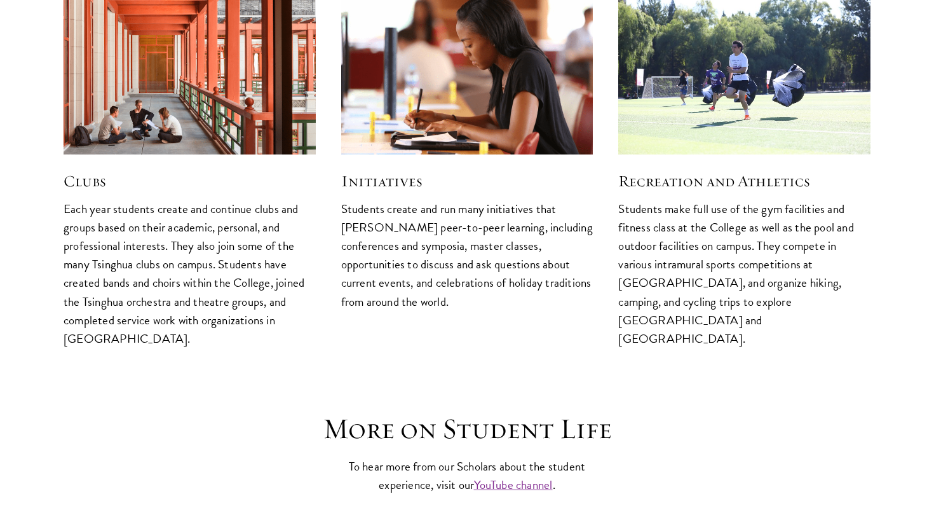
click at [727, 207] on p "Students make full use of the gym facilities and fitness class at the College a…" at bounding box center [744, 274] width 252 height 148
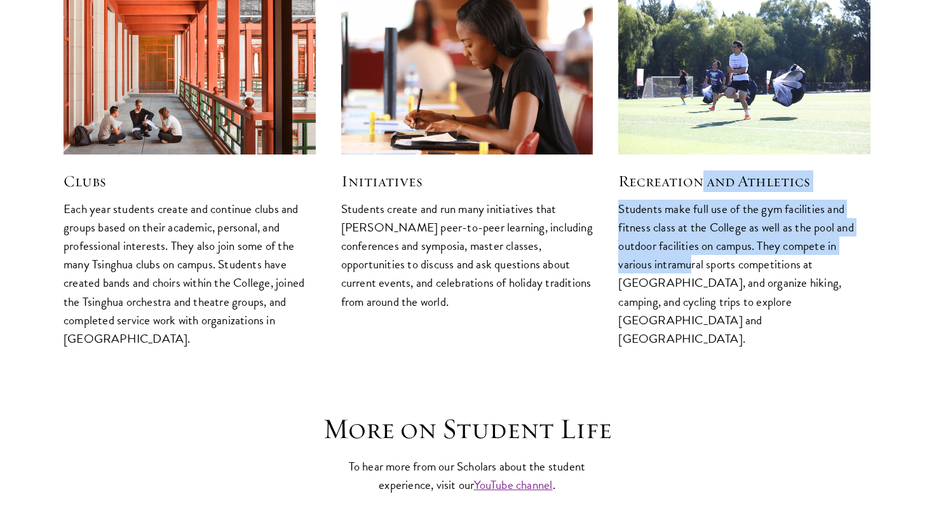
drag, startPoint x: 699, startPoint y: 158, endPoint x: 688, endPoint y: 236, distance: 78.9
click at [689, 236] on div "Recreation and Athletics Students make full use of the gym facilities and fitne…" at bounding box center [744, 250] width 252 height 193
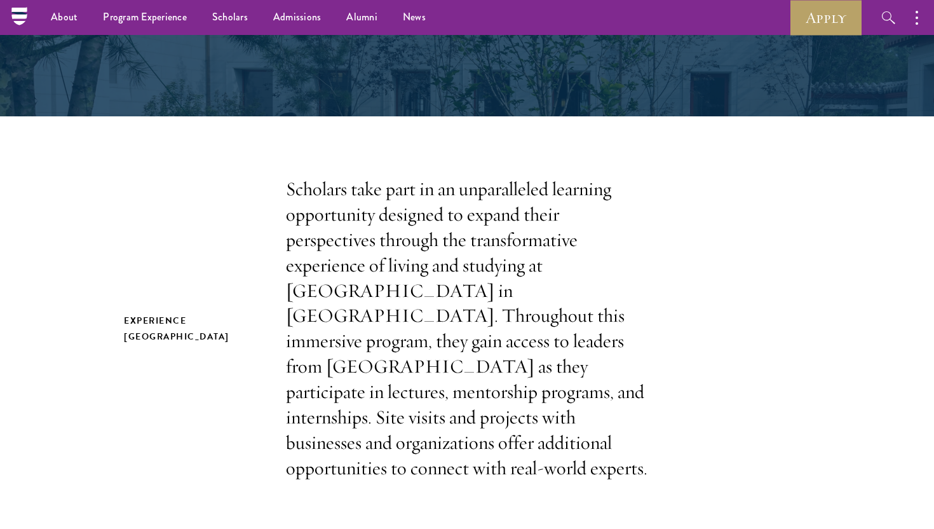
scroll to position [0, 0]
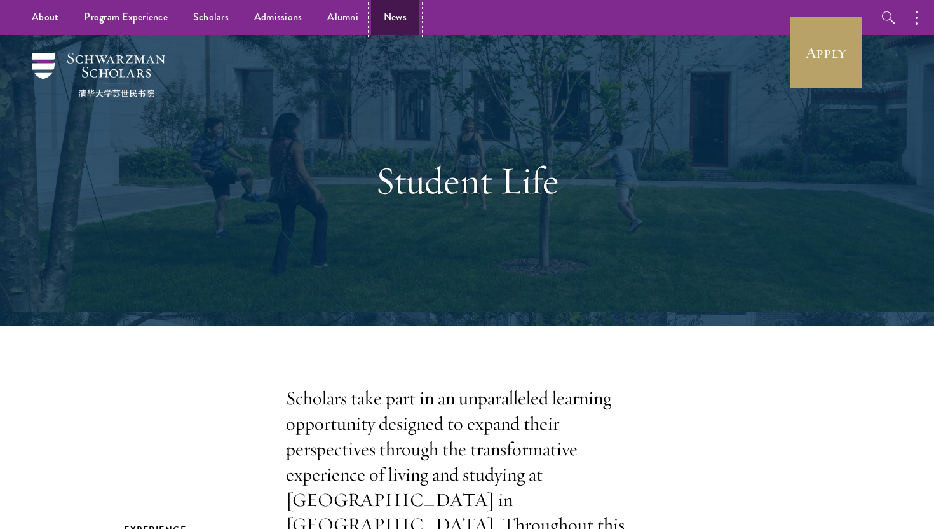
click at [377, 7] on link "News" at bounding box center [395, 17] width 48 height 35
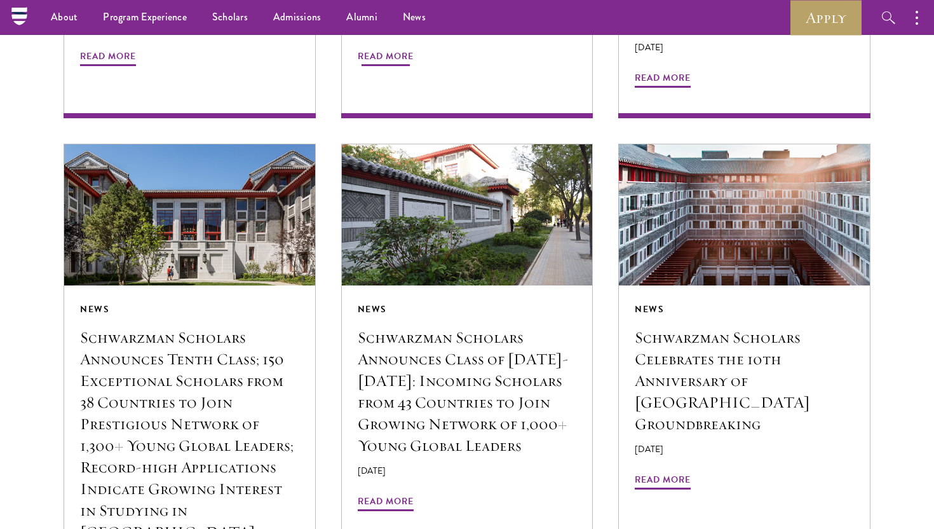
scroll to position [1045, 0]
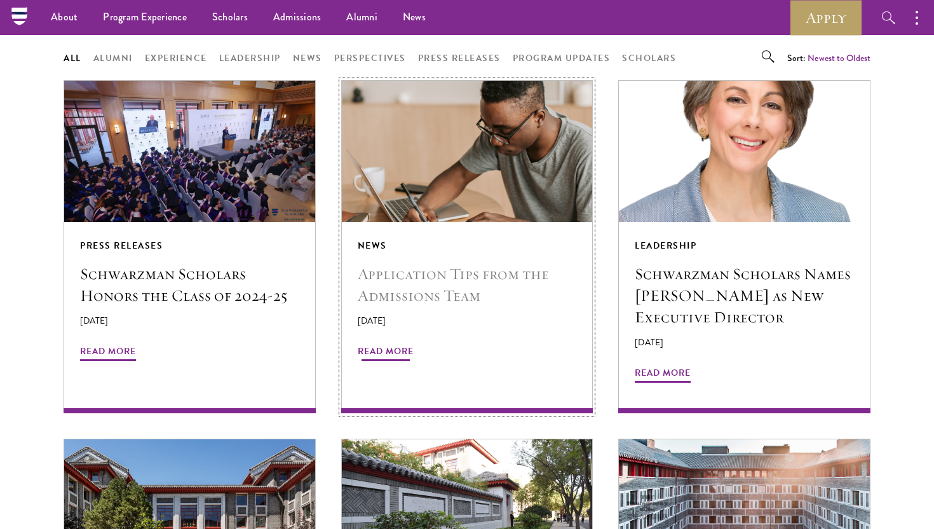
click at [385, 357] on span "Read More" at bounding box center [386, 353] width 56 height 20
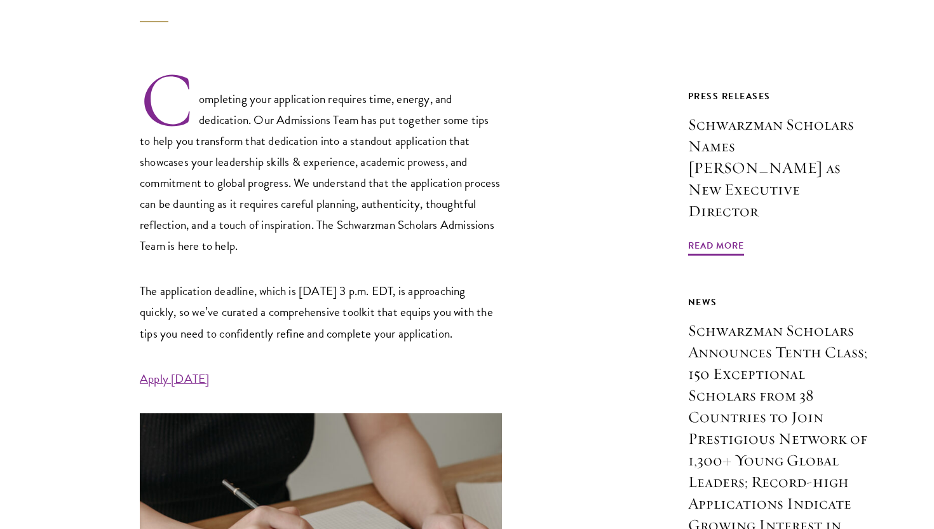
scroll to position [419, 0]
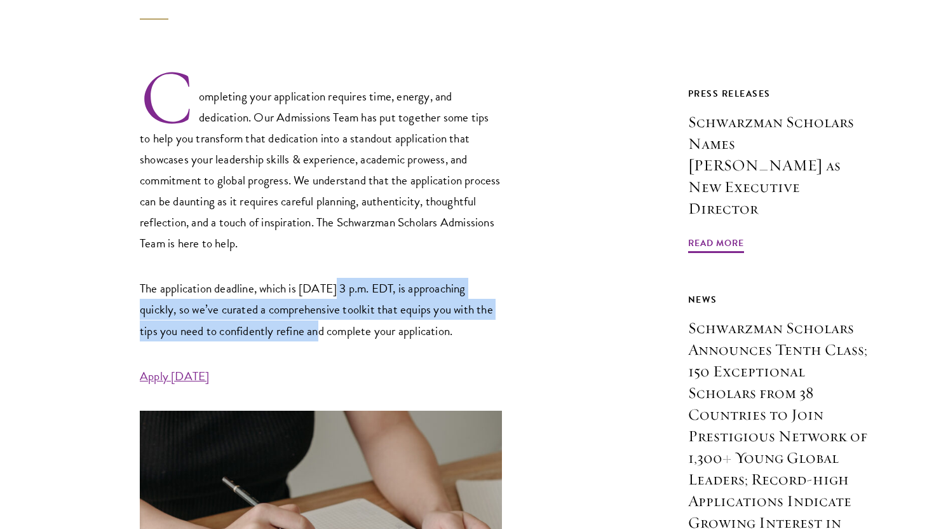
drag, startPoint x: 339, startPoint y: 295, endPoint x: 340, endPoint y: 335, distance: 40.1
click at [339, 334] on p "The application deadline, which is [DATE] 3 p.m. EDT, is approaching quickly, s…" at bounding box center [321, 309] width 362 height 63
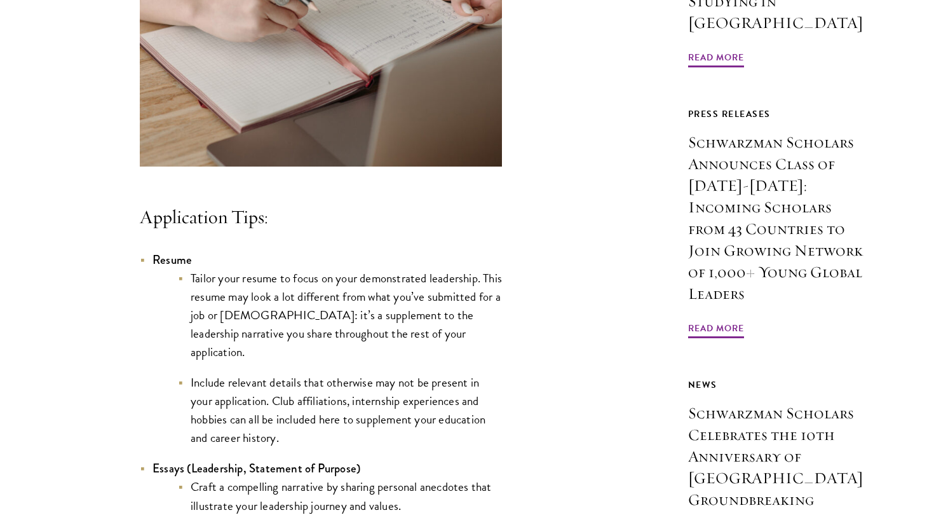
scroll to position [966, 0]
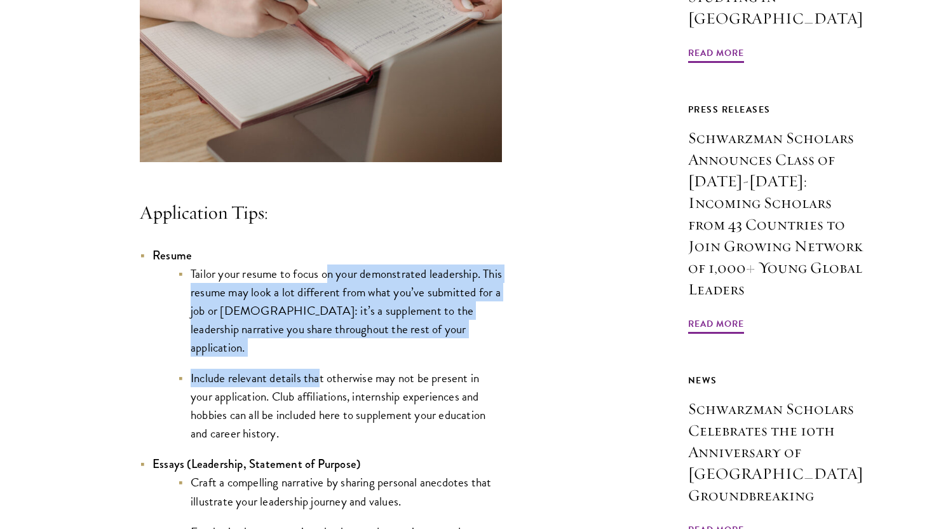
drag, startPoint x: 327, startPoint y: 299, endPoint x: 319, endPoint y: 372, distance: 74.2
click at [319, 373] on ul "Tailor your resume to focus on your demonstrated leadership. This resume may lo…" at bounding box center [328, 353] width 350 height 179
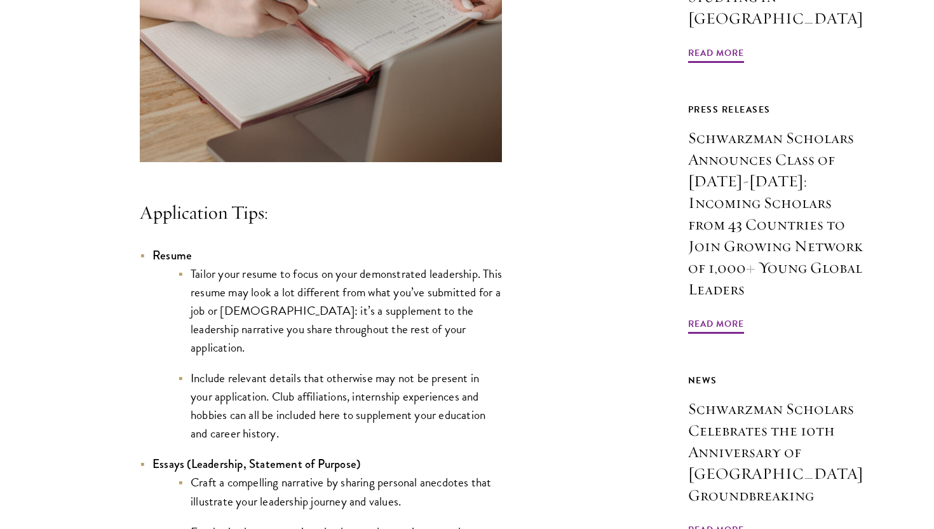
click at [319, 374] on li "Include relevant details that otherwise may not be present in your application.…" at bounding box center [340, 406] width 324 height 74
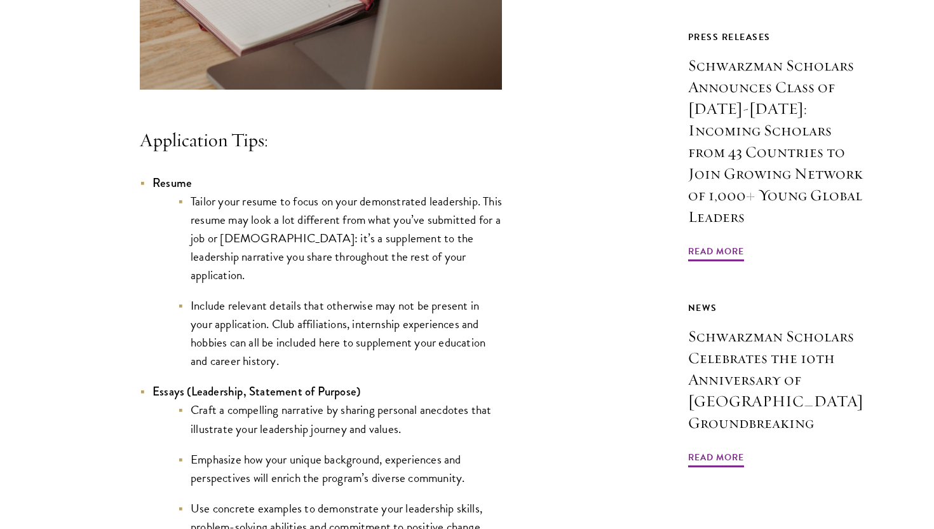
scroll to position [1043, 0]
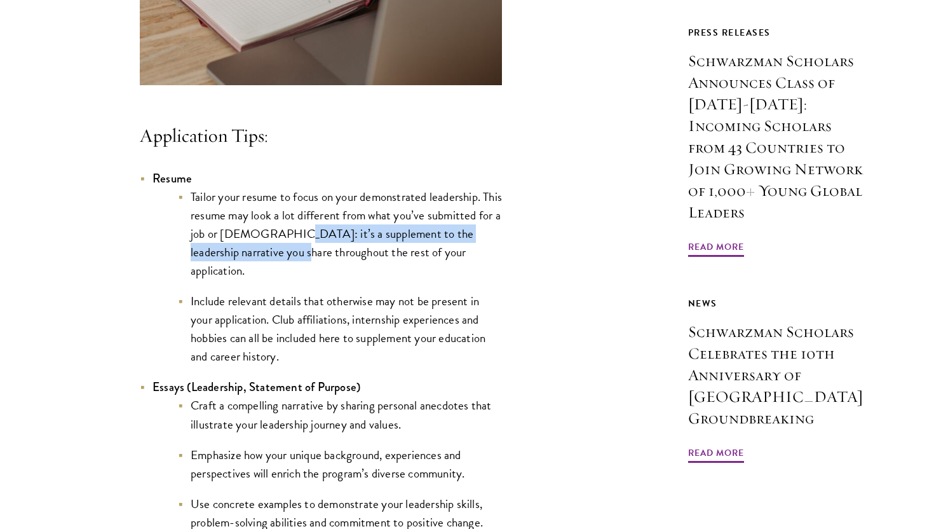
drag, startPoint x: 299, startPoint y: 256, endPoint x: 299, endPoint y: 271, distance: 15.3
click at [299, 271] on li "Tailor your resume to focus on your demonstrated leadership. This resume may lo…" at bounding box center [340, 234] width 324 height 92
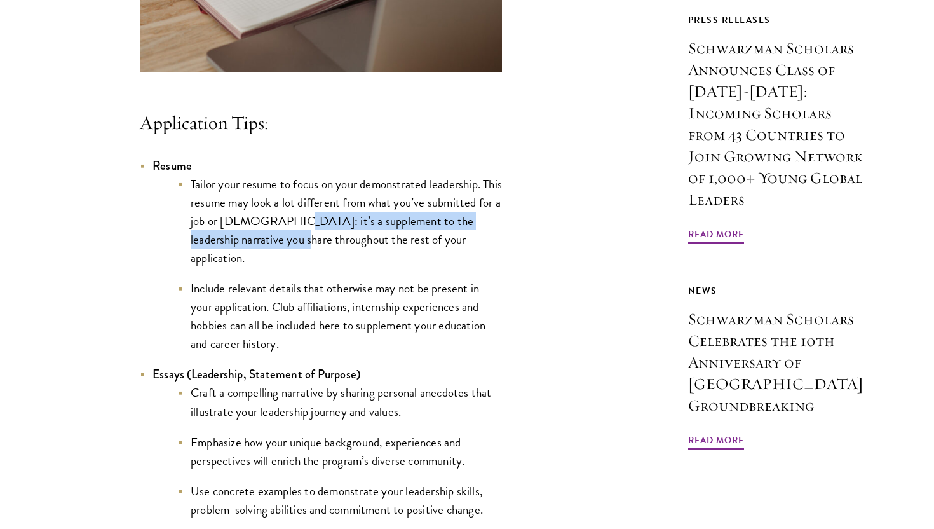
scroll to position [1062, 0]
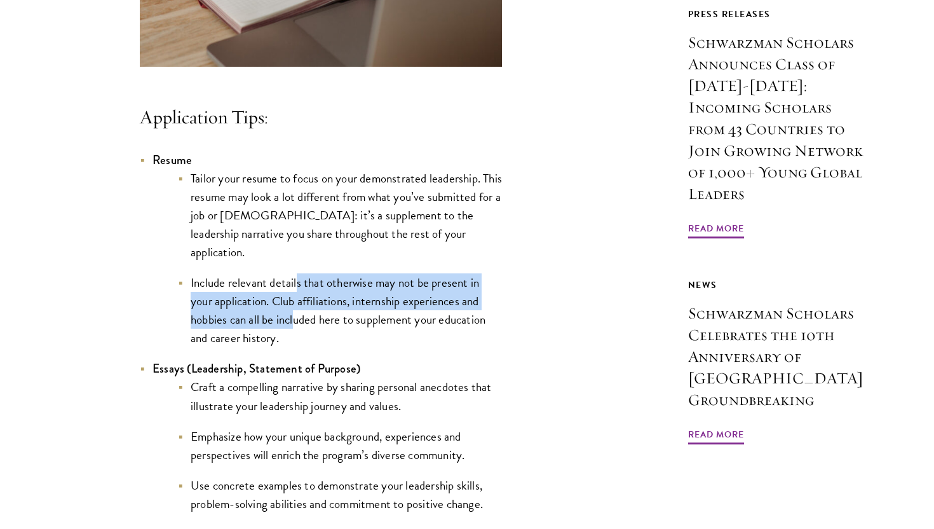
drag, startPoint x: 296, startPoint y: 287, endPoint x: 297, endPoint y: 331, distance: 44.5
click at [297, 331] on li "Include relevant details that otherwise may not be present in your application.…" at bounding box center [340, 310] width 324 height 74
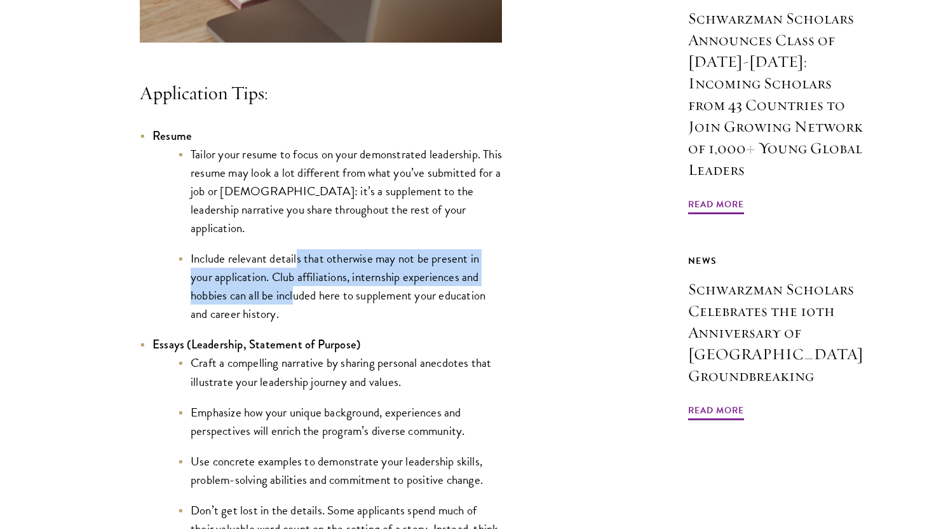
scroll to position [1090, 0]
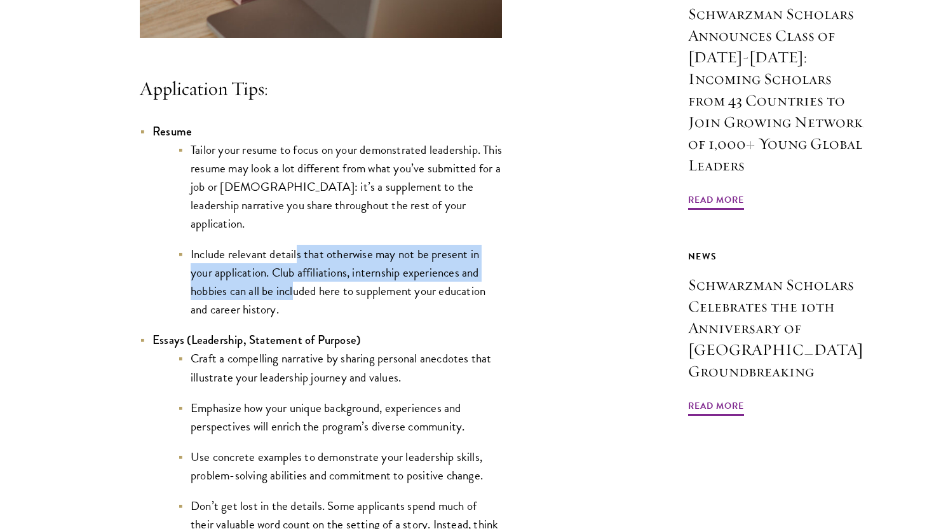
click at [290, 285] on li "Include relevant details that otherwise may not be present in your application.…" at bounding box center [340, 282] width 324 height 74
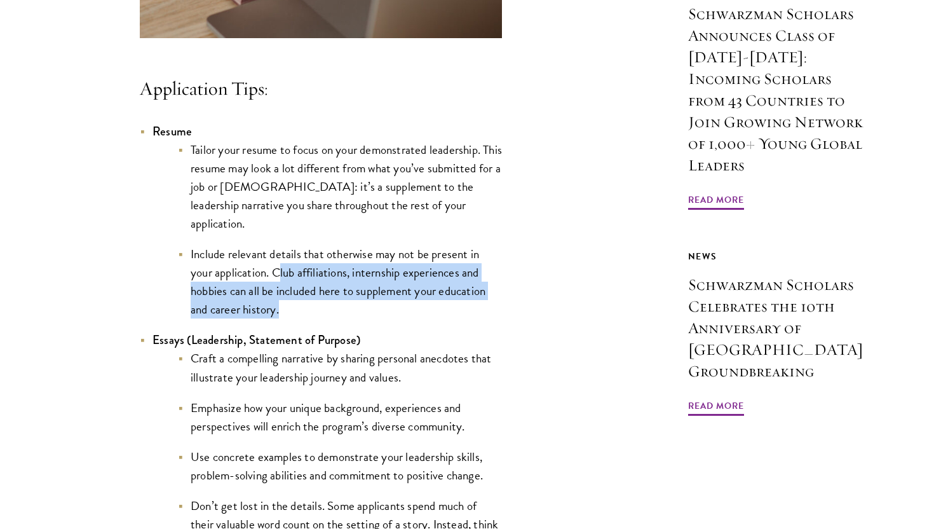
drag, startPoint x: 280, startPoint y: 281, endPoint x: 280, endPoint y: 313, distance: 31.8
click at [280, 312] on li "Include relevant details that otherwise may not be present in your application.…" at bounding box center [340, 282] width 324 height 74
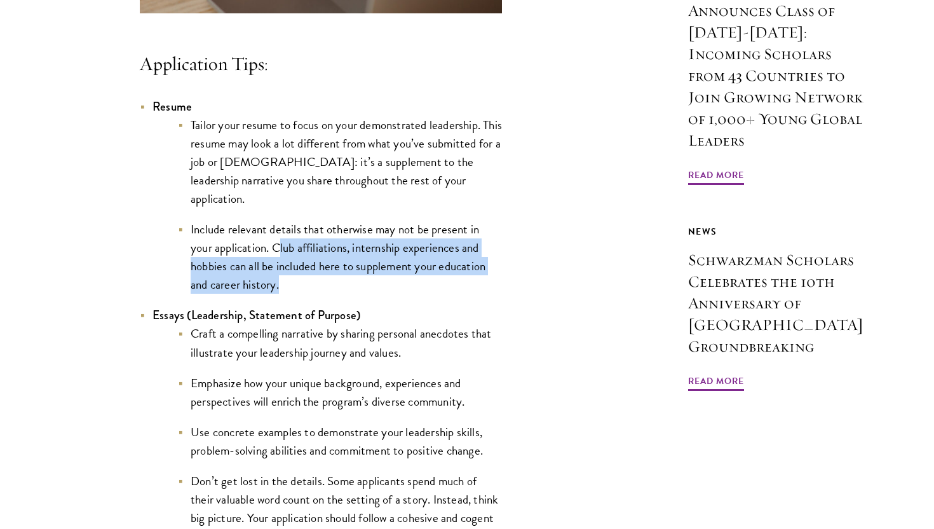
scroll to position [1117, 0]
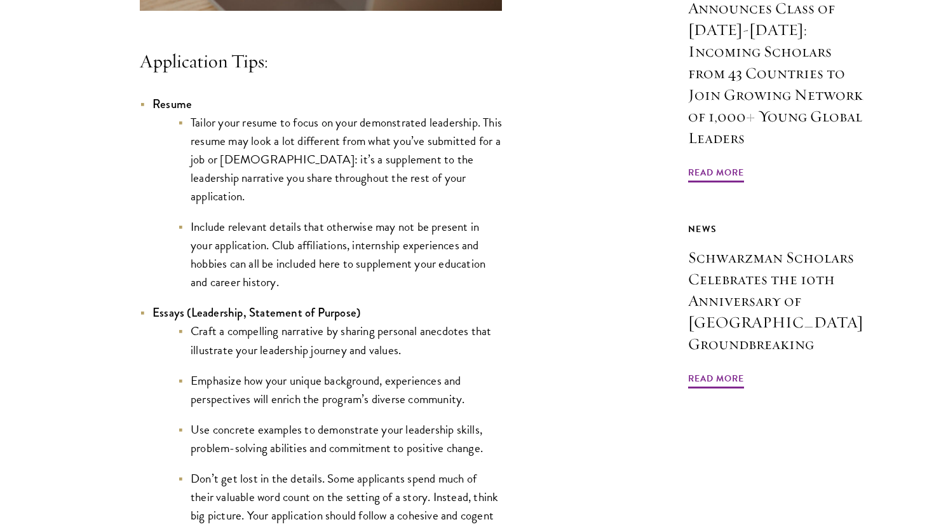
click at [274, 261] on li "Include relevant details that otherwise may not be present in your application.…" at bounding box center [340, 254] width 324 height 74
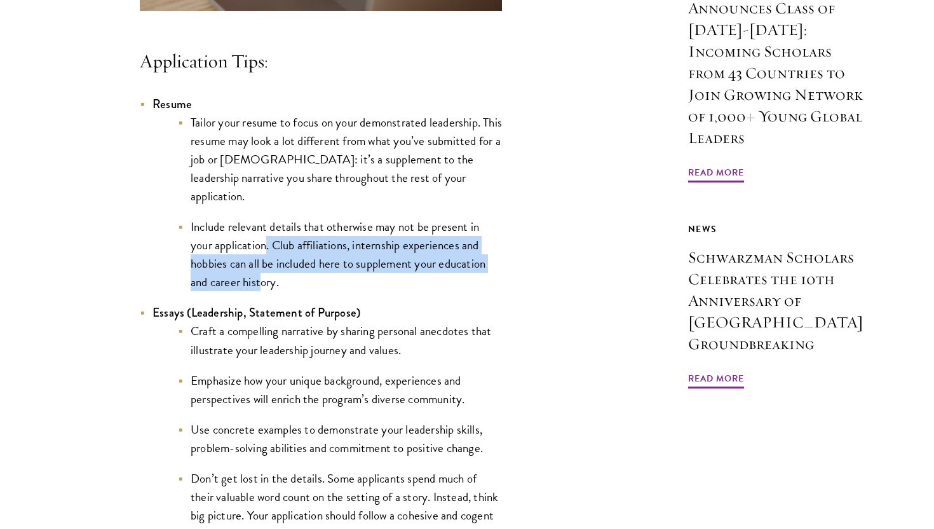
drag, startPoint x: 267, startPoint y: 250, endPoint x: 262, endPoint y: 280, distance: 30.3
click at [262, 280] on li "Include relevant details that otherwise may not be present in your application.…" at bounding box center [340, 254] width 324 height 74
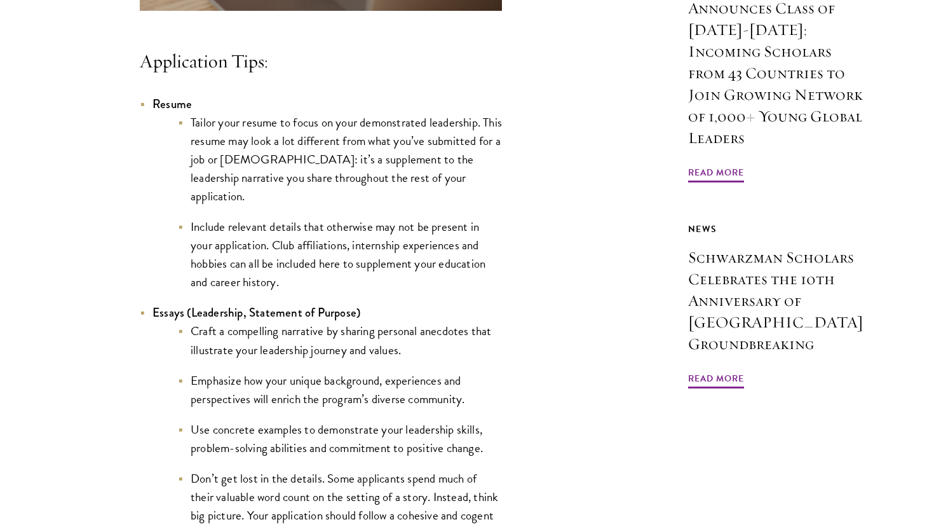
click at [290, 282] on li "Include relevant details that otherwise may not be present in your application.…" at bounding box center [340, 254] width 324 height 74
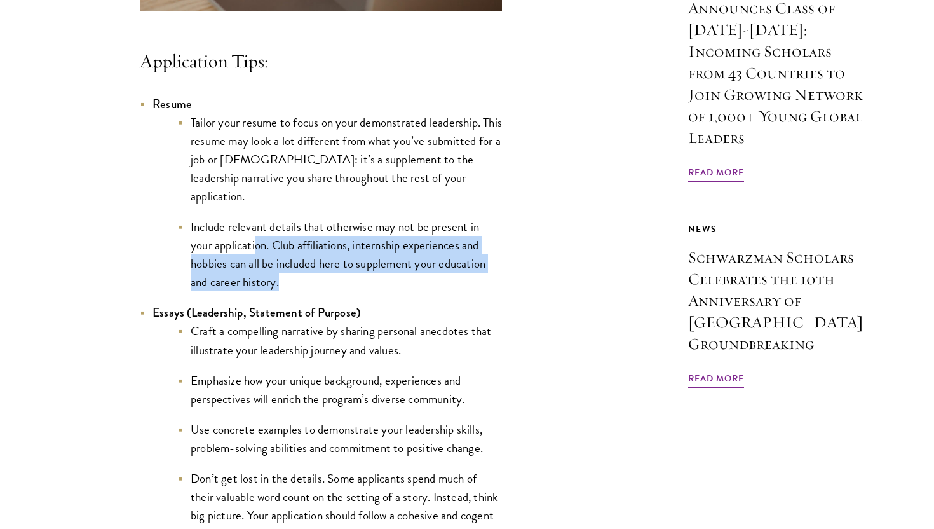
drag, startPoint x: 317, startPoint y: 283, endPoint x: 254, endPoint y: 236, distance: 78.1
click at [254, 236] on li "Include relevant details that otherwise may not be present in your application.…" at bounding box center [340, 254] width 324 height 74
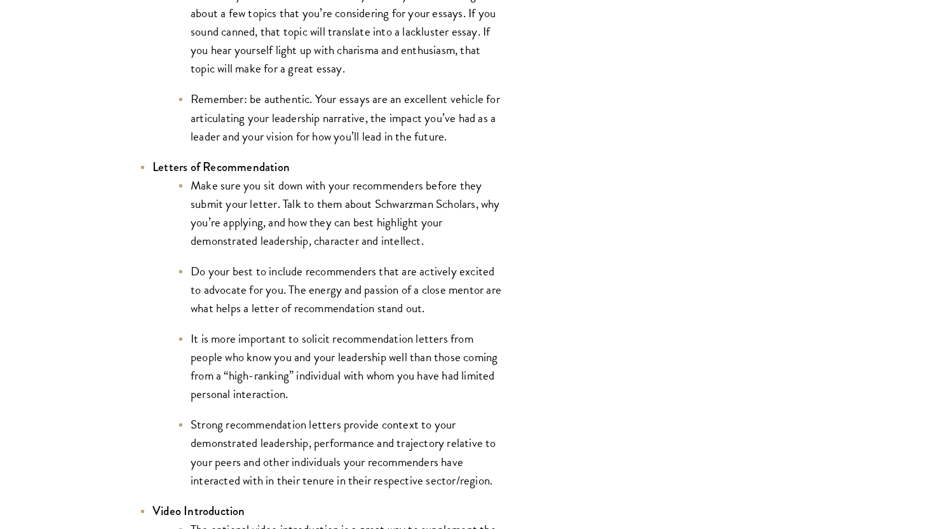
scroll to position [1708, 0]
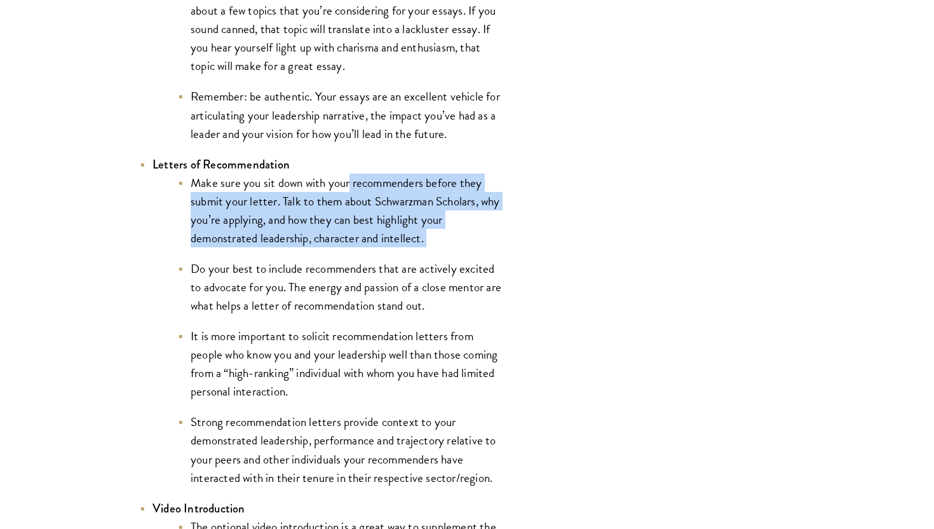
drag, startPoint x: 351, startPoint y: 190, endPoint x: 356, endPoint y: 262, distance: 72.0
click at [356, 264] on ul "Make sure you sit down with your recommenders before they submit your letter. T…" at bounding box center [328, 330] width 350 height 313
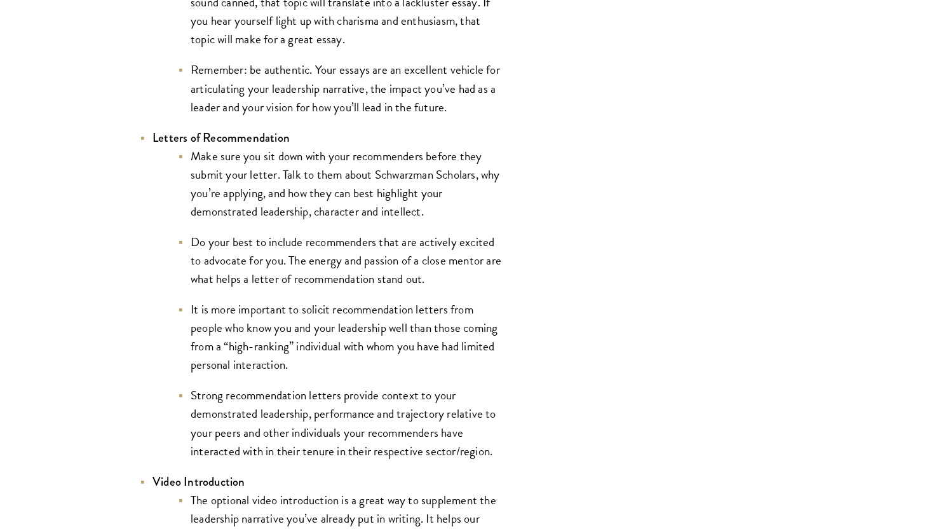
click at [356, 262] on li "Do your best to include recommenders that are actively excited to advocate for …" at bounding box center [340, 260] width 324 height 55
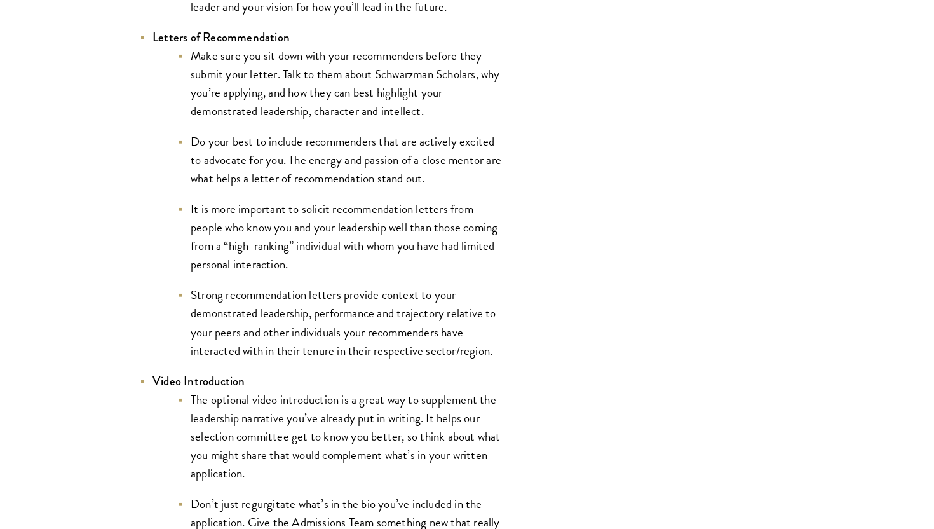
scroll to position [1845, 0]
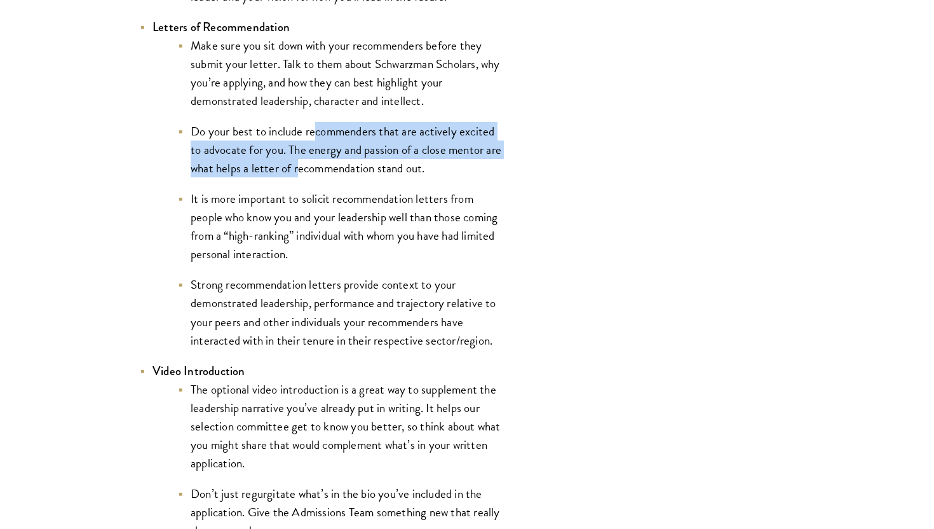
drag, startPoint x: 318, startPoint y: 139, endPoint x: 318, endPoint y: 167, distance: 28.6
click at [318, 167] on li "Do your best to include recommenders that are actively excited to advocate for …" at bounding box center [340, 149] width 324 height 55
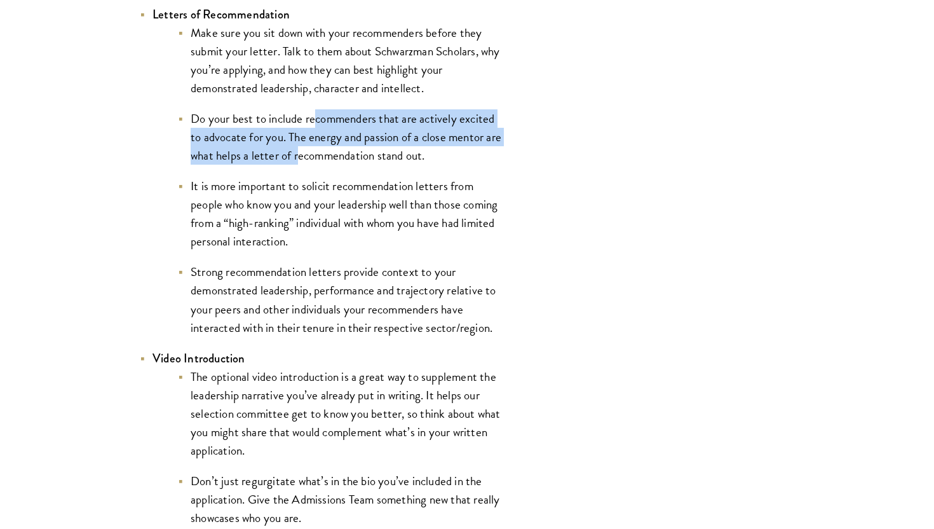
scroll to position [1862, 0]
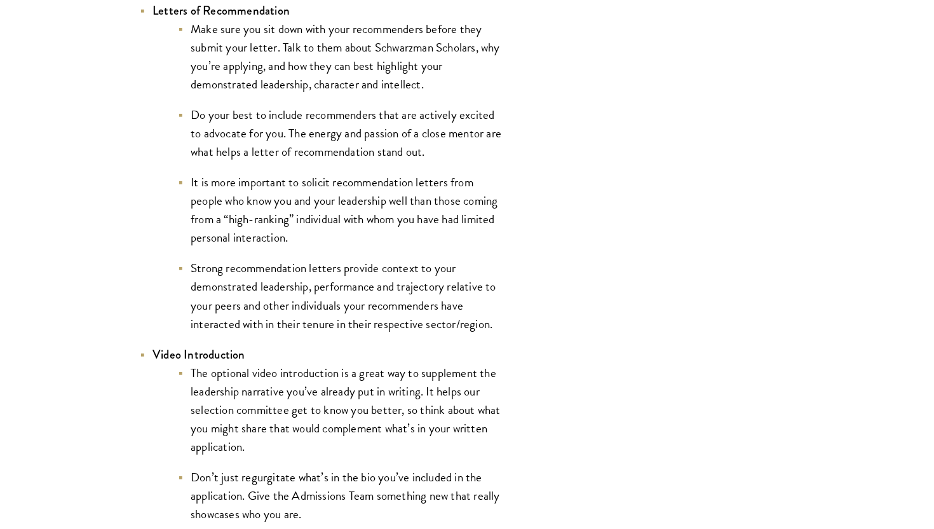
click at [318, 167] on ul "Make sure you sit down with your recommenders before they submit your letter. T…" at bounding box center [328, 176] width 350 height 313
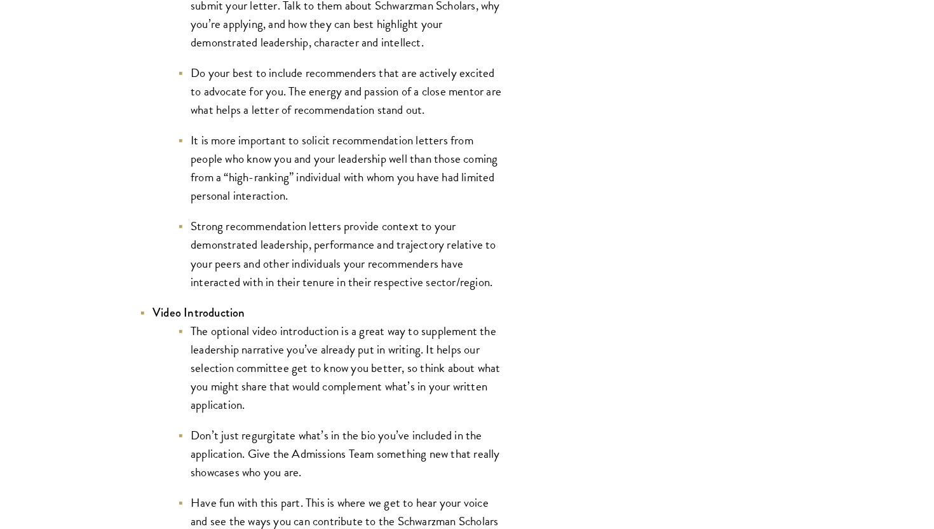
scroll to position [1910, 0]
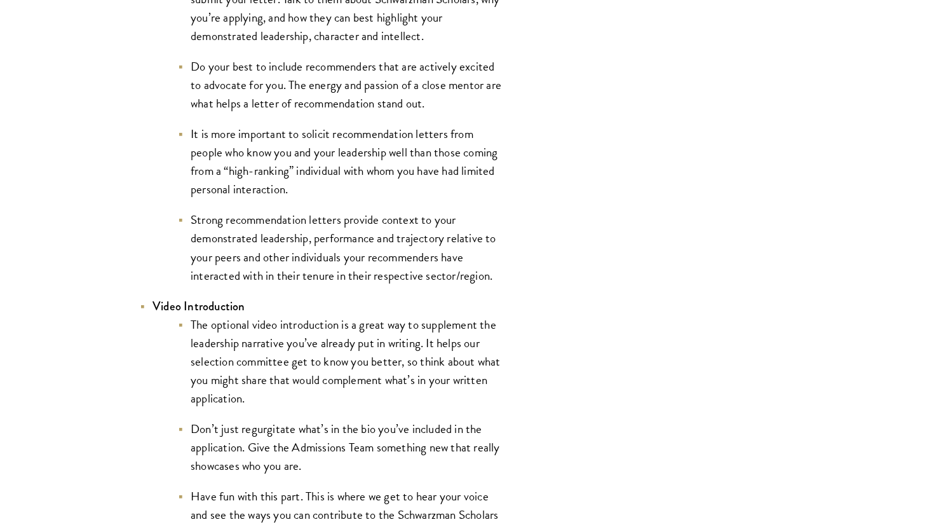
drag, startPoint x: 316, startPoint y: 146, endPoint x: 317, endPoint y: 188, distance: 41.3
click at [317, 188] on li "It is more important to solicit recommendation letters from people who know you…" at bounding box center [340, 162] width 324 height 74
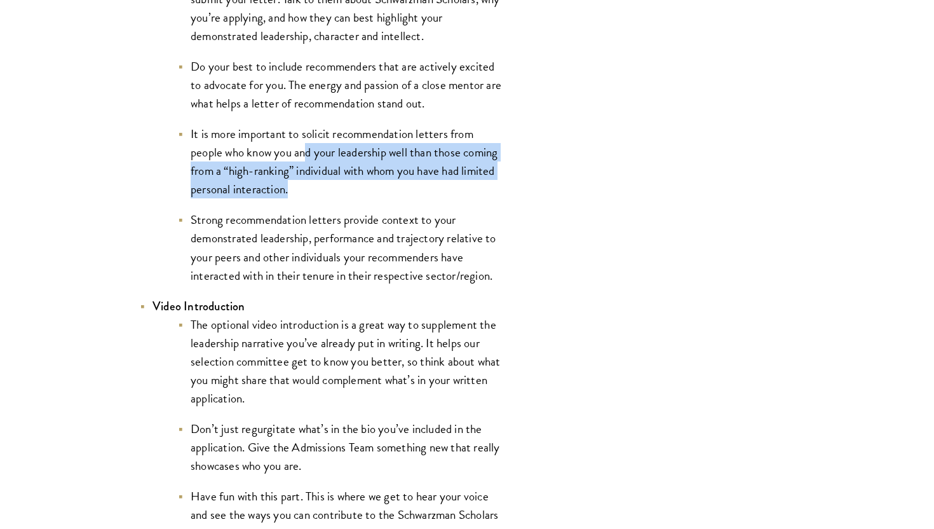
drag, startPoint x: 304, startPoint y: 153, endPoint x: 306, endPoint y: 189, distance: 36.9
click at [306, 189] on li "It is more important to solicit recommendation letters from people who know you…" at bounding box center [340, 162] width 324 height 74
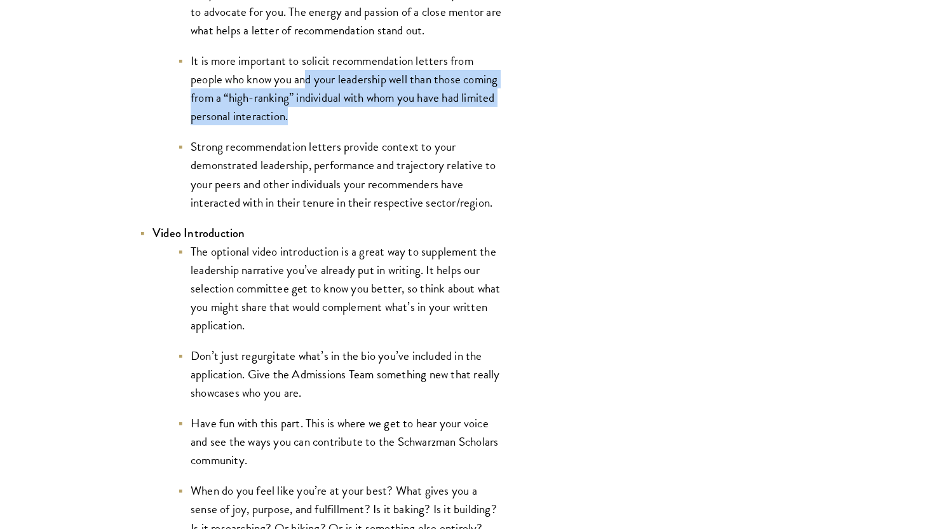
scroll to position [1985, 0]
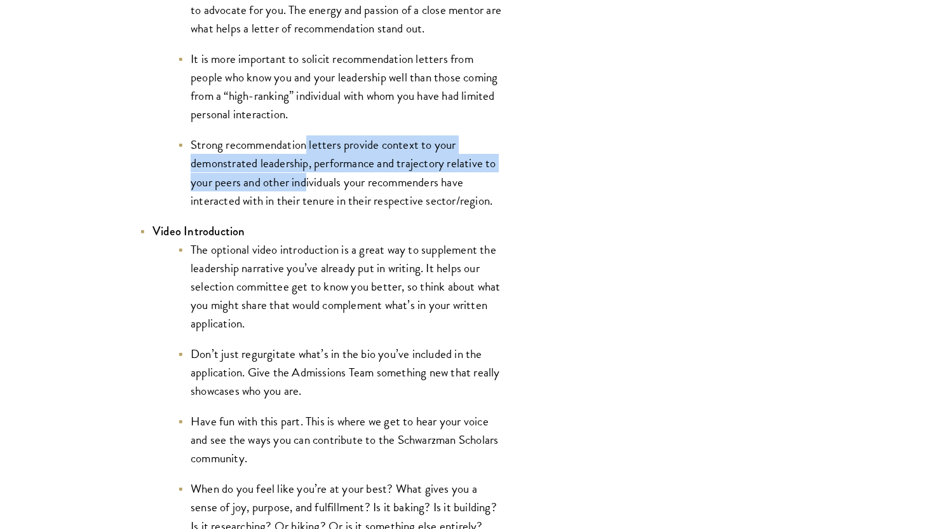
drag, startPoint x: 307, startPoint y: 154, endPoint x: 306, endPoint y: 196, distance: 42.0
click at [306, 195] on li "Strong recommendation letters provide context to your demonstrated leadership, …" at bounding box center [340, 172] width 324 height 74
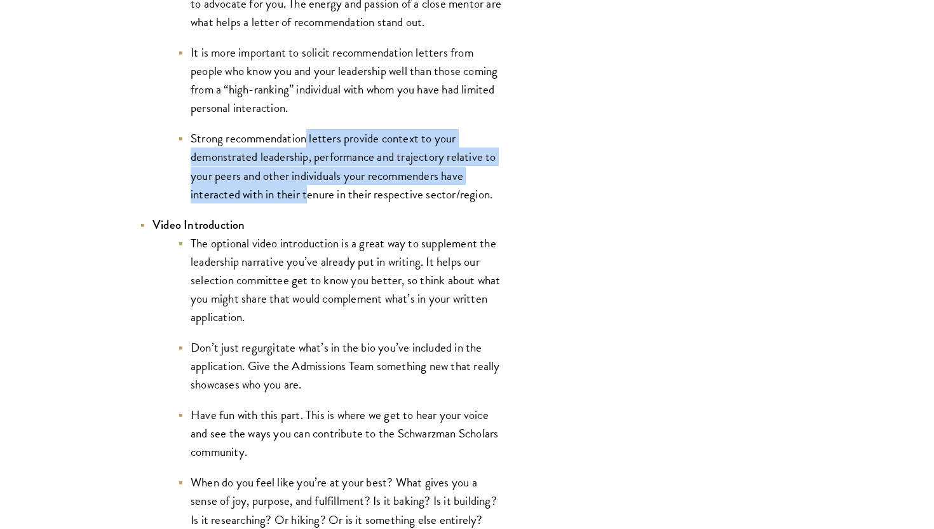
click at [306, 199] on li "Strong recommendation letters provide context to your demonstrated leadership, …" at bounding box center [340, 166] width 324 height 74
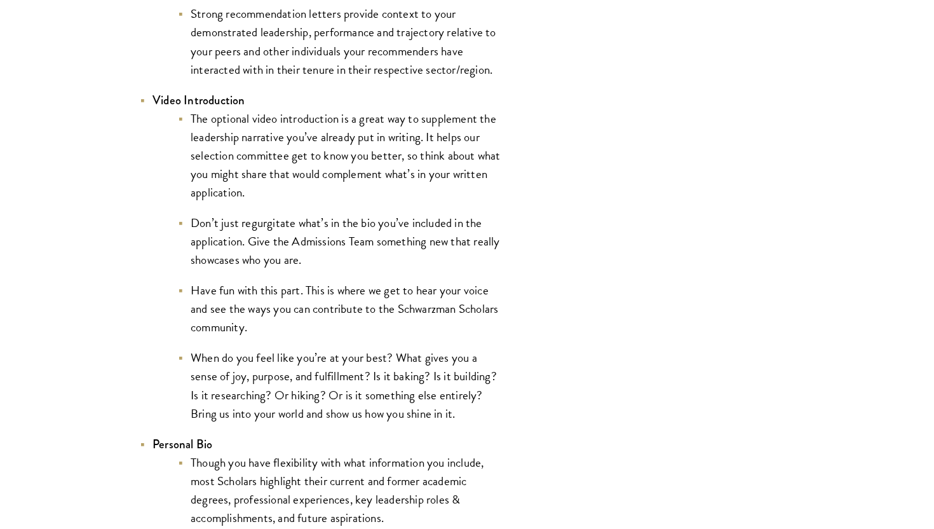
scroll to position [2117, 0]
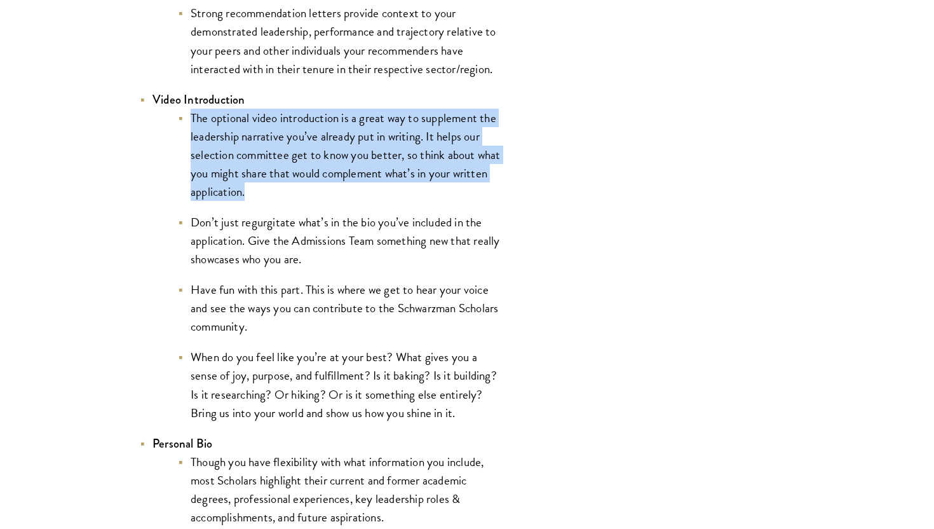
drag, startPoint x: 268, startPoint y: 111, endPoint x: 277, endPoint y: 189, distance: 79.3
click at [277, 189] on li "Video Introduction The optional video introduction is a great way to supplement…" at bounding box center [321, 256] width 362 height 332
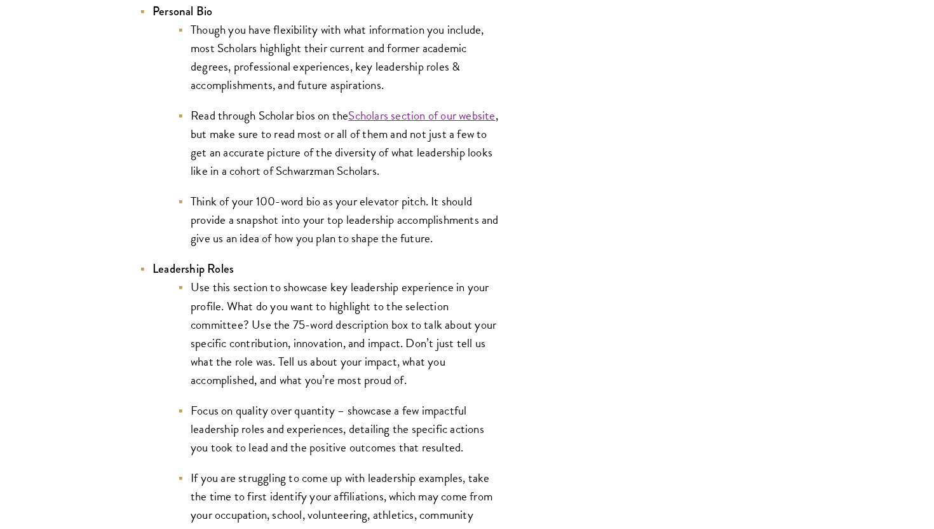
scroll to position [2553, 0]
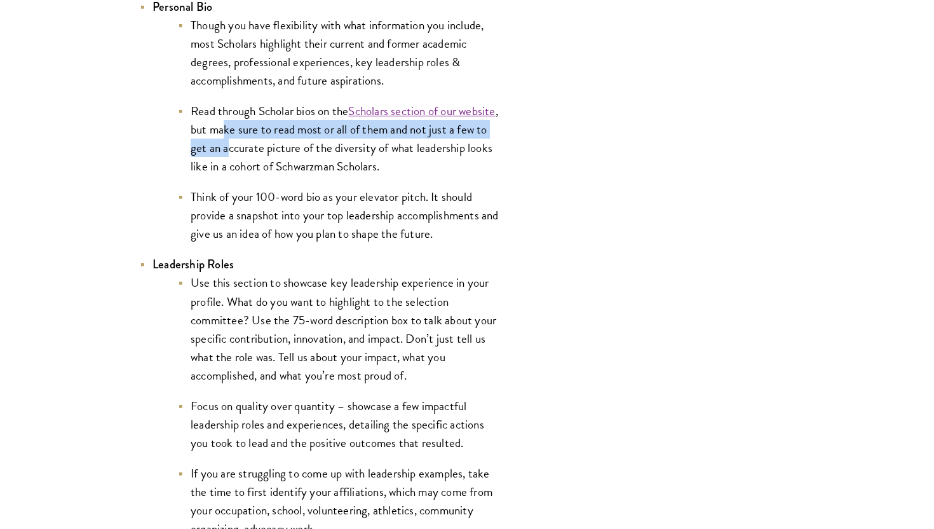
drag, startPoint x: 268, startPoint y: 137, endPoint x: 261, endPoint y: 154, distance: 18.3
click at [261, 154] on li "Read through Scholar bios on the Scholars section of our website , but make sur…" at bounding box center [340, 139] width 324 height 74
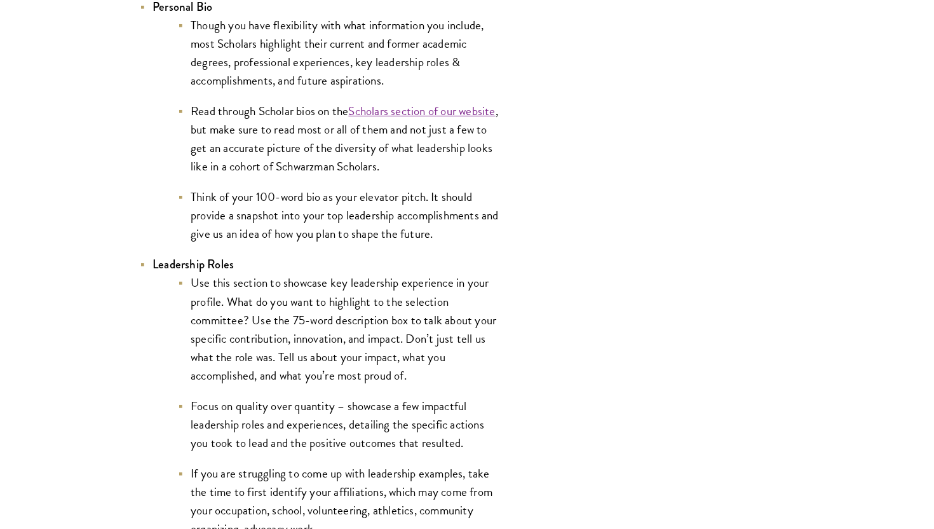
click at [257, 191] on ul "Though you have flexibility with what information you include, most Scholars hi…" at bounding box center [328, 130] width 350 height 228
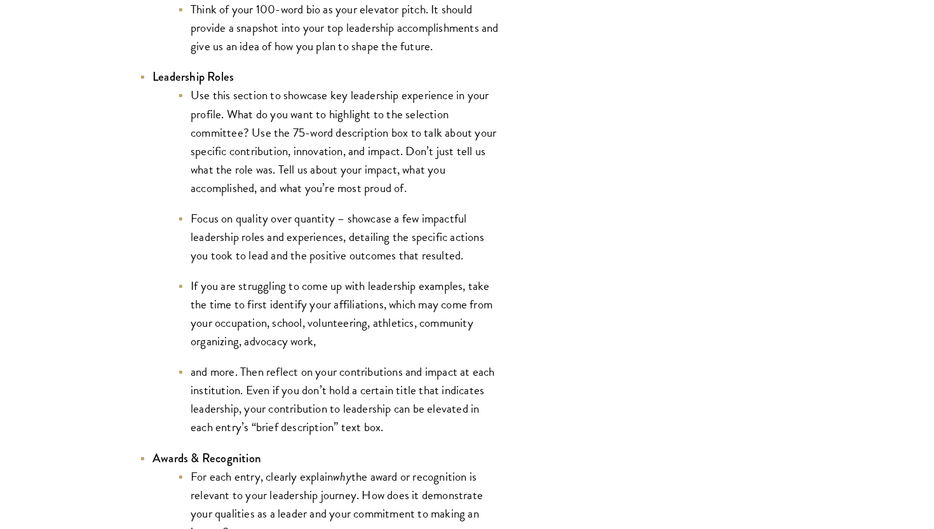
scroll to position [2745, 0]
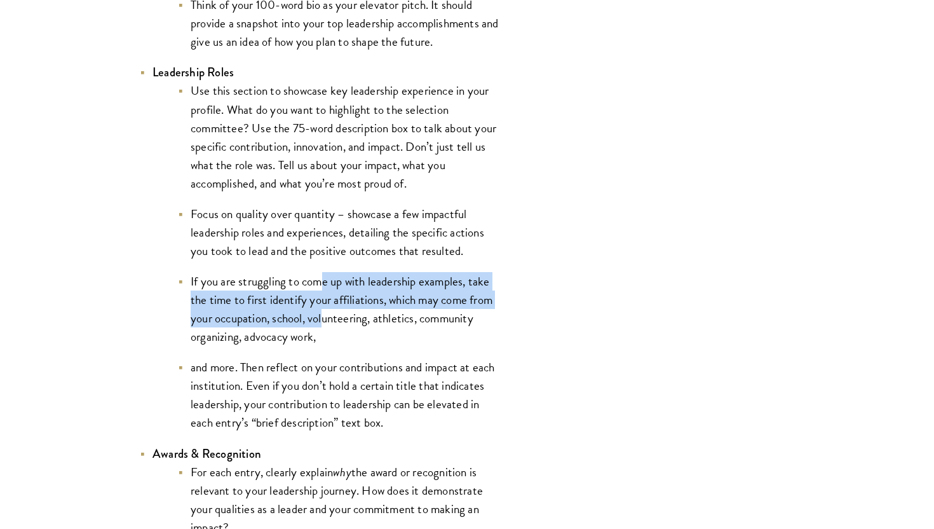
drag, startPoint x: 325, startPoint y: 289, endPoint x: 325, endPoint y: 332, distance: 42.6
click at [325, 332] on li "If you are struggling to come up with leadership examples, take the time to fir…" at bounding box center [340, 309] width 324 height 74
click at [304, 308] on li "If you are struggling to come up with leadership examples, take the time to fir…" at bounding box center [340, 309] width 324 height 74
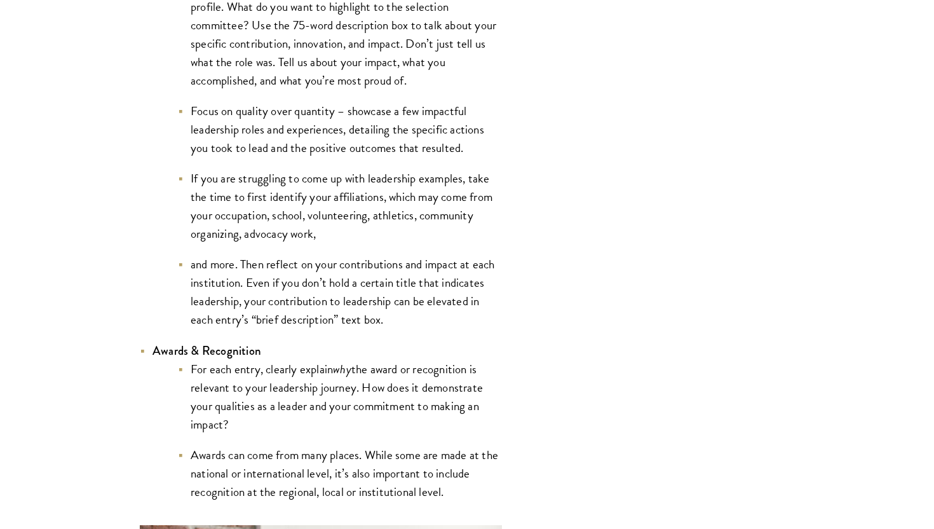
scroll to position [2851, 0]
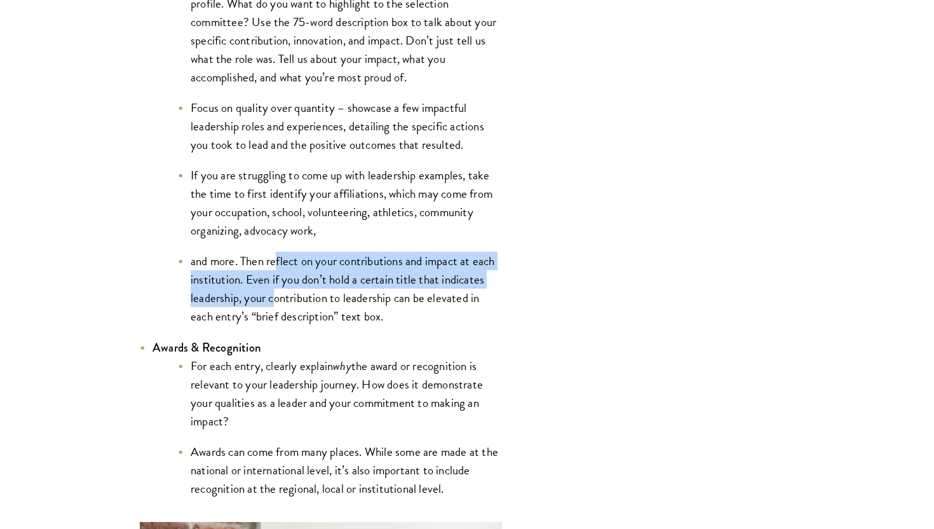
drag, startPoint x: 279, startPoint y: 274, endPoint x: 274, endPoint y: 308, distance: 34.7
click at [274, 308] on li "and more. Then reflect on your contributions and impact at each institution. Ev…" at bounding box center [340, 289] width 324 height 74
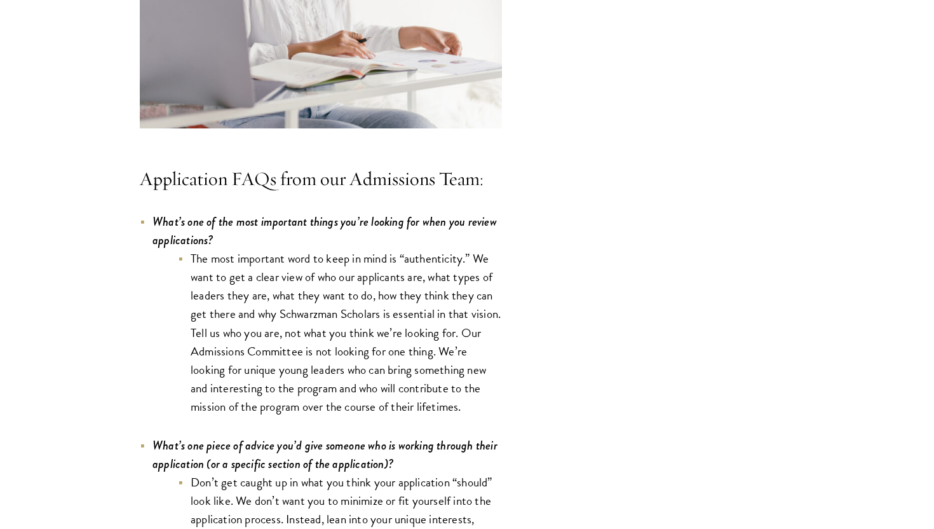
scroll to position [3545, 0]
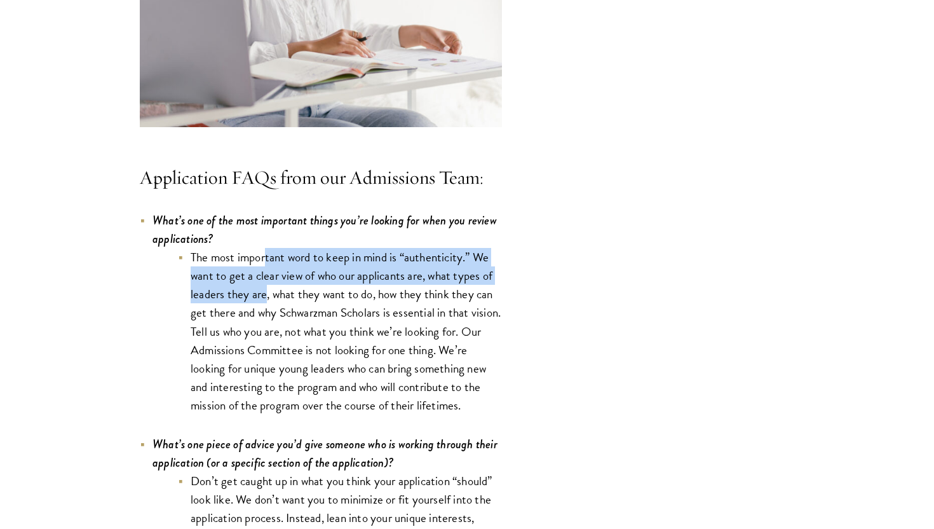
drag, startPoint x: 267, startPoint y: 270, endPoint x: 266, endPoint y: 304, distance: 34.3
click at [266, 304] on li "The most important word to keep in mind is “authenticity.” We want to get a cle…" at bounding box center [340, 331] width 324 height 167
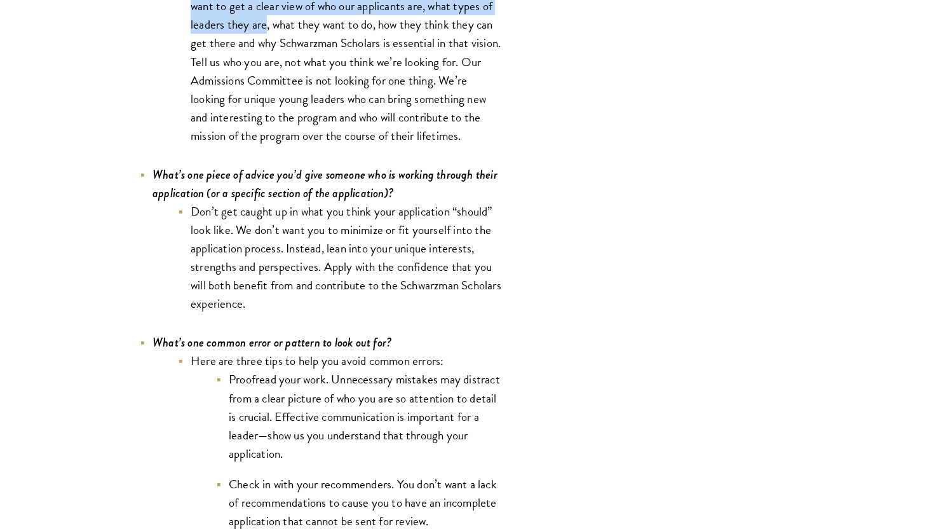
scroll to position [3815, 0]
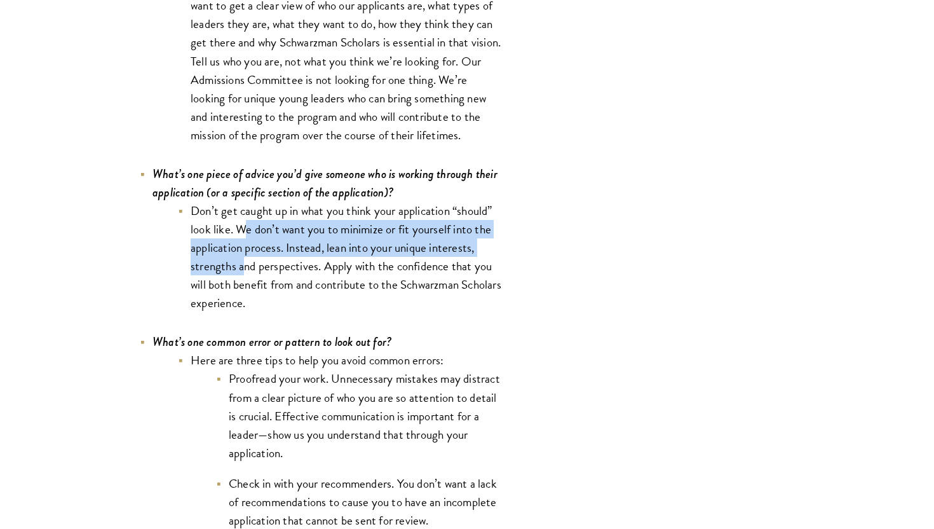
drag, startPoint x: 248, startPoint y: 235, endPoint x: 243, endPoint y: 266, distance: 30.9
click at [243, 266] on li "Don’t get caught up in what you think your application “should” look like. We d…" at bounding box center [340, 256] width 324 height 111
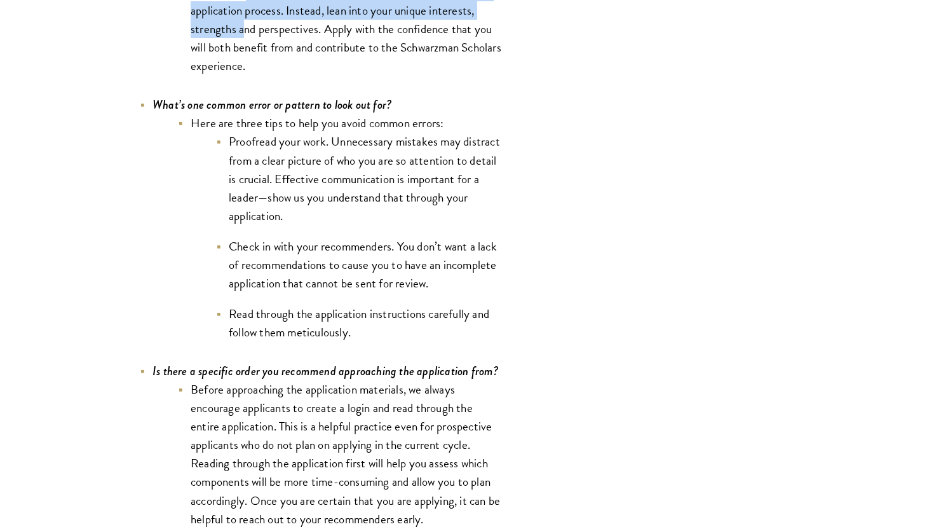
scroll to position [4067, 0]
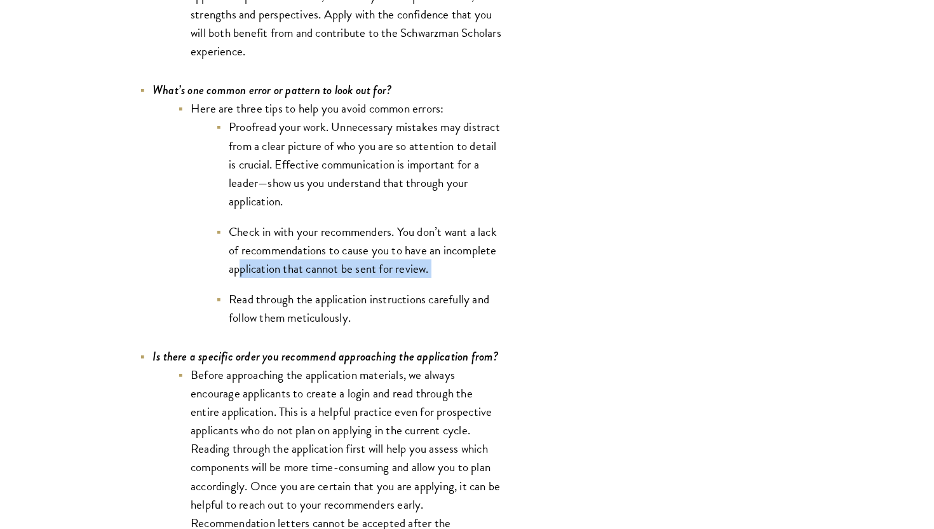
drag, startPoint x: 243, startPoint y: 266, endPoint x: 242, endPoint y: 288, distance: 22.3
click at [242, 288] on ul "Proofread your work. Unnecessary mistakes may distract from a clear picture of …" at bounding box center [346, 222] width 311 height 209
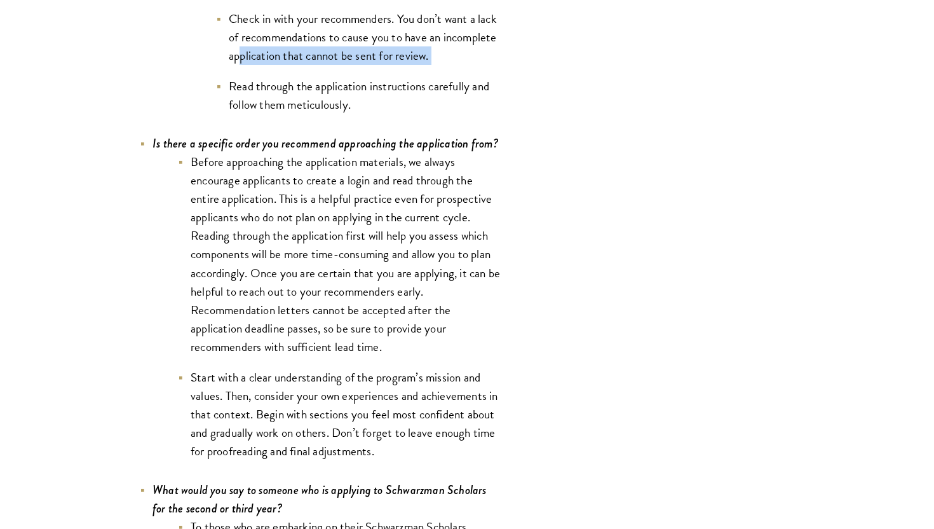
scroll to position [4280, 0]
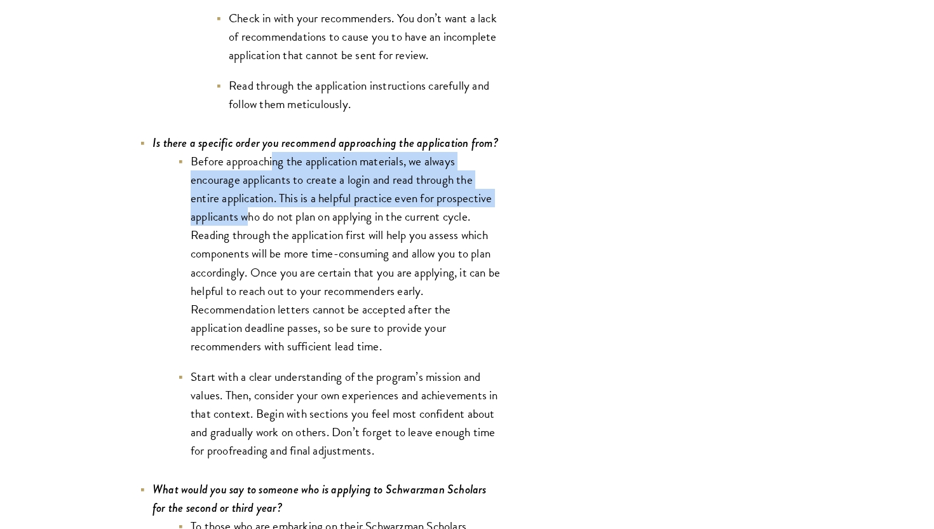
drag, startPoint x: 274, startPoint y: 159, endPoint x: 249, endPoint y: 229, distance: 75.0
click at [249, 229] on li "Before approaching the application materials, we always encourage applicants to…" at bounding box center [340, 253] width 324 height 203
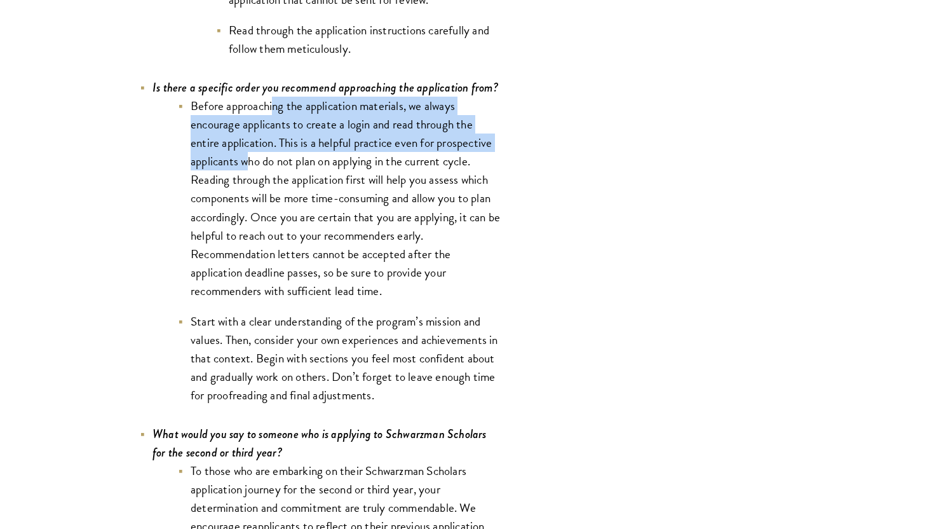
scroll to position [4338, 0]
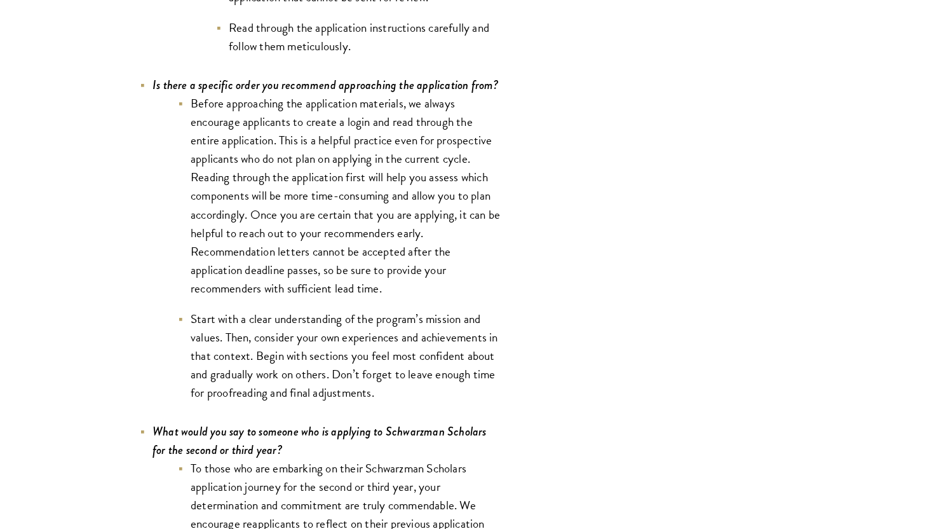
click at [284, 156] on li "Before approaching the application materials, we always encourage applicants to…" at bounding box center [340, 195] width 324 height 203
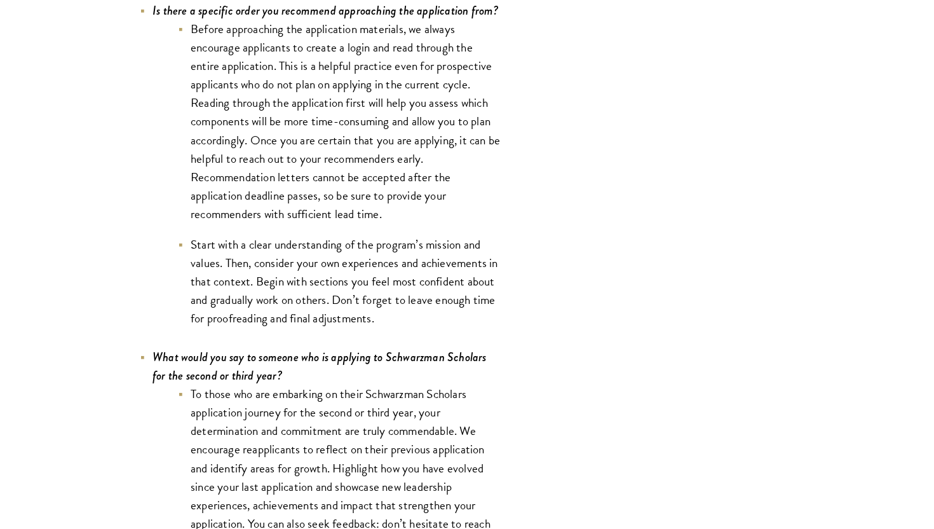
scroll to position [4415, 0]
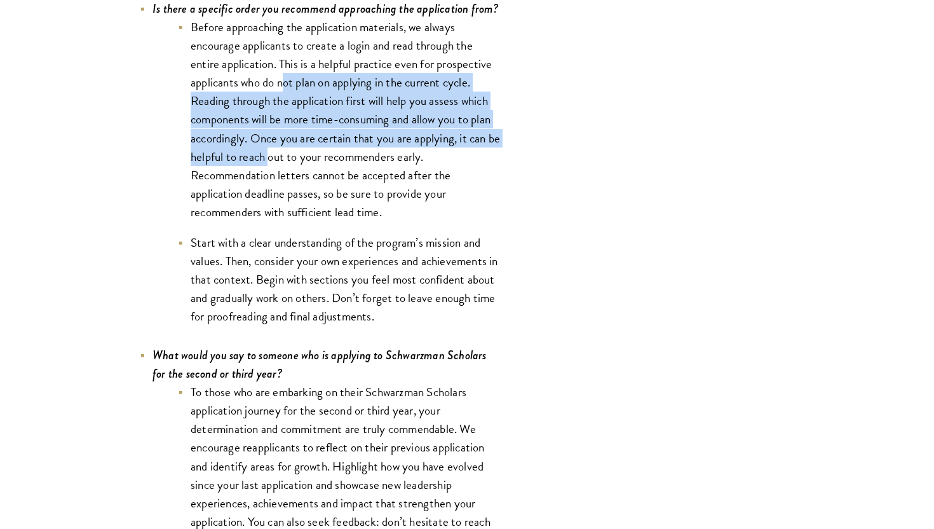
drag, startPoint x: 284, startPoint y: 87, endPoint x: 287, endPoint y: 179, distance: 91.6
click at [287, 178] on li "Before approaching the application materials, we always encourage applicants to…" at bounding box center [340, 119] width 324 height 203
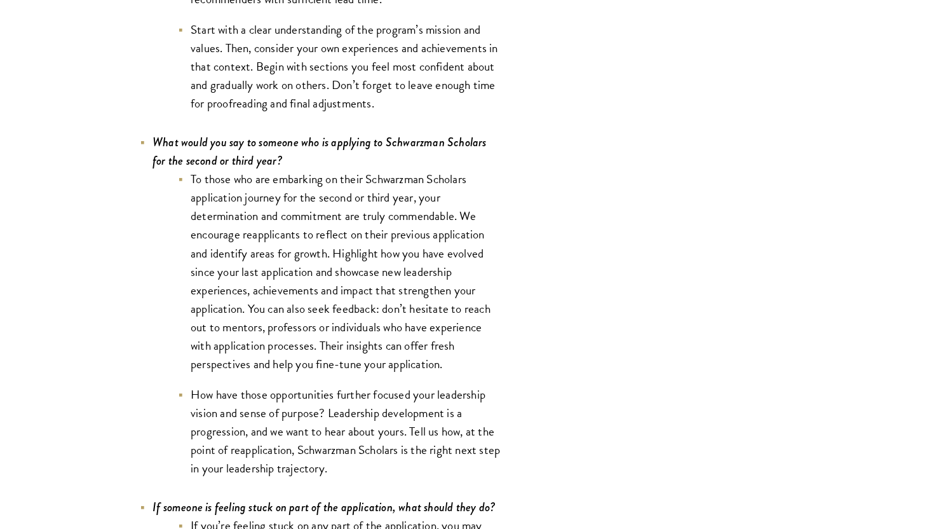
scroll to position [4640, 0]
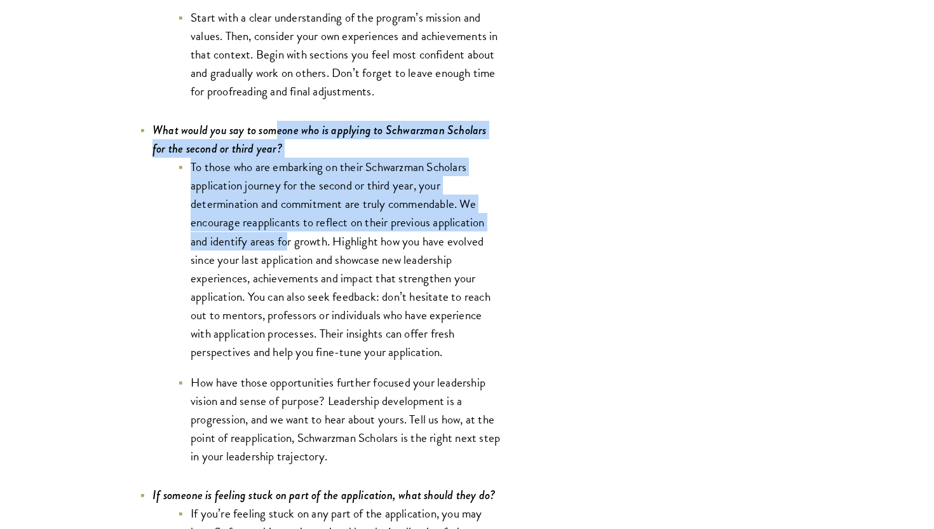
drag, startPoint x: 275, startPoint y: 142, endPoint x: 291, endPoint y: 250, distance: 109.3
click at [291, 250] on li "What would you say to someone who is applying to Schwarzman Scholars for the se…" at bounding box center [321, 293] width 362 height 345
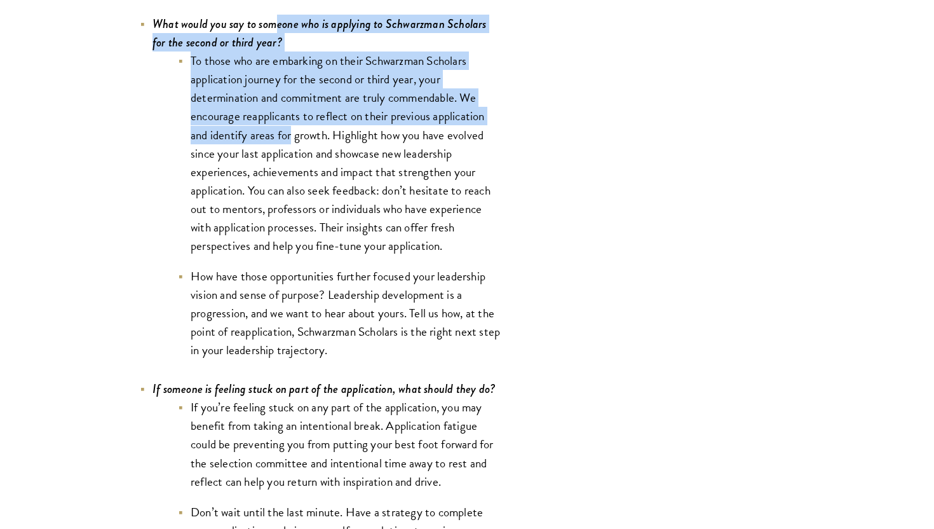
scroll to position [4751, 0]
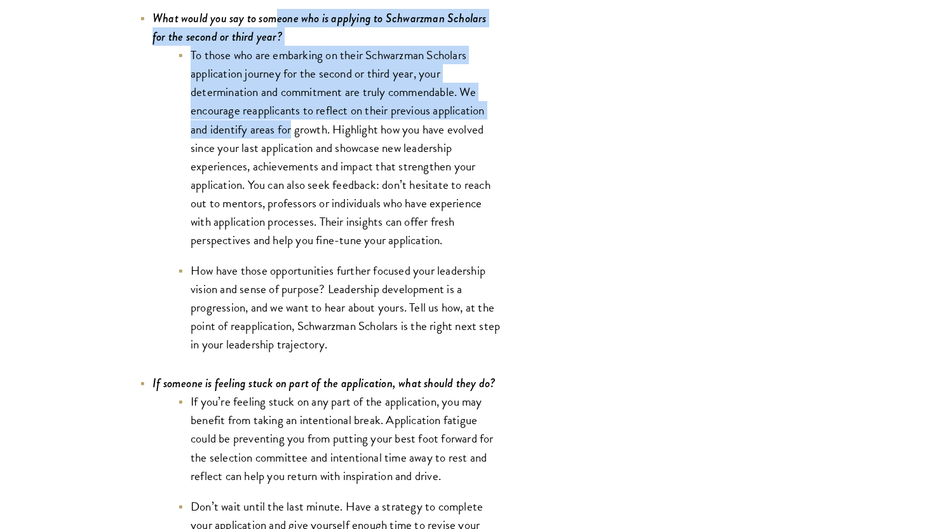
click at [421, 113] on li "To those who are embarking on their Schwarzman Scholars application journey for…" at bounding box center [340, 147] width 324 height 203
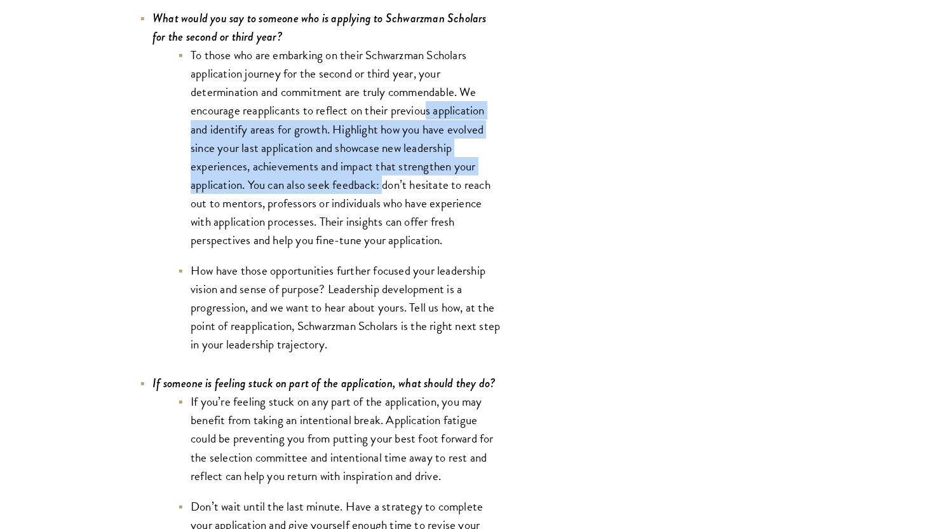
drag, startPoint x: 427, startPoint y: 111, endPoint x: 383, endPoint y: 191, distance: 91.3
click at [383, 191] on li "To those who are embarking on their Schwarzman Scholars application journey for…" at bounding box center [340, 147] width 324 height 203
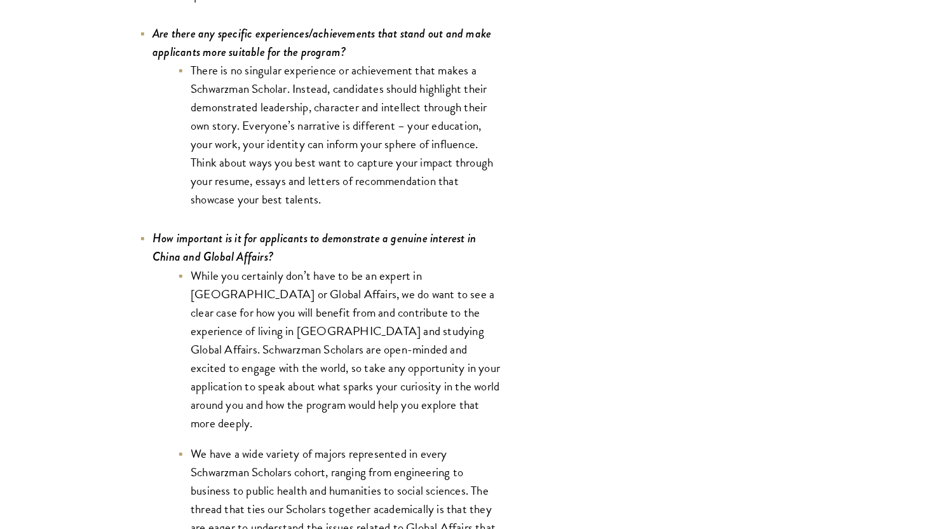
scroll to position [5617, 0]
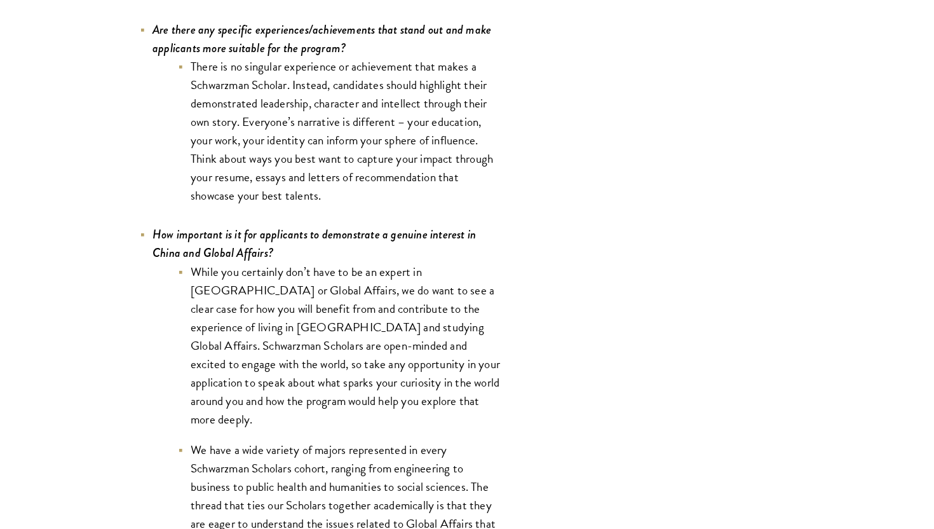
drag, startPoint x: 381, startPoint y: 303, endPoint x: 381, endPoint y: 317, distance: 14.0
click at [381, 316] on li "While you certainly don’t have to be an expert in [GEOGRAPHIC_DATA] or Global A…" at bounding box center [340, 346] width 324 height 167
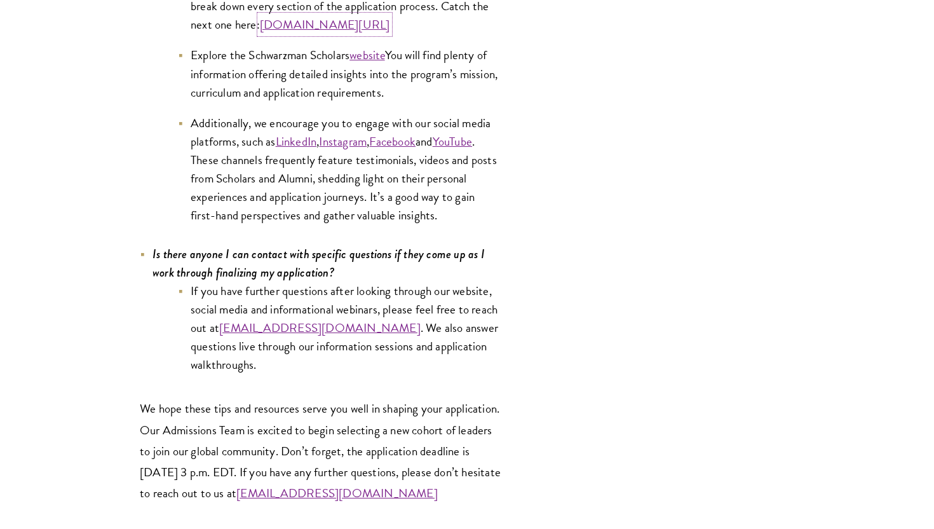
scroll to position [6472, 0]
drag, startPoint x: 356, startPoint y: 215, endPoint x: 349, endPoint y: 34, distance: 181.9
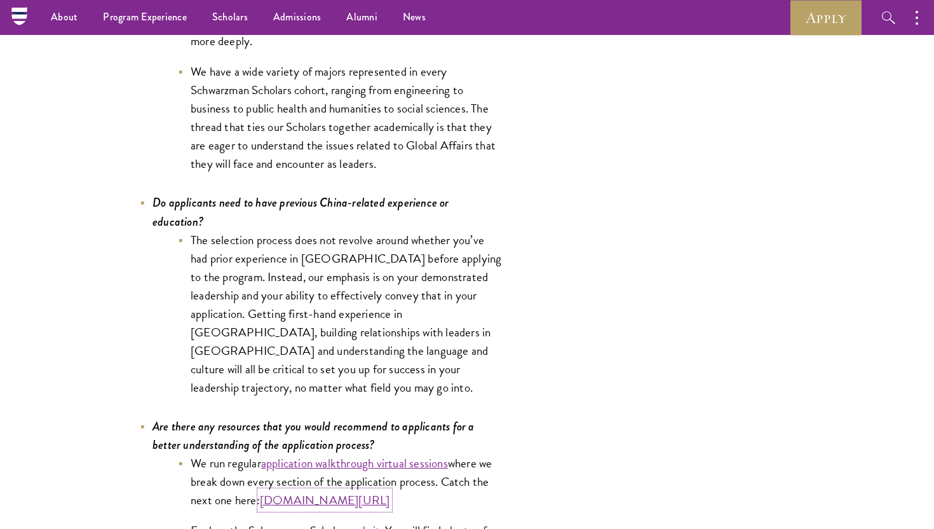
scroll to position [5986, 0]
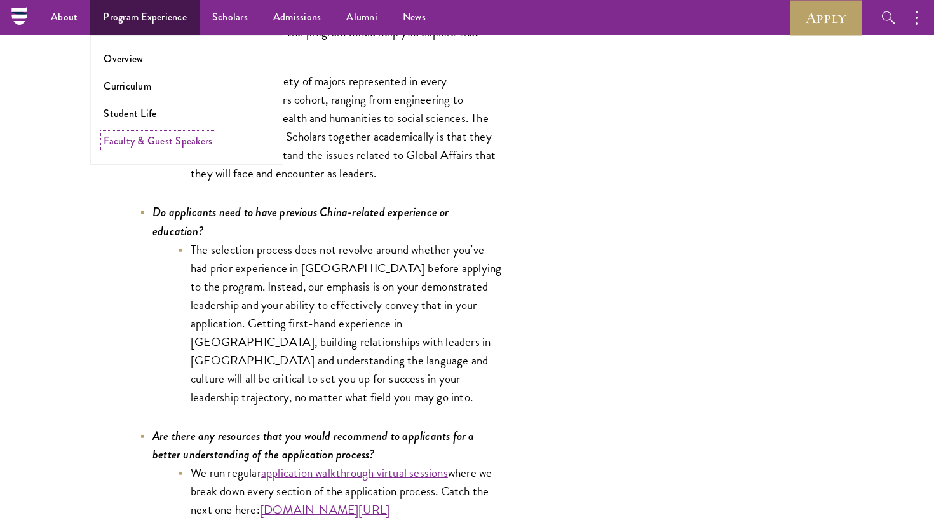
click at [142, 141] on link "Faculty & Guest Speakers" at bounding box center [158, 140] width 109 height 15
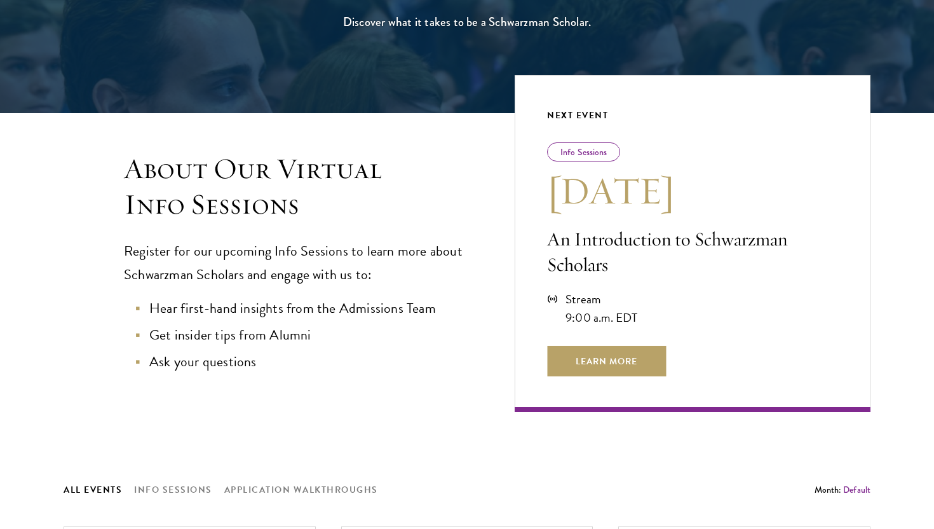
scroll to position [298, 0]
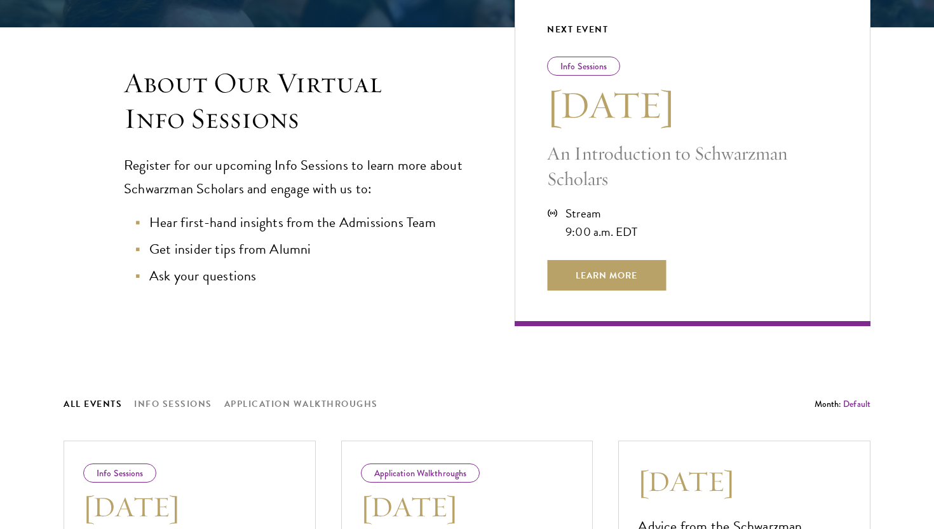
click at [616, 232] on div "9:00 a.m. EDT" at bounding box center [602, 231] width 72 height 18
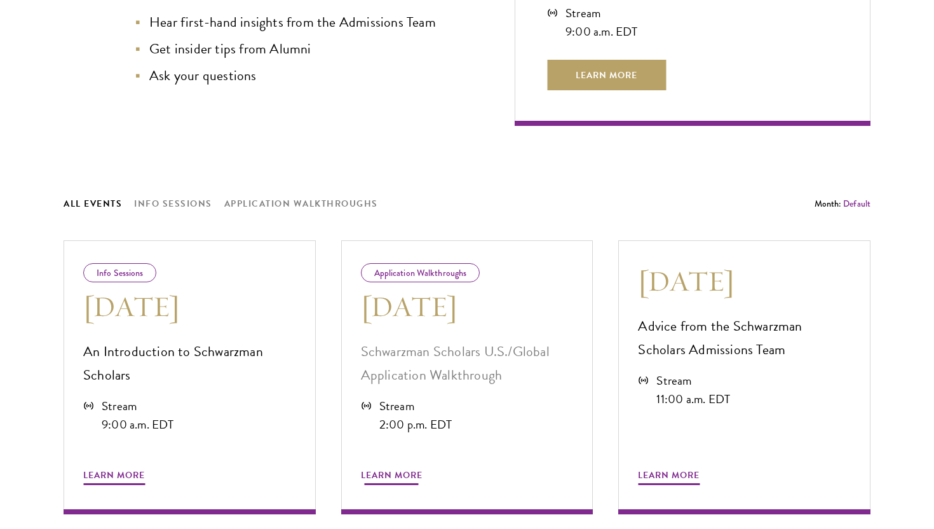
scroll to position [510, 0]
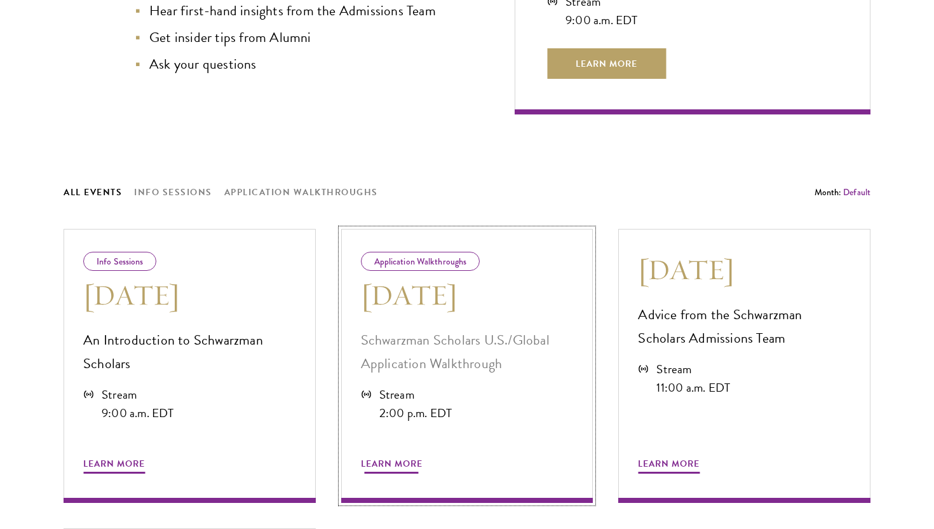
click at [397, 466] on span "Learn More" at bounding box center [392, 466] width 62 height 20
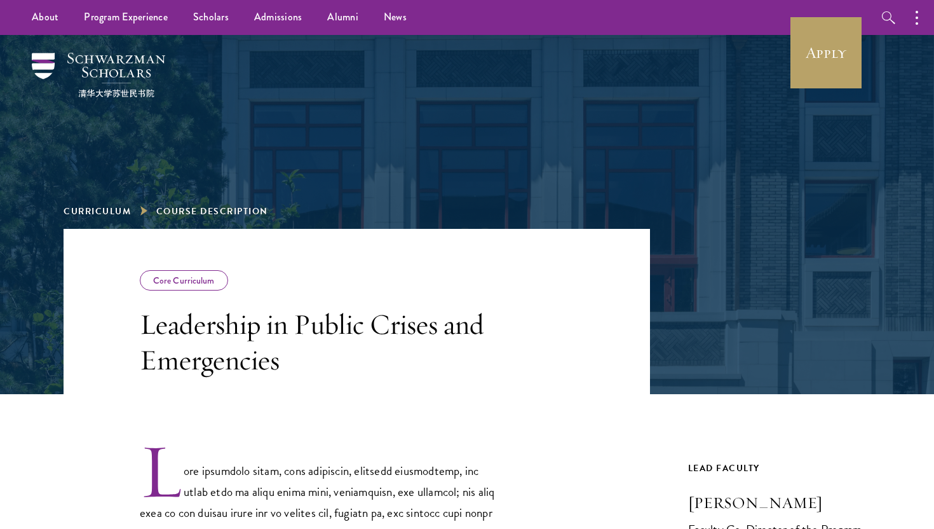
click at [79, 219] on li "Curriculum" at bounding box center [106, 211] width 84 height 16
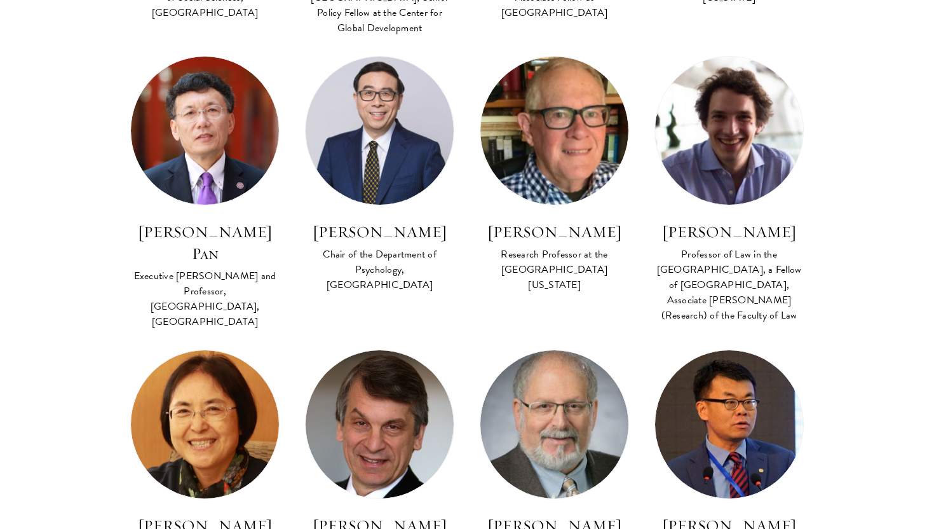
scroll to position [3006, 0]
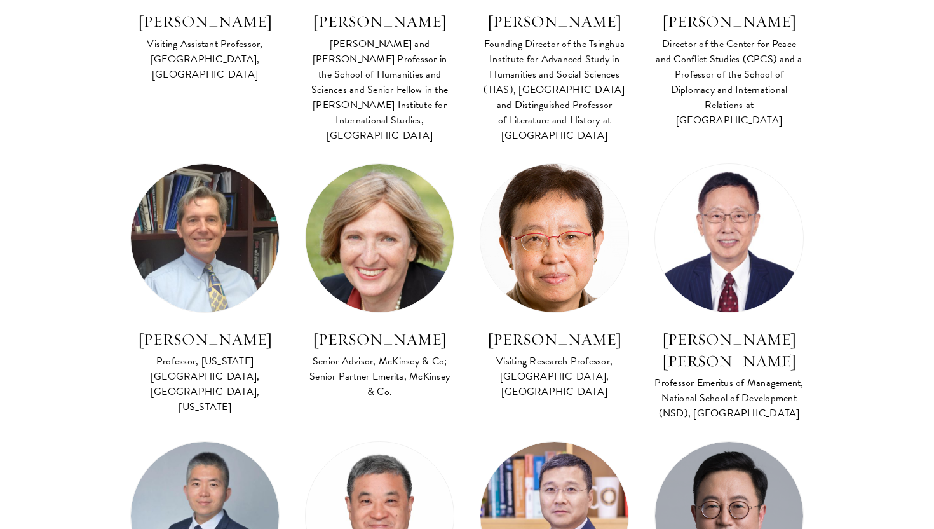
scroll to position [4458, 0]
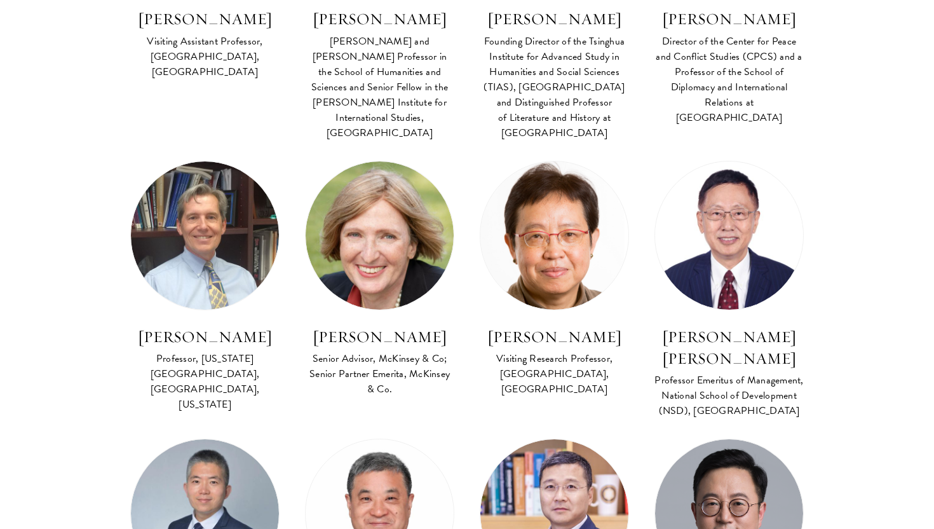
drag, startPoint x: 381, startPoint y: 181, endPoint x: 641, endPoint y: 27, distance: 302.1
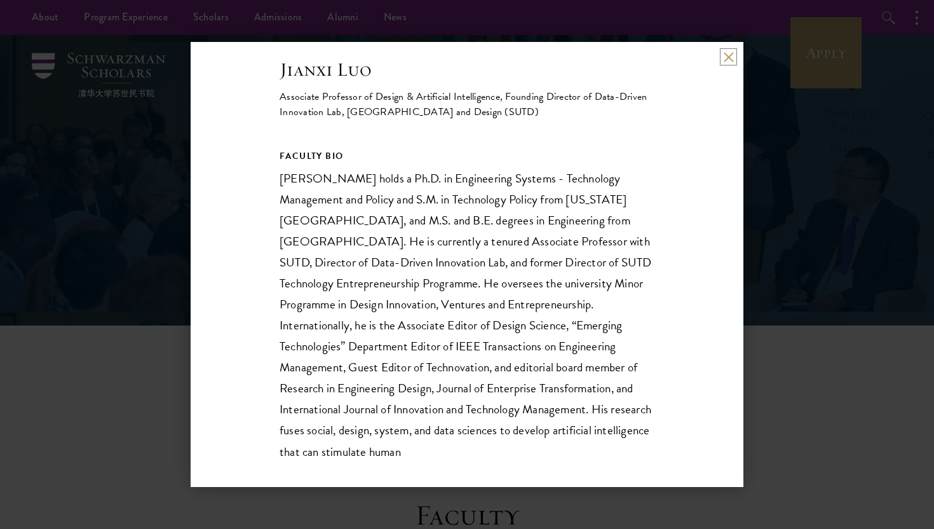
scroll to position [24, 0]
click at [502, 130] on div "Jianxi Luo Associate Professor of Design & Artificial Intelligence, Founding Di…" at bounding box center [467, 342] width 375 height 573
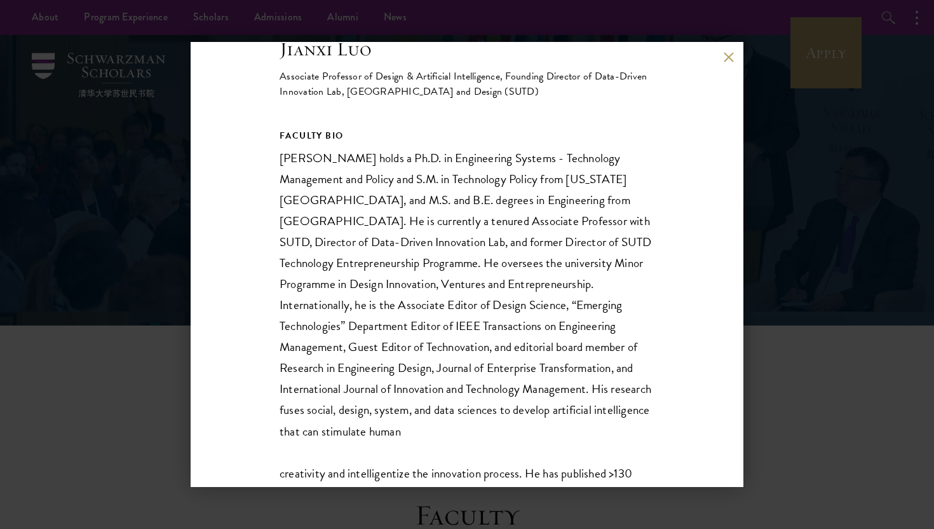
scroll to position [44, 0]
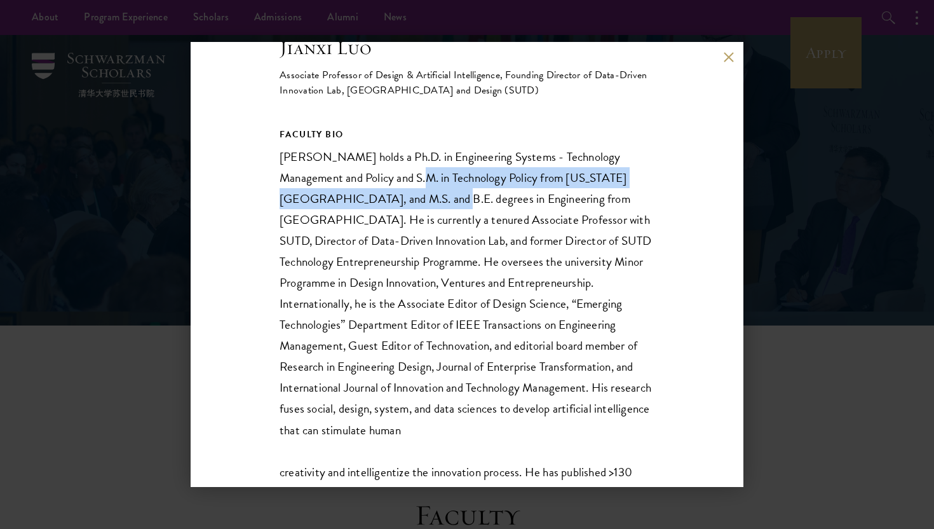
drag, startPoint x: 379, startPoint y: 168, endPoint x: 372, endPoint y: 209, distance: 41.2
click at [372, 209] on div "FACULTY BIO Jianxi Luo holds a Ph.D. in Engineering Systems - Technology Manage…" at bounding box center [467, 367] width 375 height 482
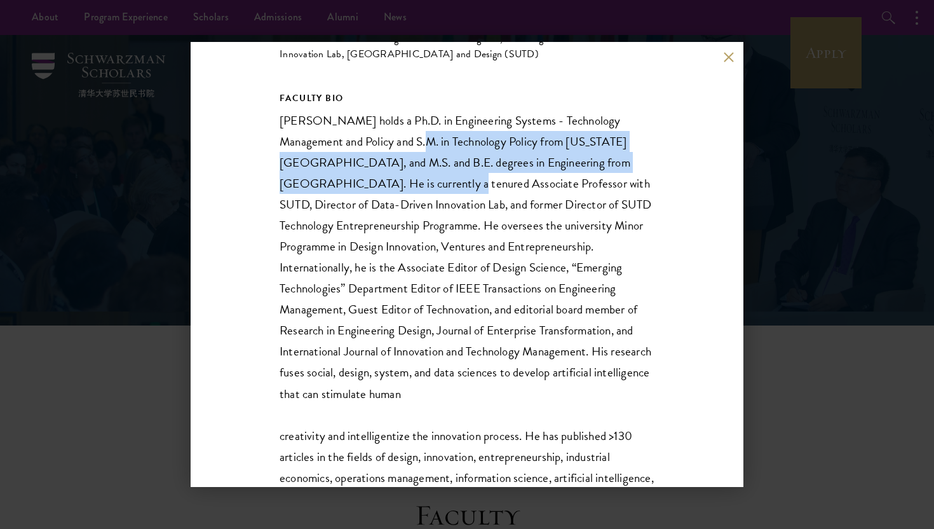
scroll to position [89, 0]
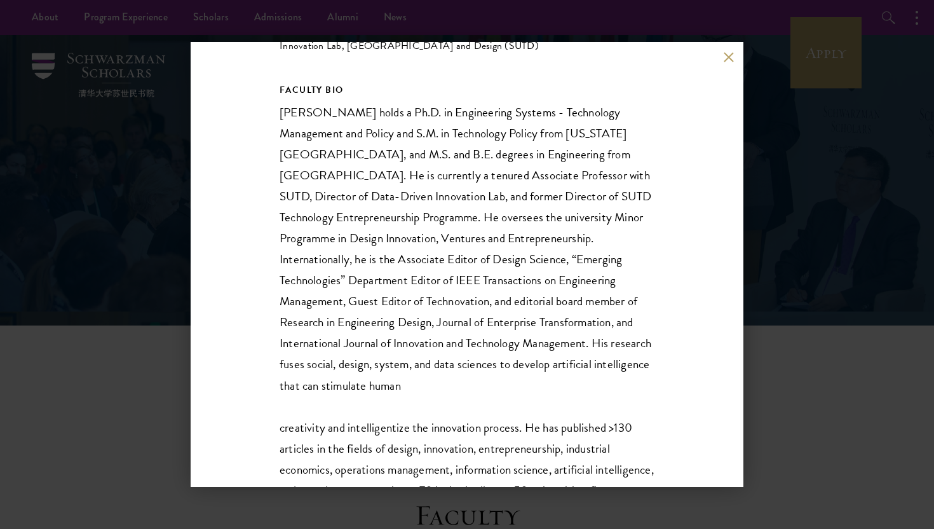
click at [372, 209] on div "FACULTY BIO Jianxi Luo holds a Ph.D. in Engineering Systems - Technology Manage…" at bounding box center [467, 323] width 375 height 482
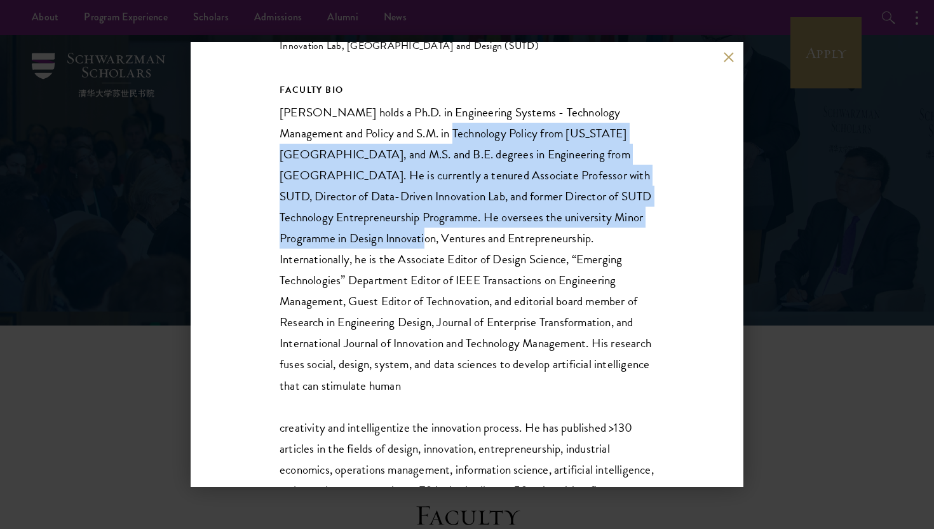
drag, startPoint x: 407, startPoint y: 132, endPoint x: 381, endPoint y: 252, distance: 122.3
click at [381, 252] on div "FACULTY BIO Jianxi Luo holds a Ph.D. in Engineering Systems - Technology Manage…" at bounding box center [467, 323] width 375 height 482
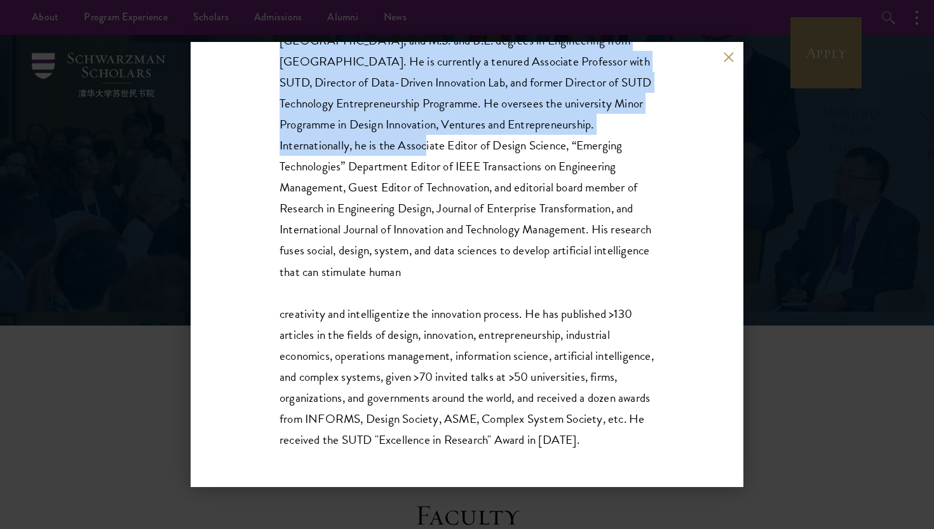
scroll to position [204, 0]
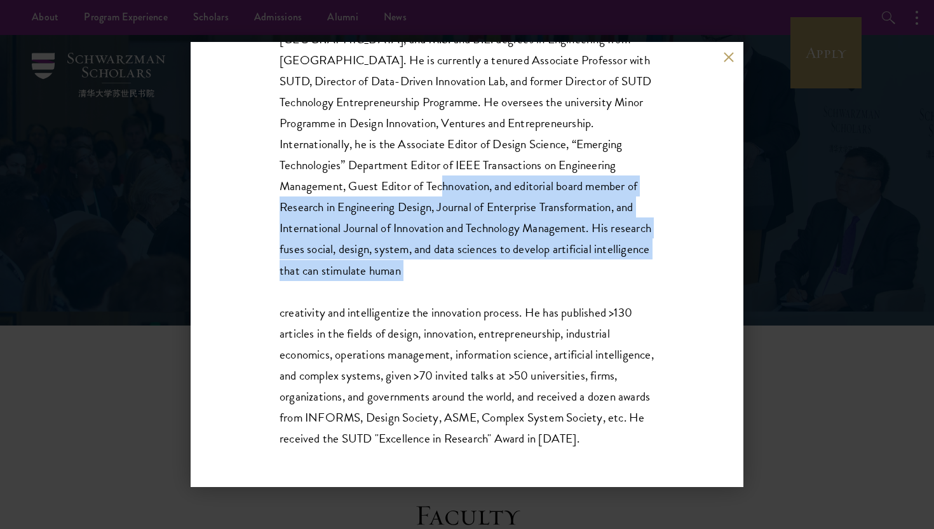
drag, startPoint x: 401, startPoint y: 192, endPoint x: 383, endPoint y: 311, distance: 120.3
click at [383, 310] on div "FACULTY BIO Jianxi Luo holds a Ph.D. in Engineering Systems - Technology Manage…" at bounding box center [467, 208] width 375 height 482
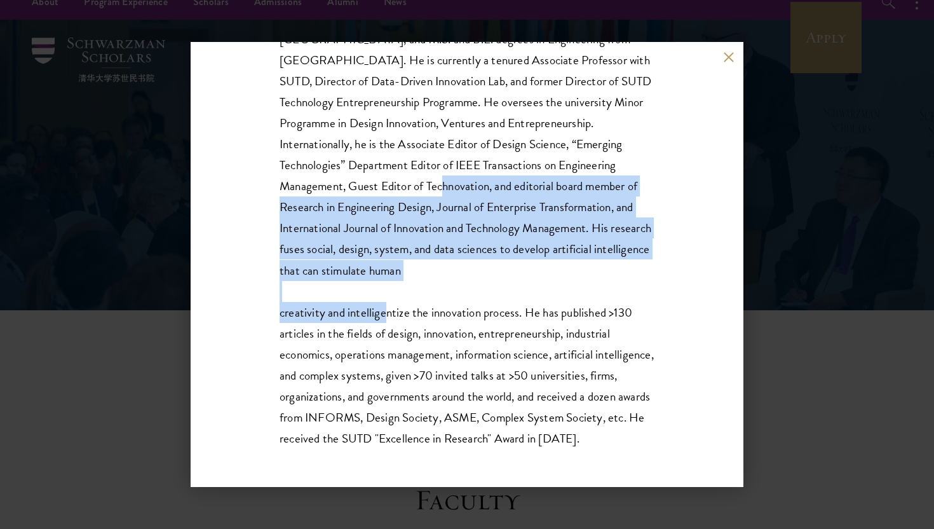
scroll to position [31, 0]
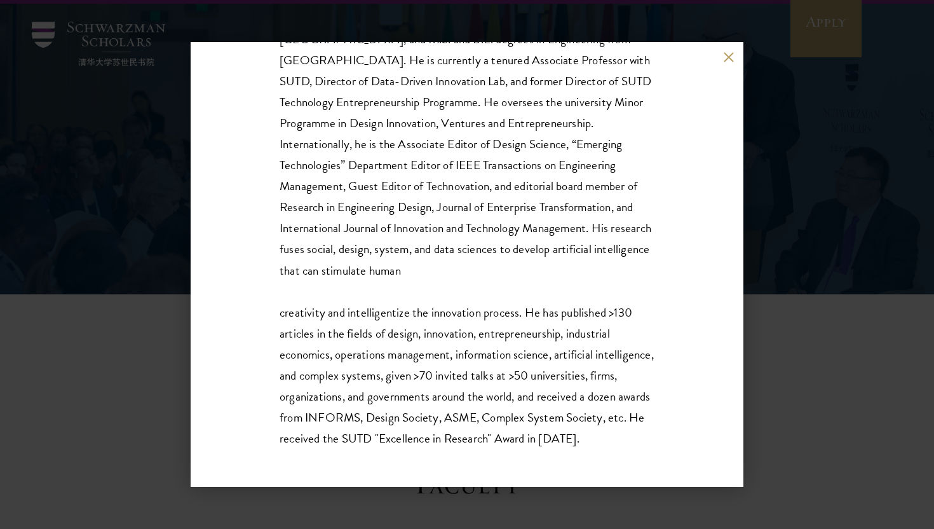
click at [382, 331] on div "FACULTY BIO Jianxi Luo holds a Ph.D. in Engineering Systems - Technology Manage…" at bounding box center [467, 208] width 375 height 482
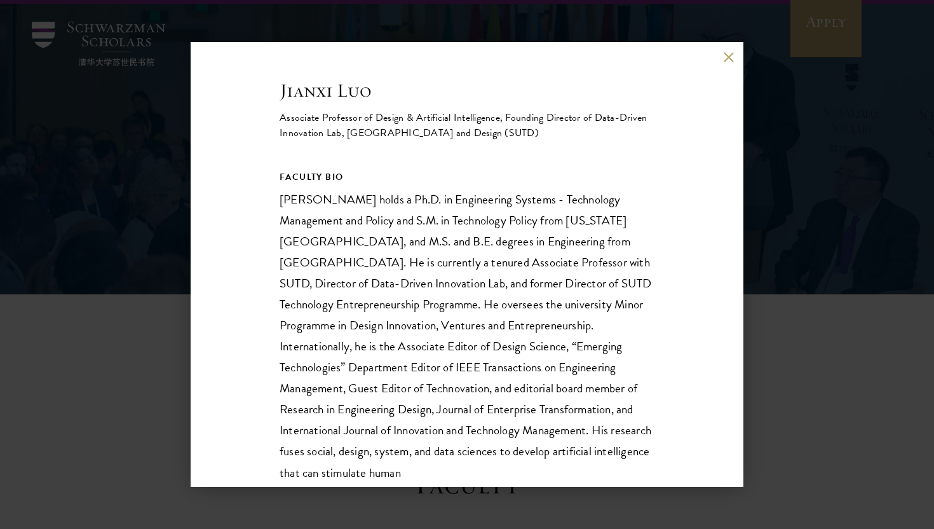
scroll to position [0, 0]
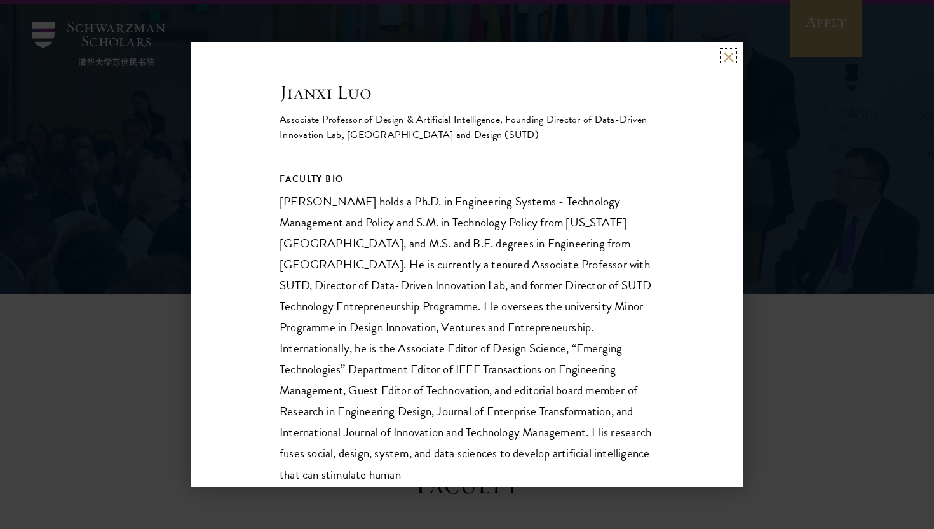
click at [725, 58] on button at bounding box center [728, 56] width 11 height 11
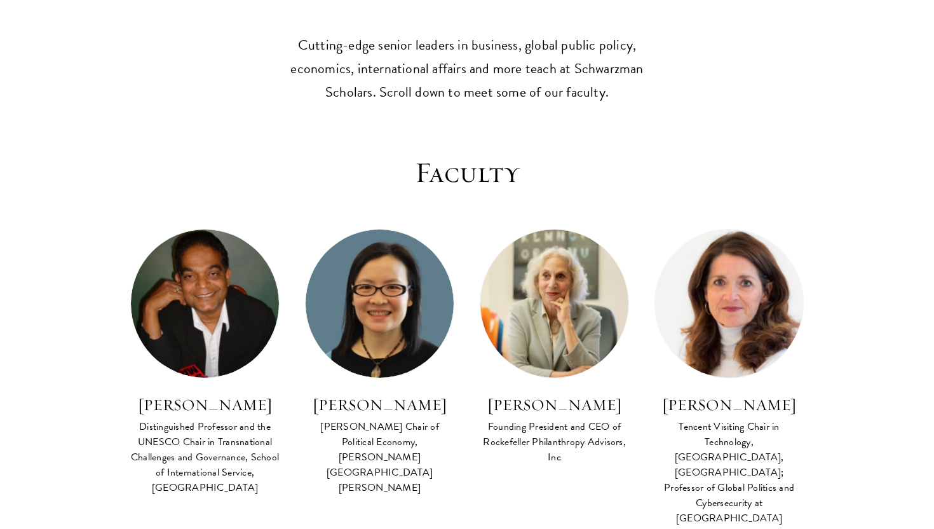
scroll to position [352, 0]
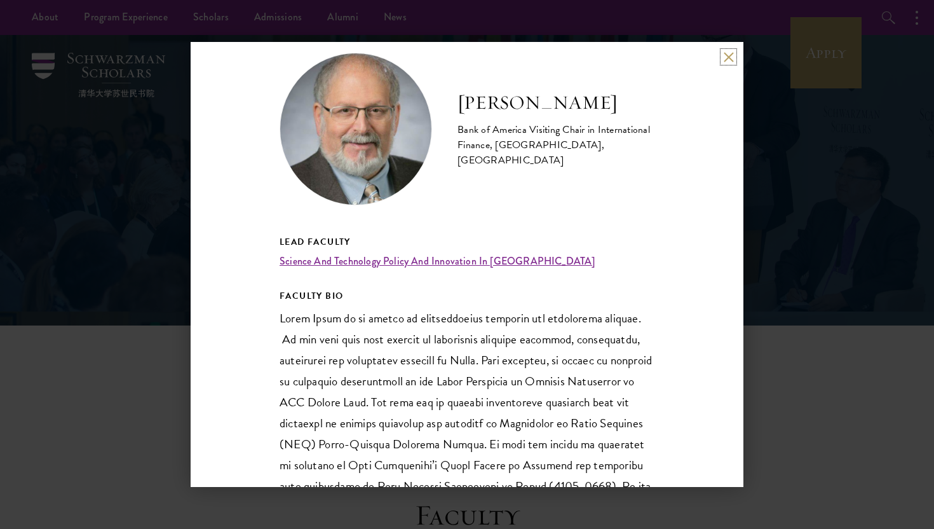
scroll to position [31, 0]
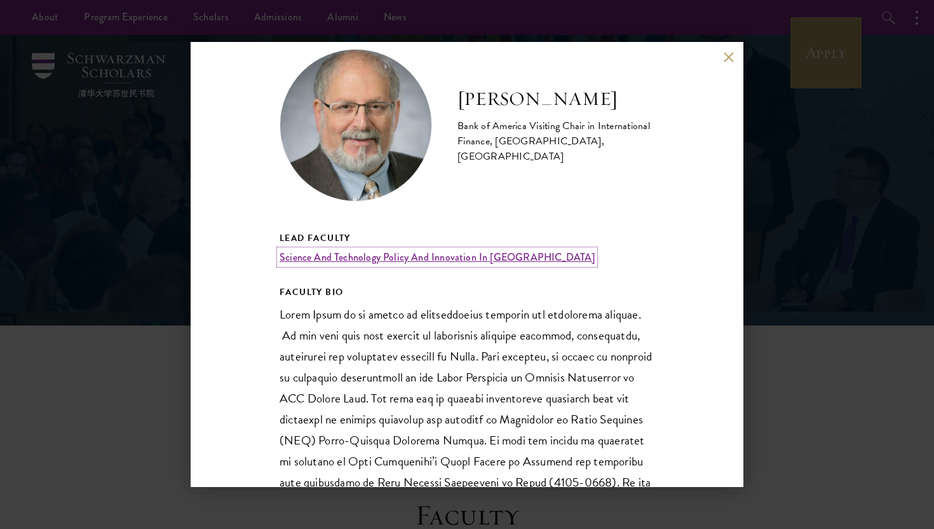
click at [487, 257] on link "Science And Technology Policy And Innovation In [GEOGRAPHIC_DATA]" at bounding box center [437, 257] width 315 height 15
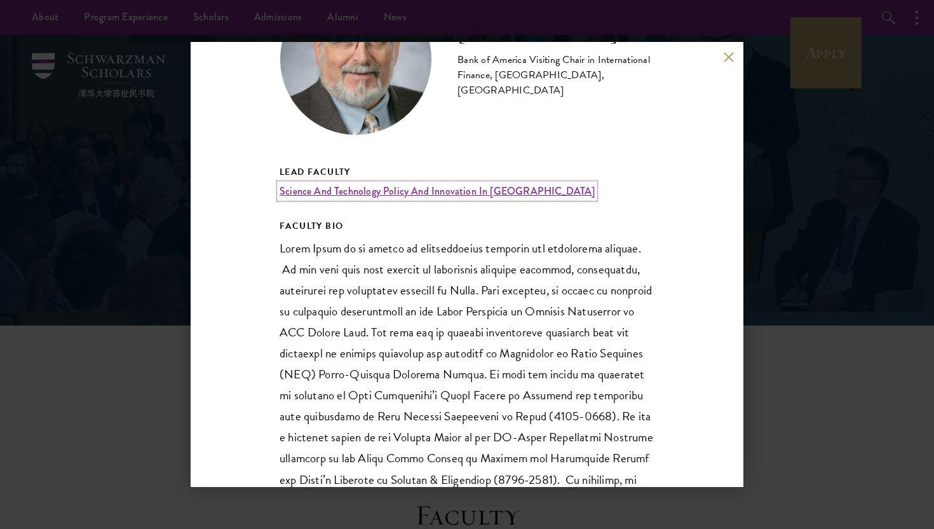
scroll to position [103, 0]
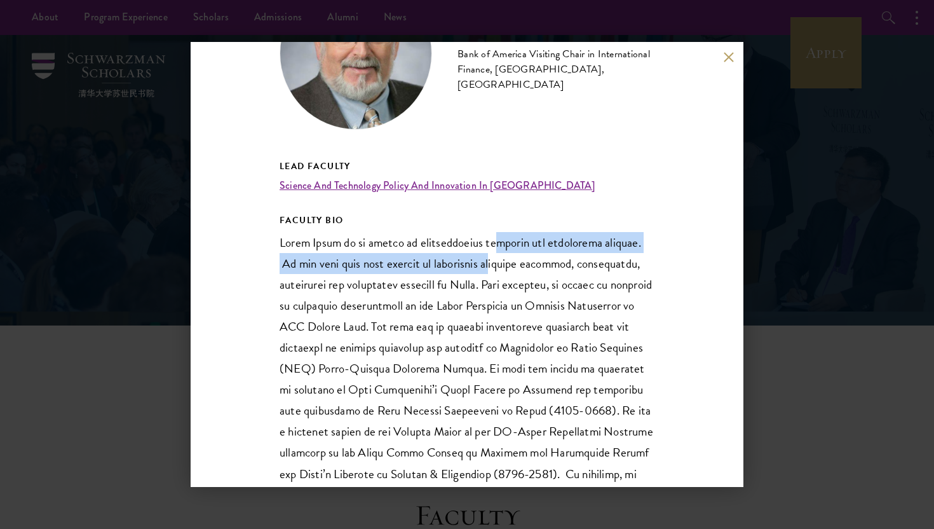
drag, startPoint x: 491, startPoint y: 242, endPoint x: 491, endPoint y: 269, distance: 26.7
click at [491, 270] on p at bounding box center [467, 463] width 375 height 462
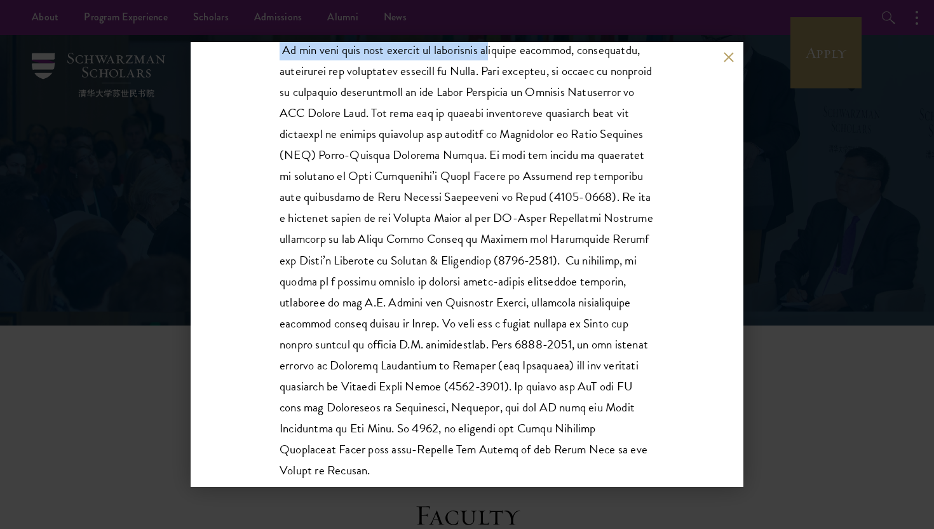
scroll to position [348, 0]
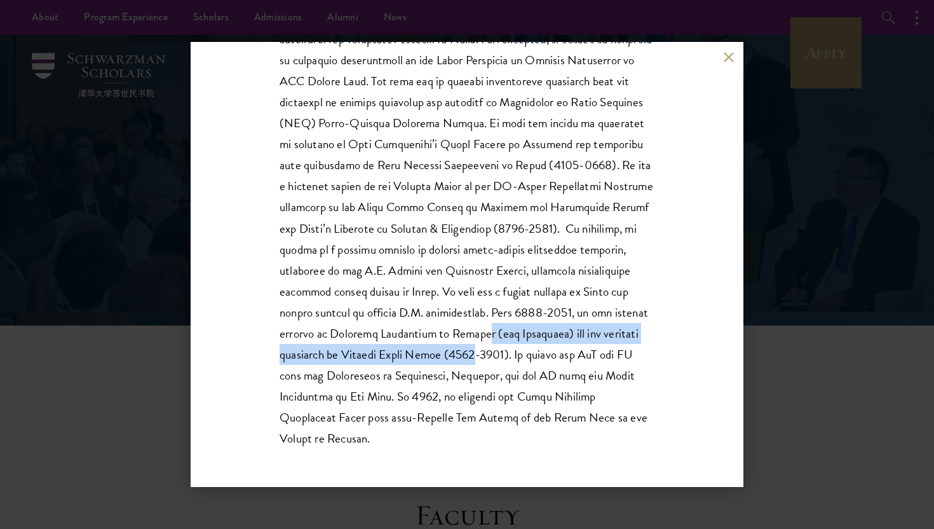
drag, startPoint x: 479, startPoint y: 334, endPoint x: 479, endPoint y: 345, distance: 10.8
click at [479, 345] on p at bounding box center [467, 218] width 375 height 462
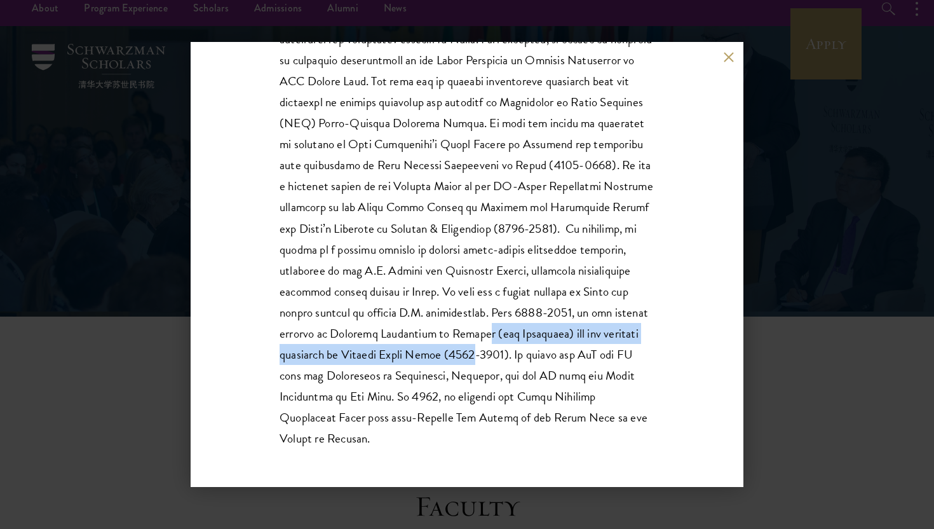
scroll to position [12, 0]
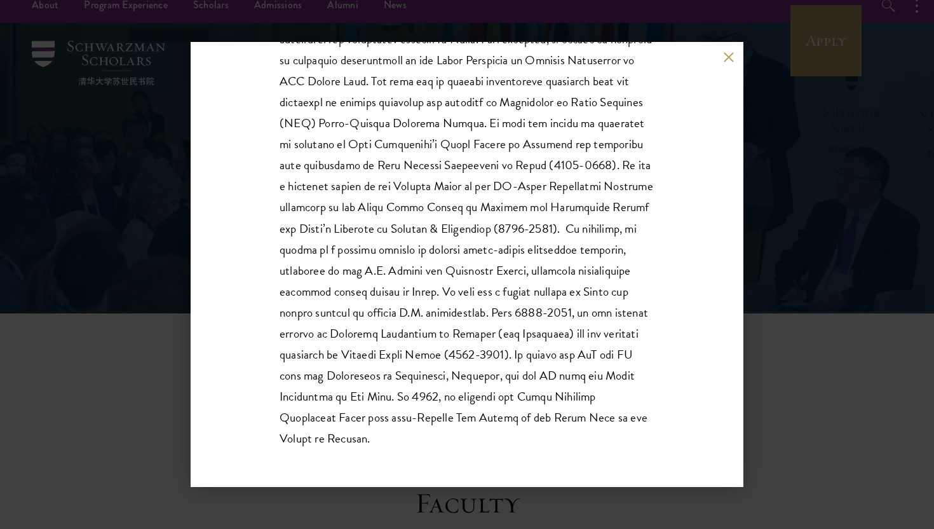
click at [561, 186] on p at bounding box center [467, 218] width 375 height 462
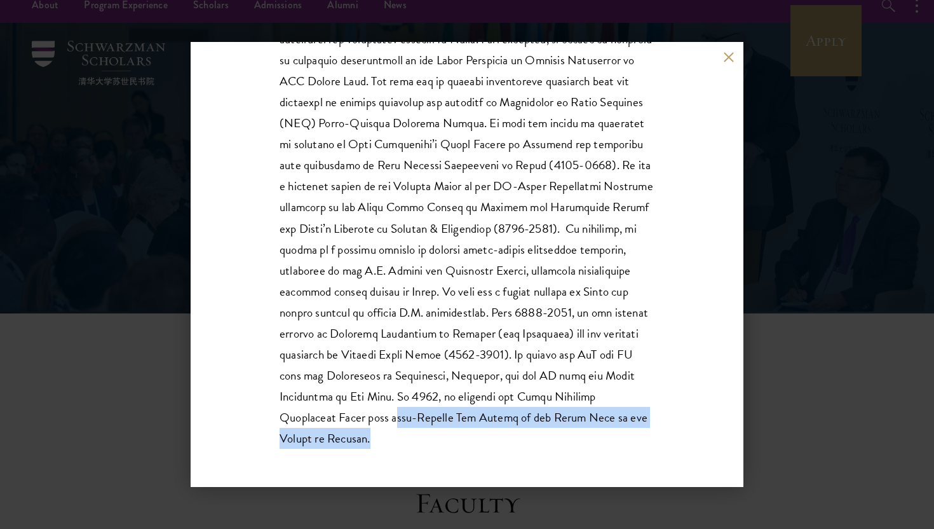
drag, startPoint x: 343, startPoint y: 423, endPoint x: 346, endPoint y: 435, distance: 12.5
click at [346, 435] on p at bounding box center [467, 218] width 375 height 462
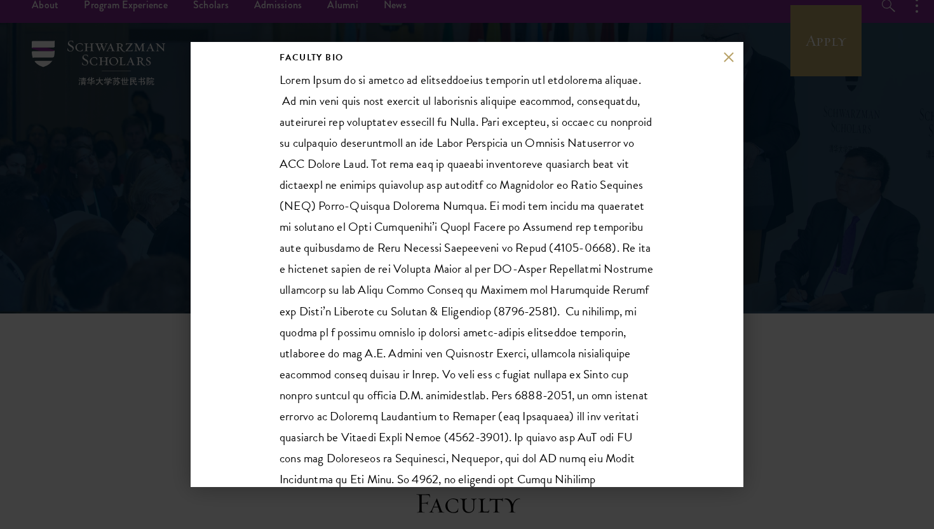
scroll to position [0, 0]
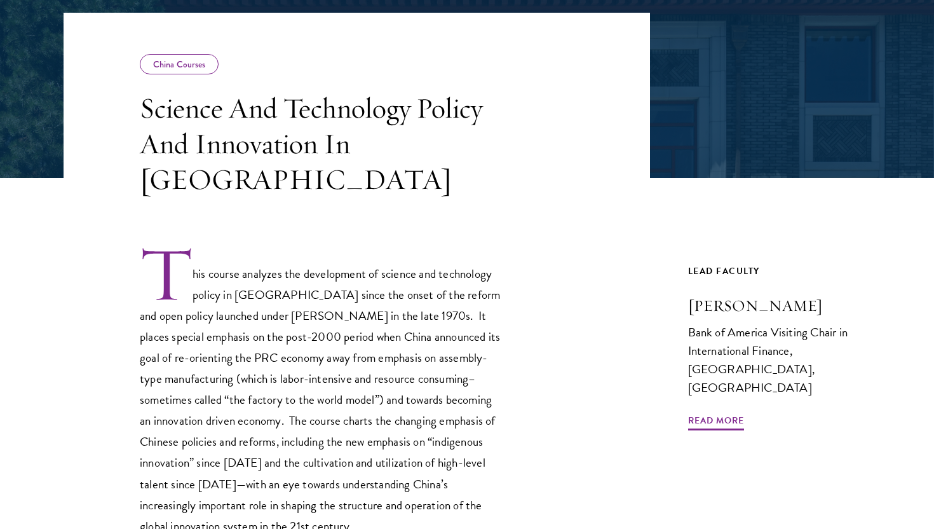
scroll to position [217, 0]
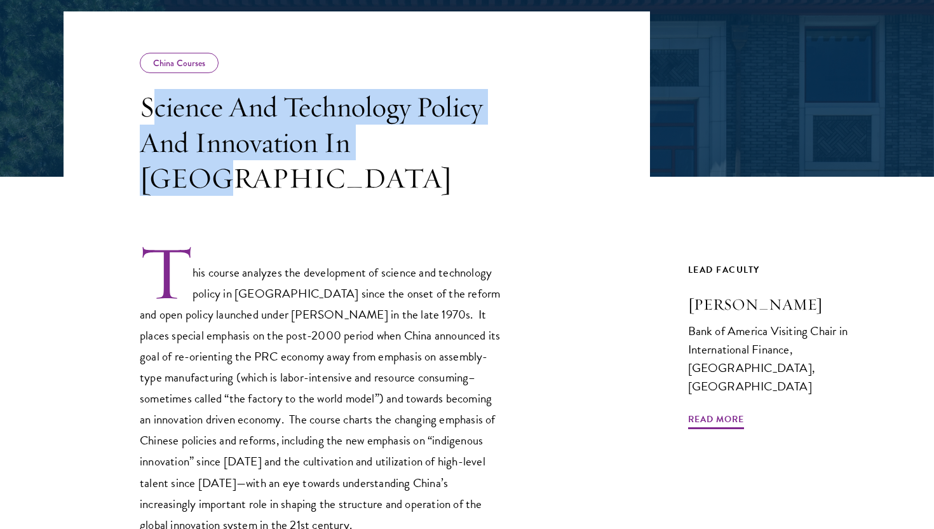
drag, startPoint x: 151, startPoint y: 106, endPoint x: 430, endPoint y: 147, distance: 282.2
click at [430, 147] on h3 "Science And Technology Policy And Innovation In [GEOGRAPHIC_DATA]" at bounding box center [321, 142] width 362 height 107
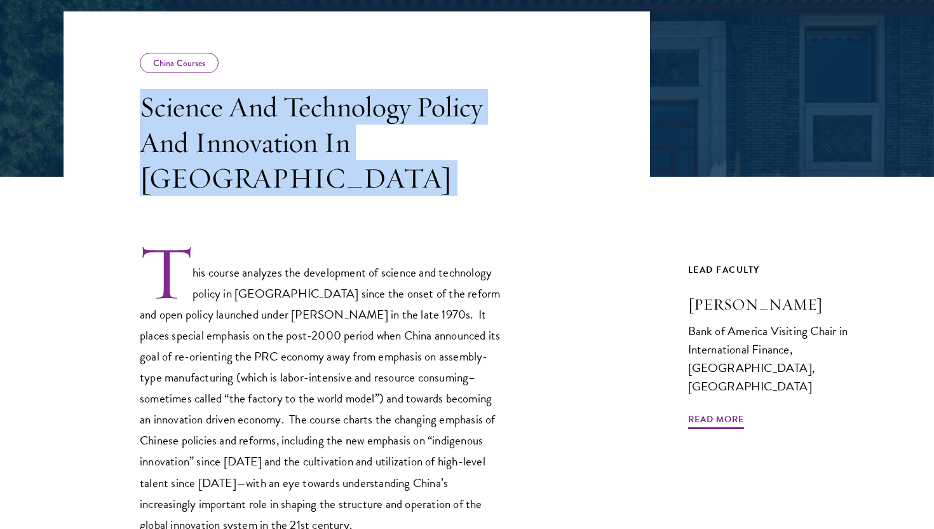
drag, startPoint x: 430, startPoint y: 147, endPoint x: 138, endPoint y: 102, distance: 295.3
click at [137, 102] on header "China Courses Science And Technology Policy And Innovation In [GEOGRAPHIC_DATA]" at bounding box center [357, 103] width 587 height 184
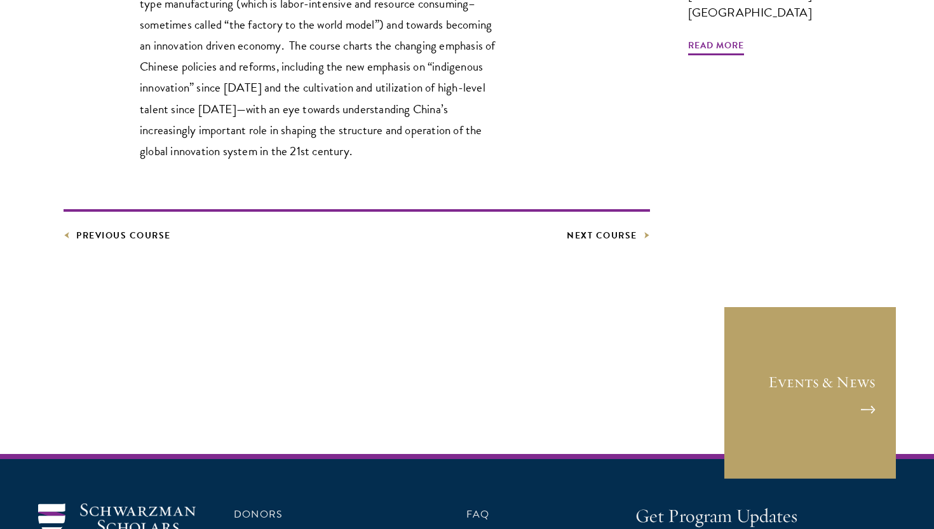
scroll to position [614, 0]
